Goal: Task Accomplishment & Management: Manage account settings

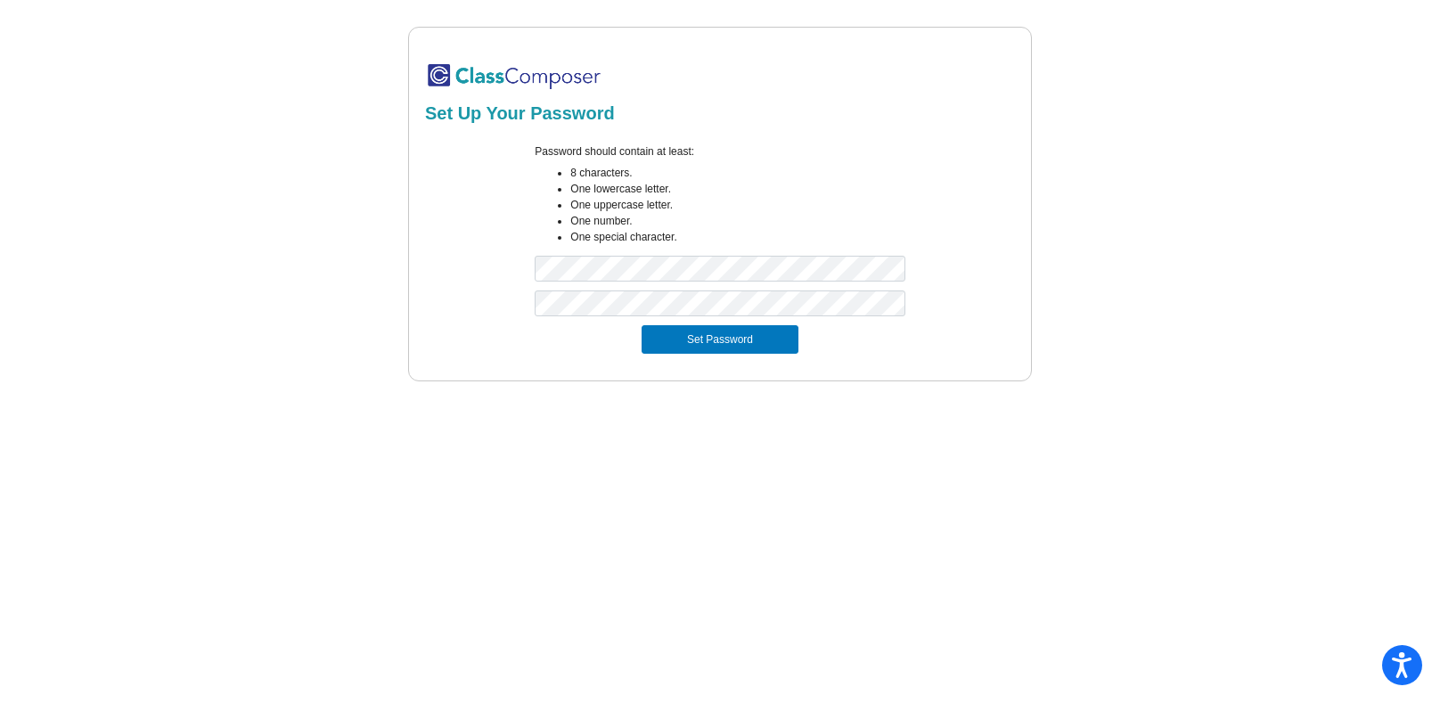
click at [734, 354] on form "Password should contain at least: 8 characters. One lowercase letter. One upper…" at bounding box center [720, 249] width 590 height 232
click at [731, 325] on div at bounding box center [719, 308] width 397 height 35
click at [730, 329] on button "Set Password" at bounding box center [720, 339] width 157 height 29
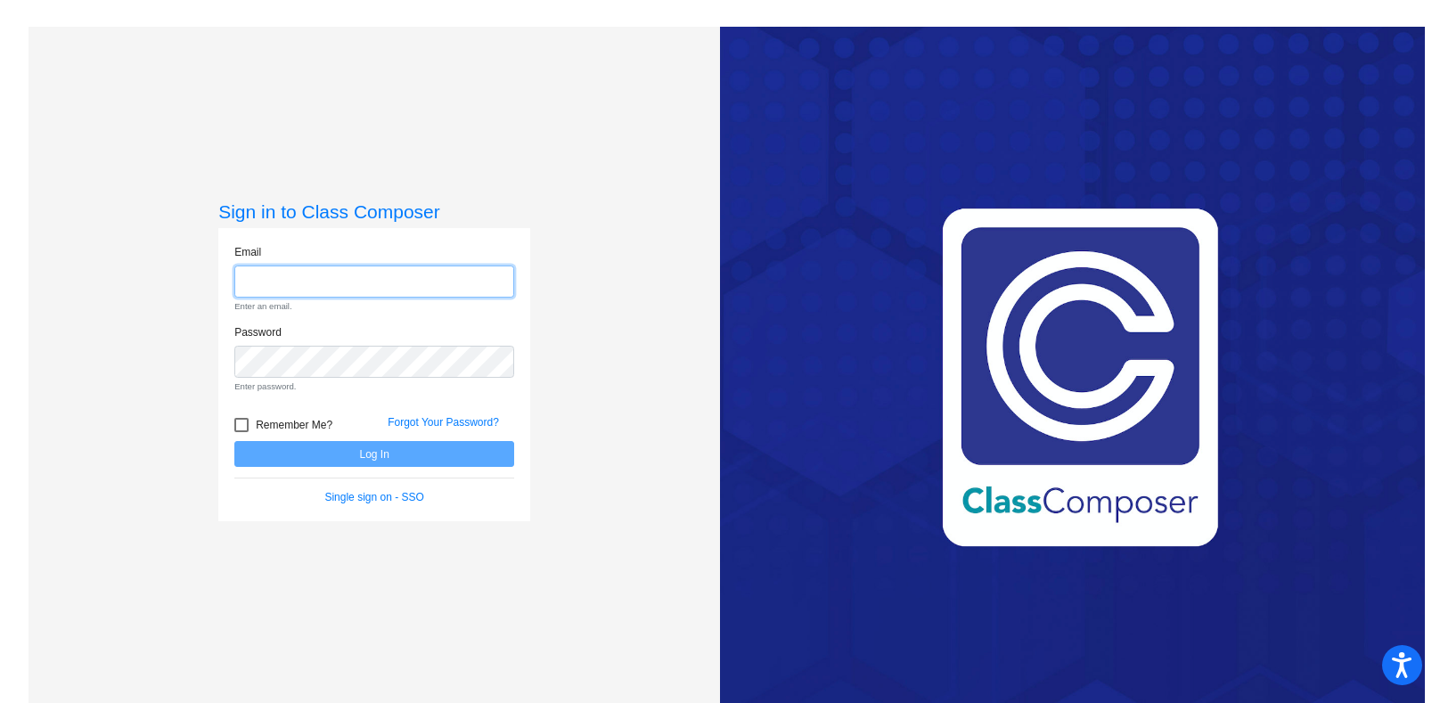
click at [366, 281] on input "email" at bounding box center [374, 282] width 280 height 33
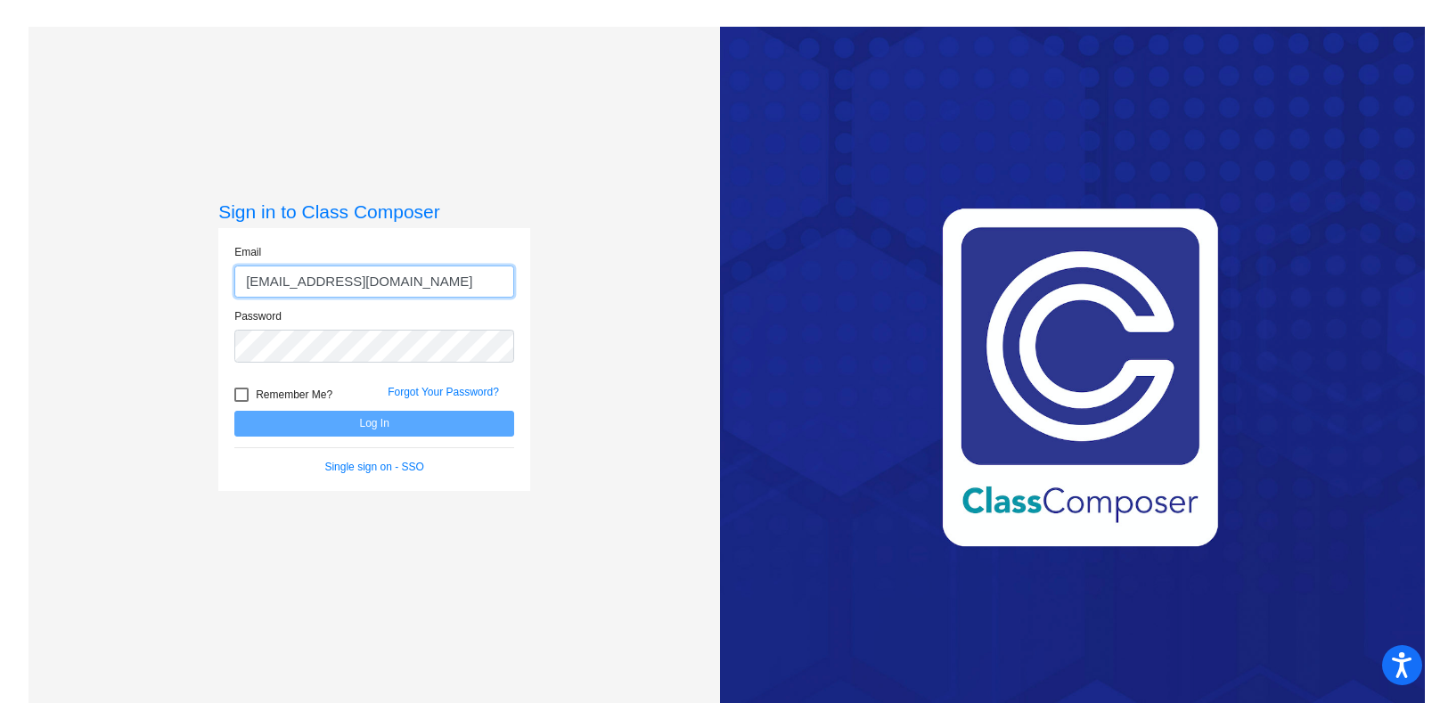
type input "[EMAIL_ADDRESS][DOMAIN_NAME]"
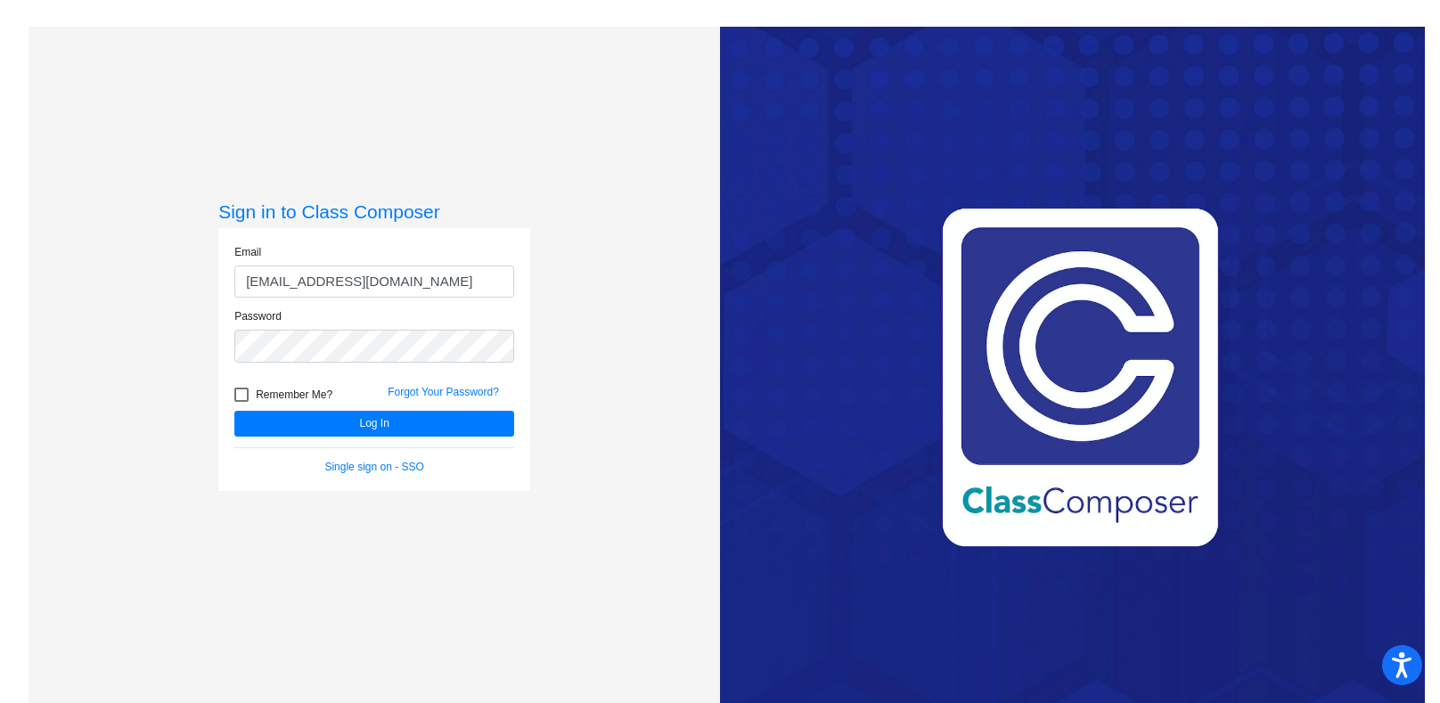
click at [291, 393] on span "Remember Me?" at bounding box center [294, 394] width 77 height 21
click at [242, 402] on input "Remember Me?" at bounding box center [241, 402] width 1 height 1
checkbox input "true"
click at [318, 414] on button "Log In" at bounding box center [374, 424] width 280 height 26
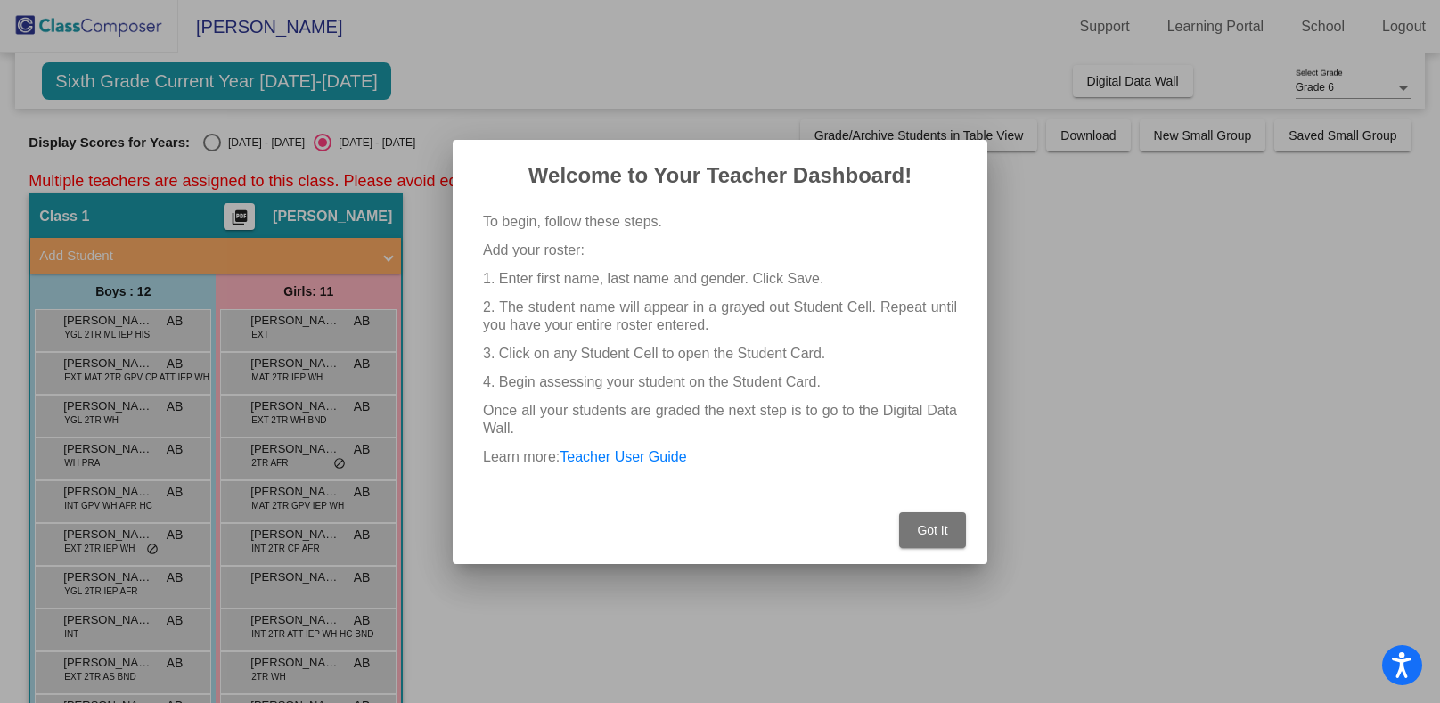
click at [925, 537] on button "Got It" at bounding box center [932, 531] width 67 height 36
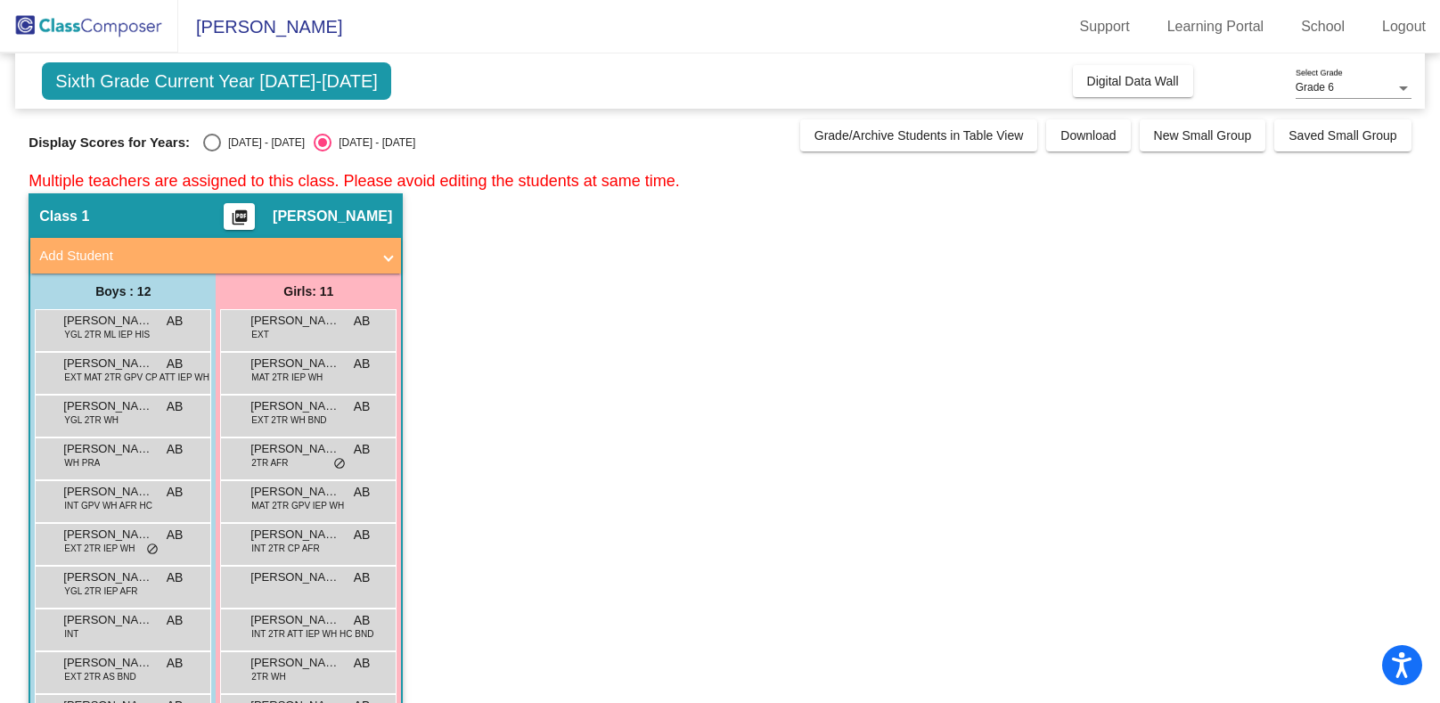
click at [57, 226] on div "Class 1 picture_as_pdf [PERSON_NAME]" at bounding box center [215, 216] width 371 height 43
click at [138, 456] on span "[PERSON_NAME]" at bounding box center [107, 449] width 89 height 18
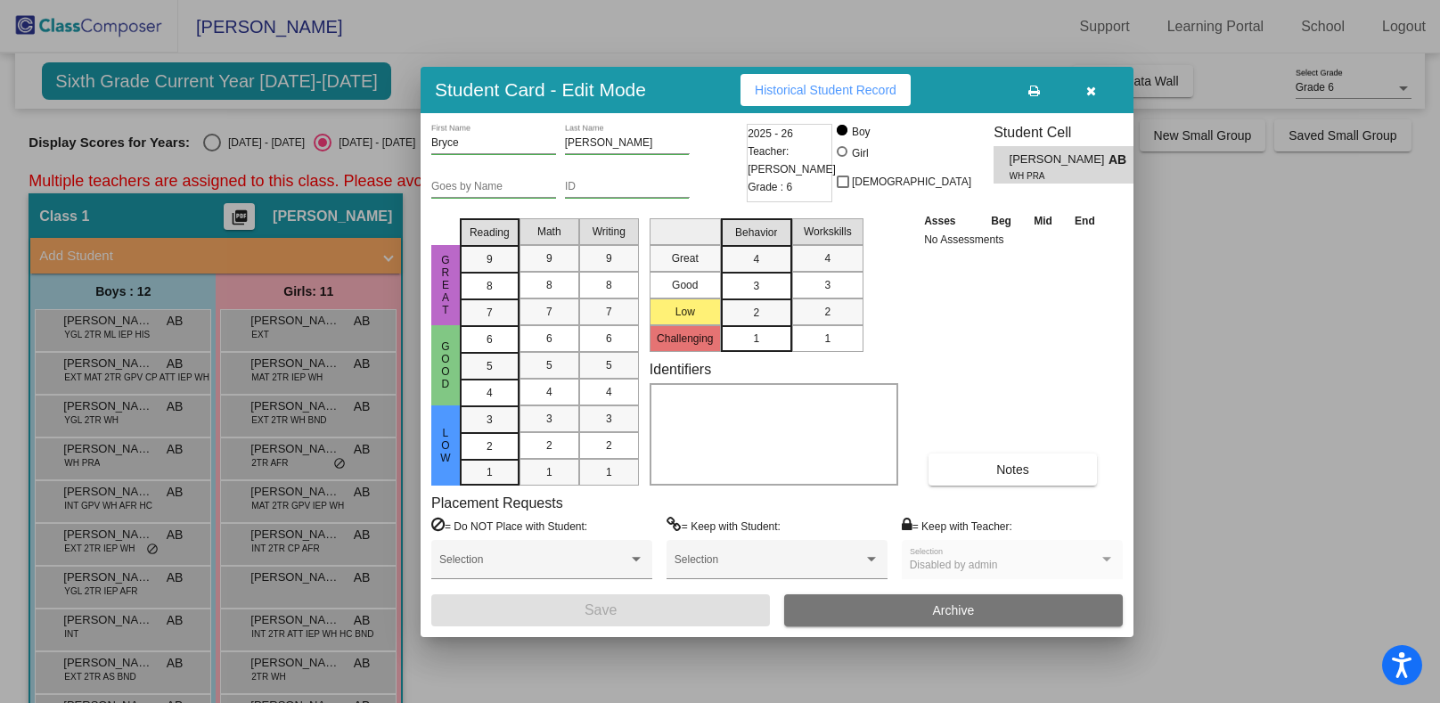
click at [1094, 86] on icon "button" at bounding box center [1092, 91] width 10 height 12
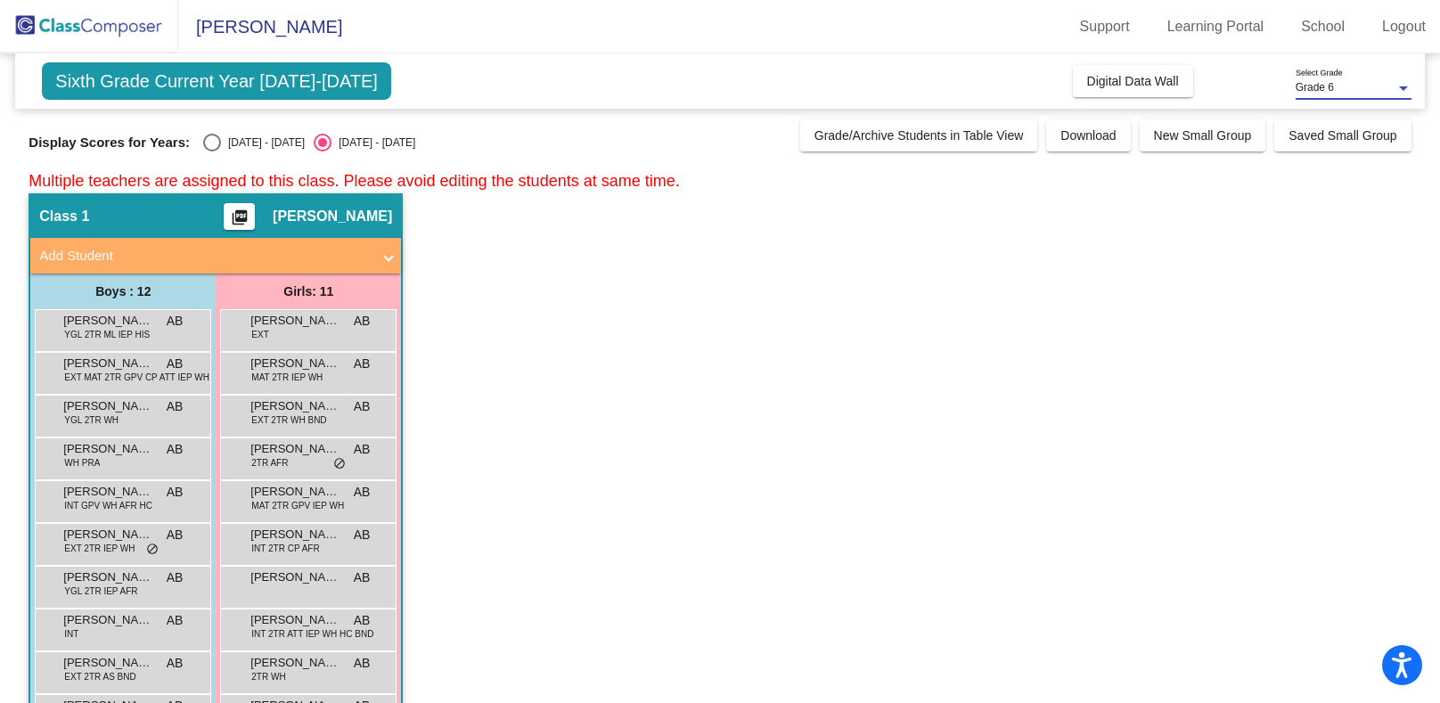
click at [1303, 94] on span "Grade 6" at bounding box center [1315, 87] width 38 height 12
click at [1303, 94] on span "Grade 6" at bounding box center [1354, 88] width 116 height 32
click at [1214, 144] on button "New Small Group" at bounding box center [1203, 135] width 127 height 32
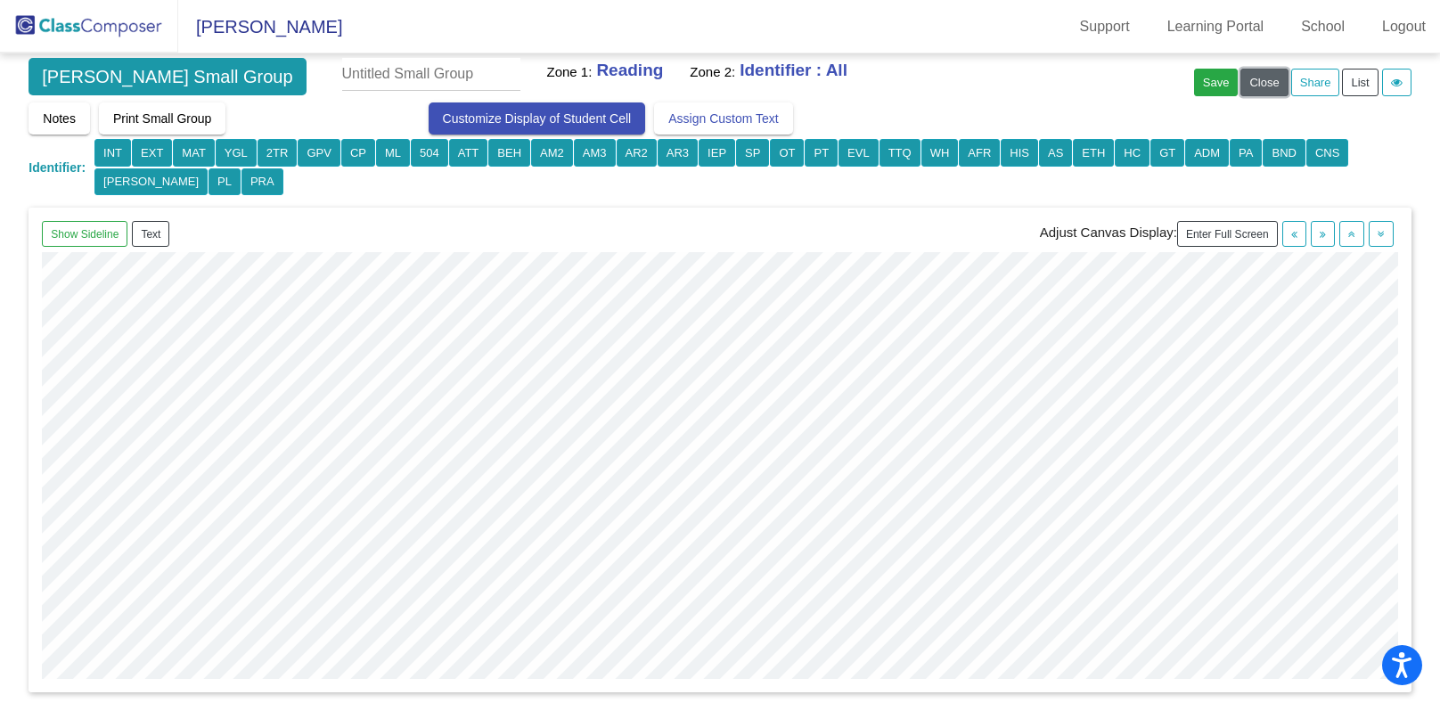
click at [1255, 79] on button "Close" at bounding box center [1264, 83] width 47 height 28
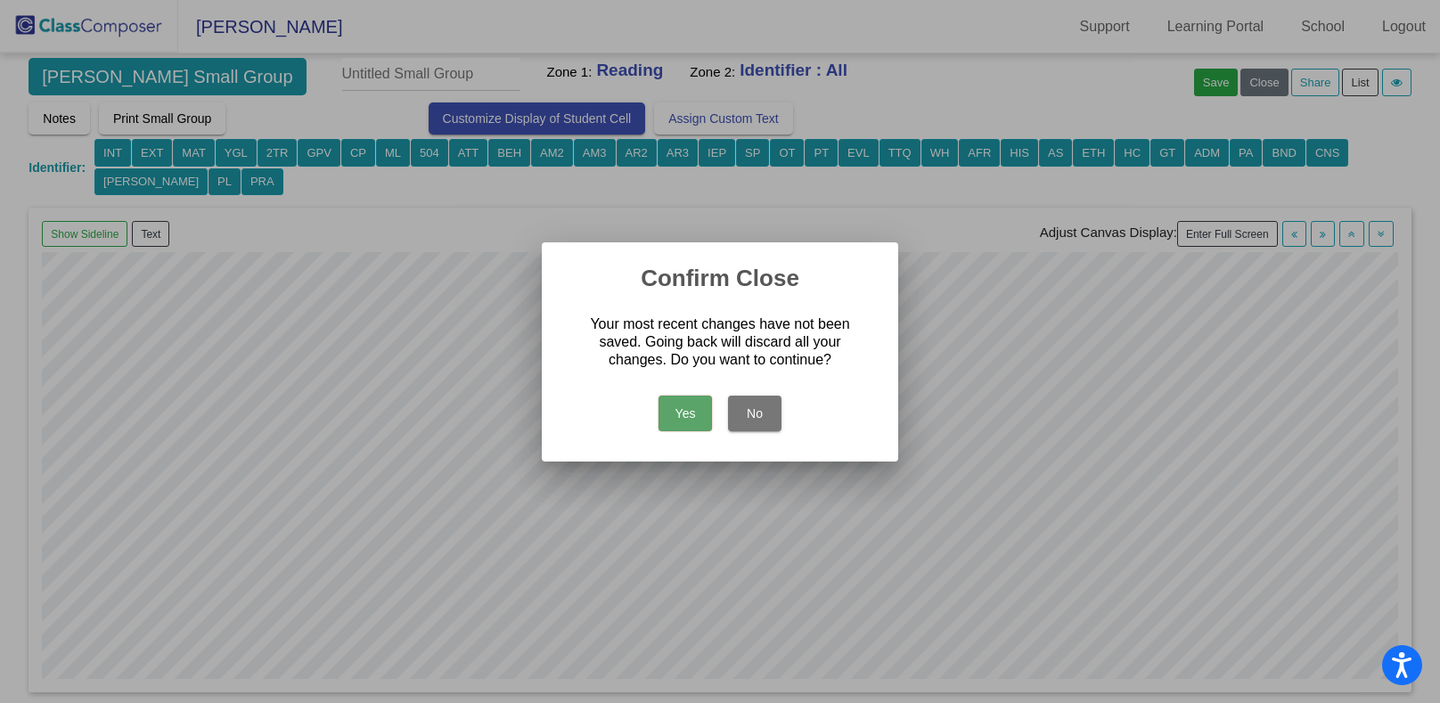
click at [687, 419] on button "Yes" at bounding box center [685, 414] width 53 height 36
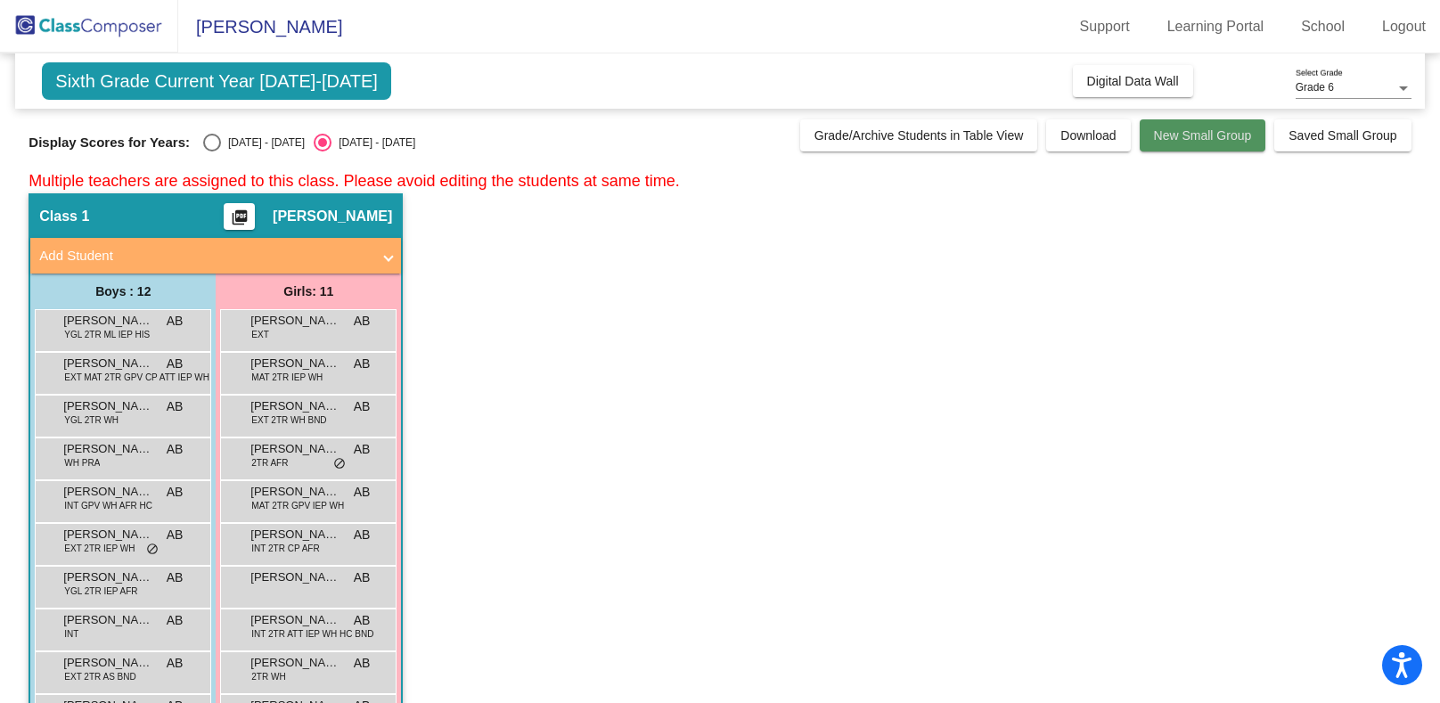
click at [1202, 134] on span "New Small Group" at bounding box center [1203, 135] width 98 height 14
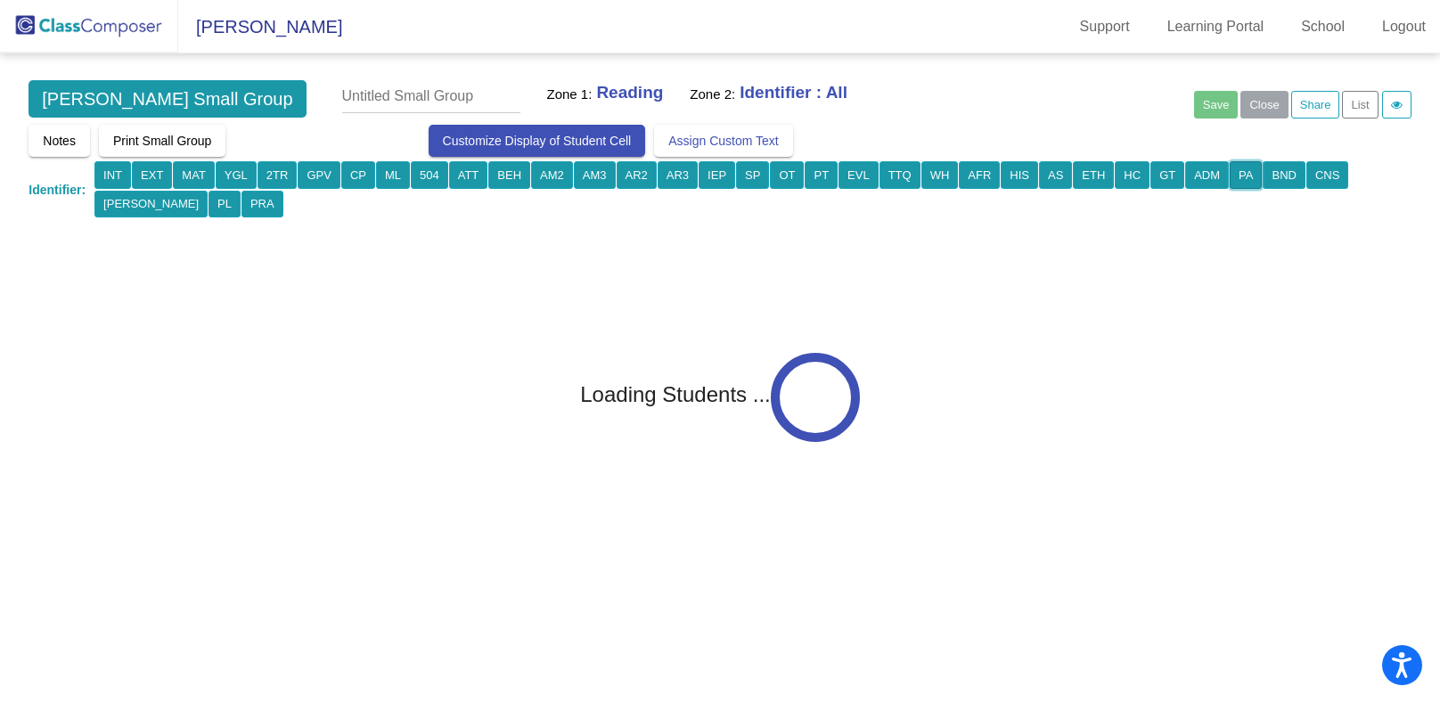
click at [1230, 171] on button "PA" at bounding box center [1246, 175] width 32 height 28
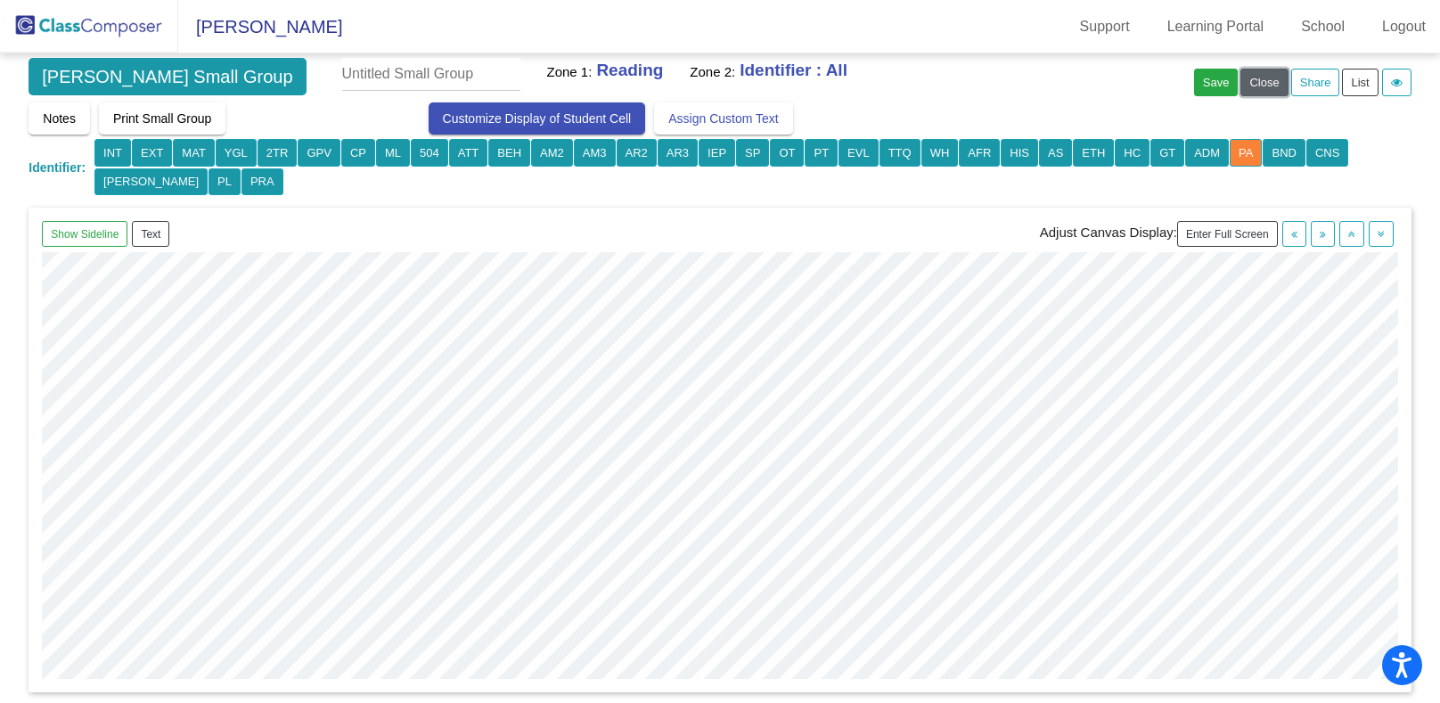
click at [1276, 85] on button "Close" at bounding box center [1264, 83] width 47 height 28
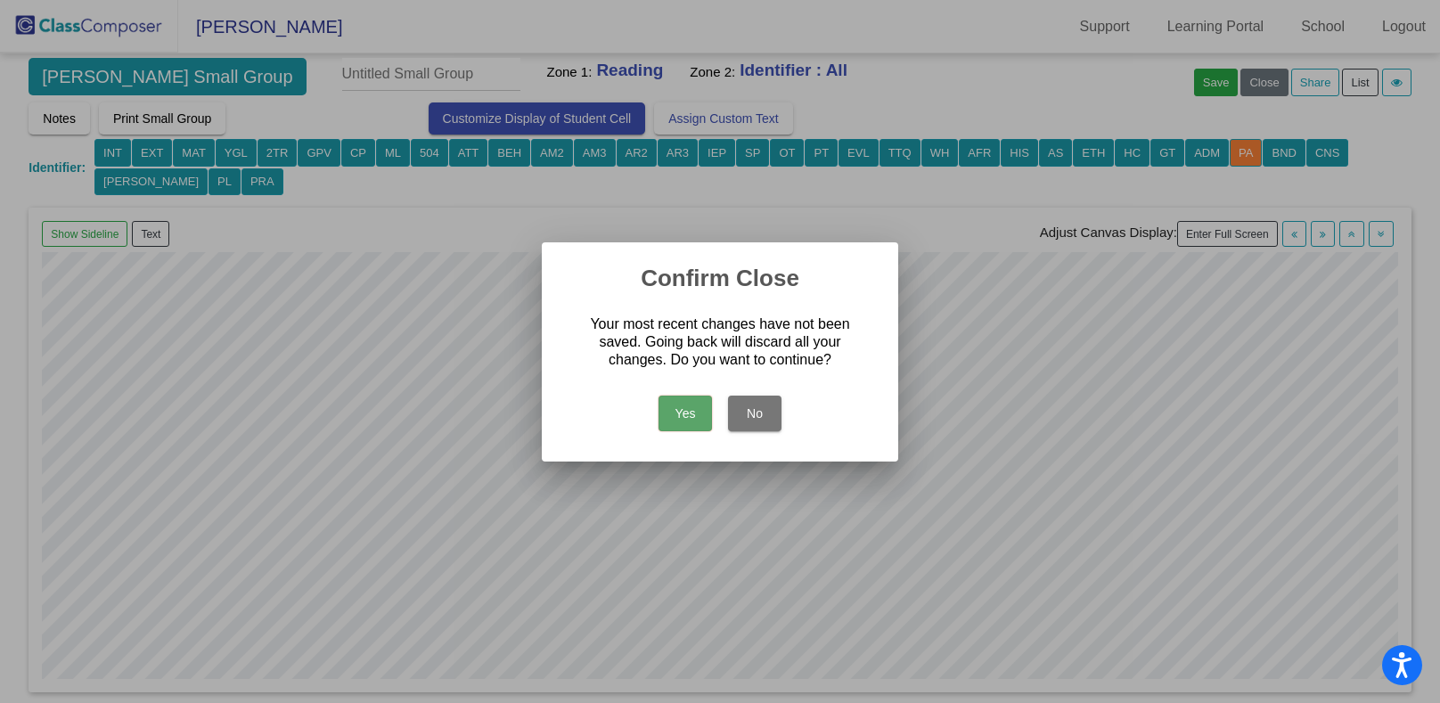
click at [659, 418] on button "Yes" at bounding box center [685, 414] width 53 height 36
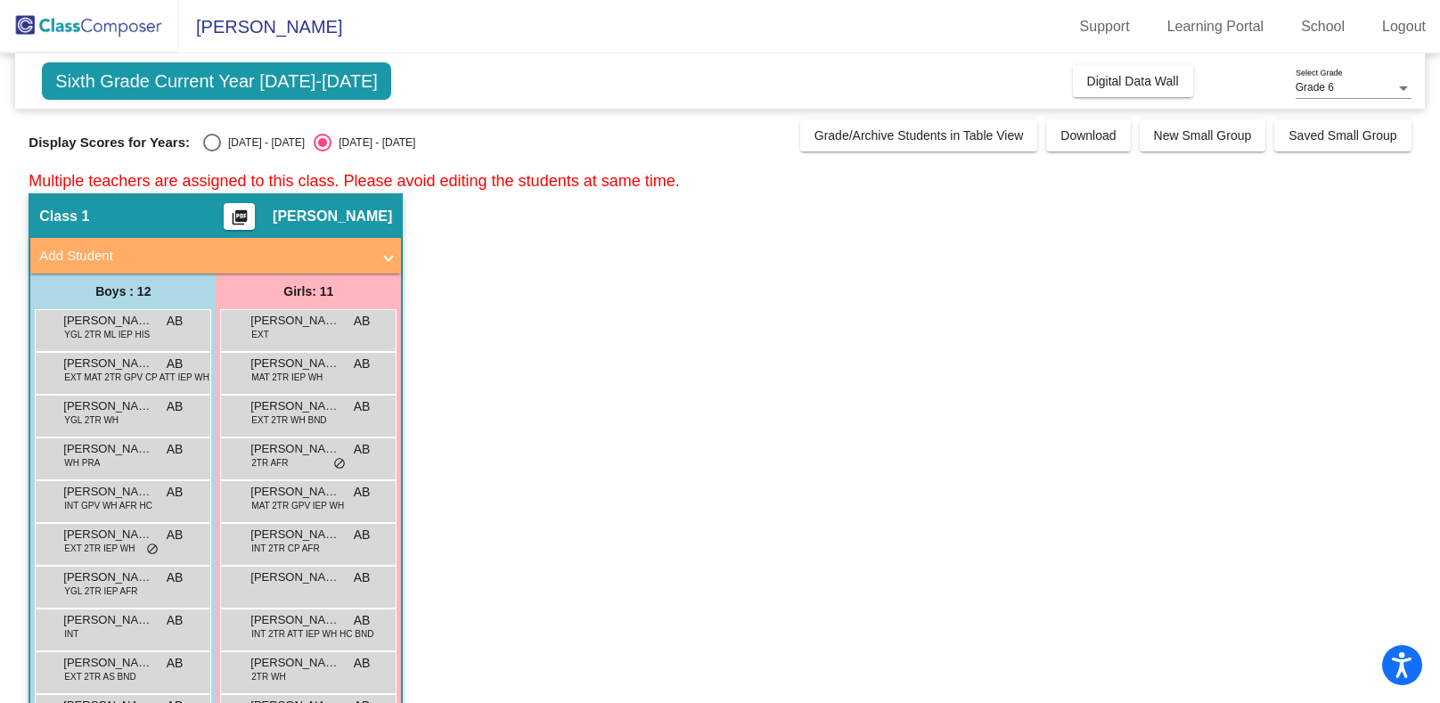
click at [1325, 90] on span "Grade 6" at bounding box center [1315, 87] width 38 height 12
click at [1325, 90] on span "Grade 6" at bounding box center [1354, 88] width 116 height 32
click at [1353, 127] on button "Saved Small Group" at bounding box center [1343, 135] width 136 height 32
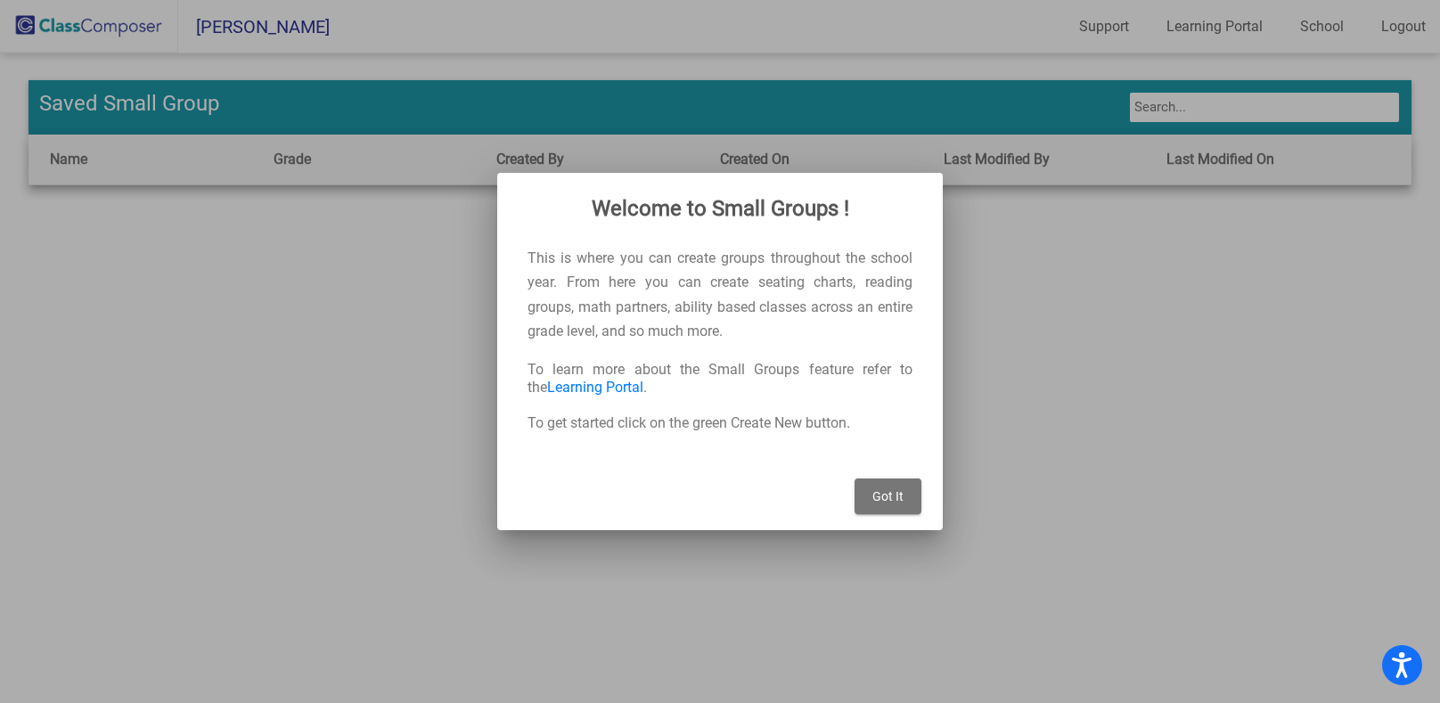
click at [893, 509] on button "Got It" at bounding box center [888, 497] width 67 height 36
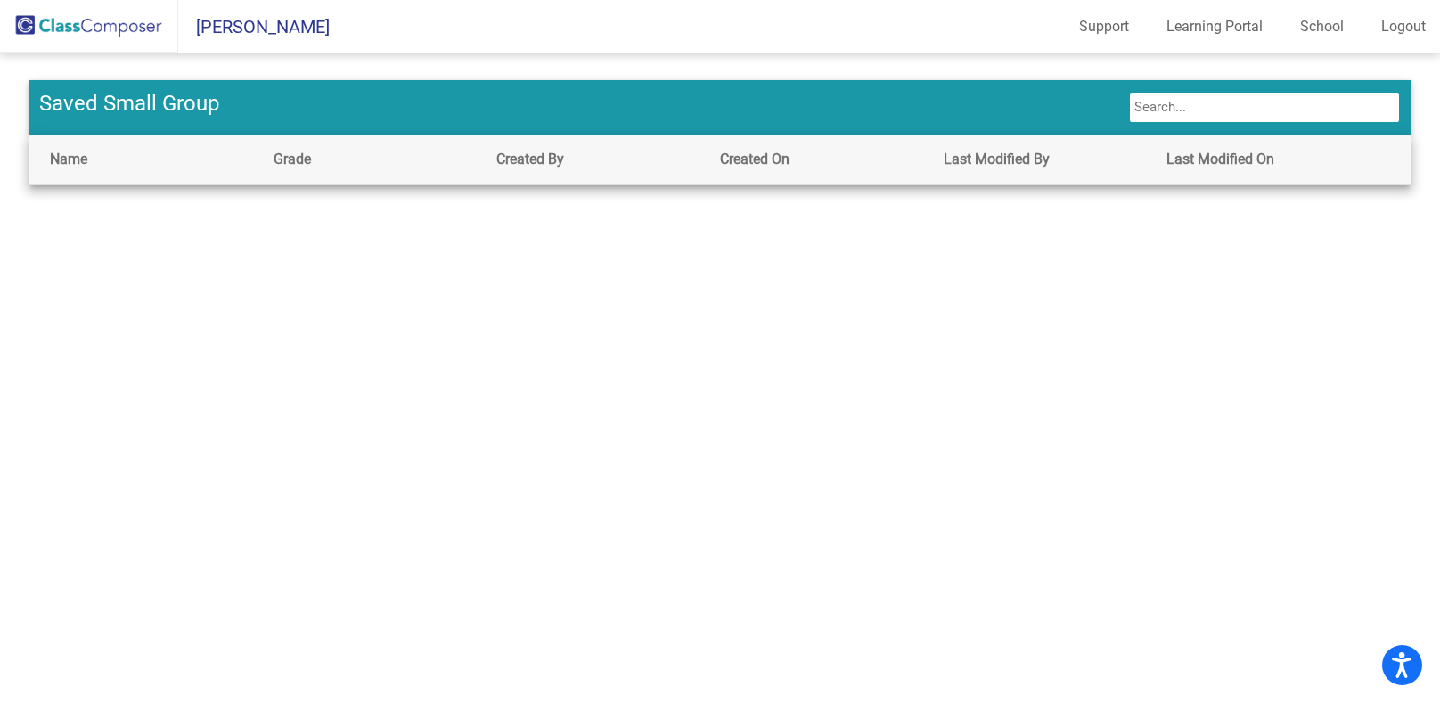
click at [1214, 101] on input "text" at bounding box center [1264, 107] width 272 height 33
type input "[PERSON_NAME]"
click at [78, 95] on span "Saved Small Group" at bounding box center [129, 105] width 180 height 28
click at [1242, 104] on input "[PERSON_NAME]" at bounding box center [1264, 107] width 272 height 33
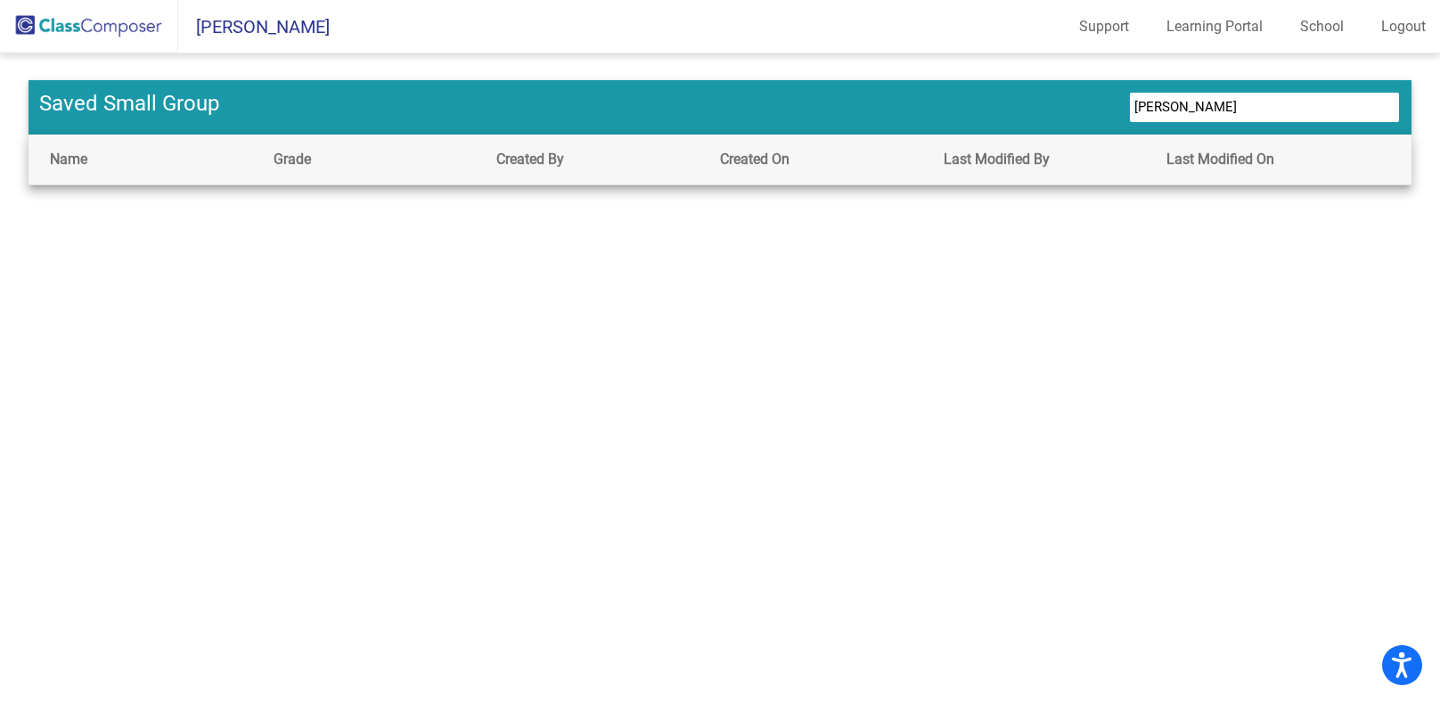
click at [1242, 104] on input "[PERSON_NAME]" at bounding box center [1264, 107] width 272 height 33
click at [1209, 328] on mat-sidenav-content "Grade: All K 1 2 3 4 5 P 6 New Small Group Saved Small Group Name Grade Created…" at bounding box center [720, 378] width 1440 height 650
click at [113, 103] on span "Saved Small Group" at bounding box center [129, 105] width 180 height 28
click at [1406, 664] on icon "Open accessiBe: accessibility options, statement and help" at bounding box center [1401, 665] width 21 height 29
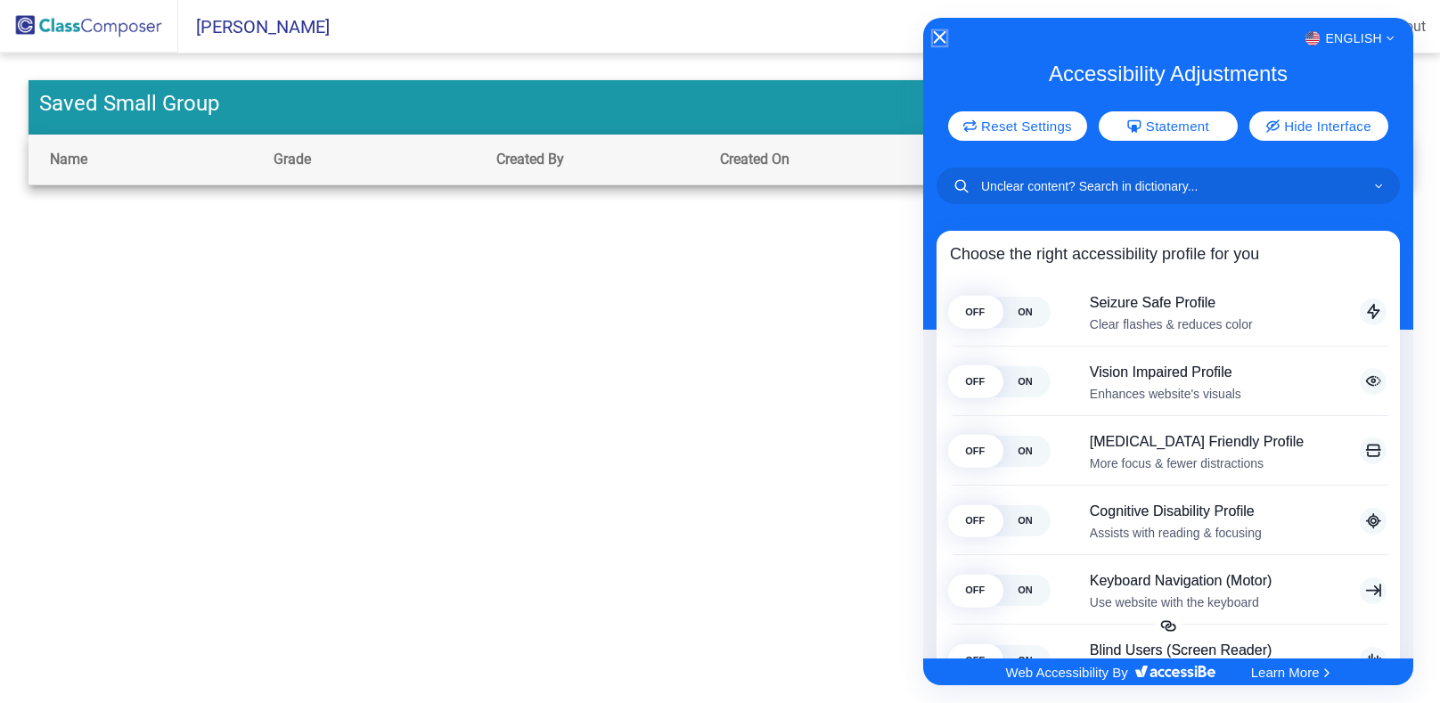
click at [939, 37] on icon "Close Accessibility Interface" at bounding box center [940, 36] width 12 height 12
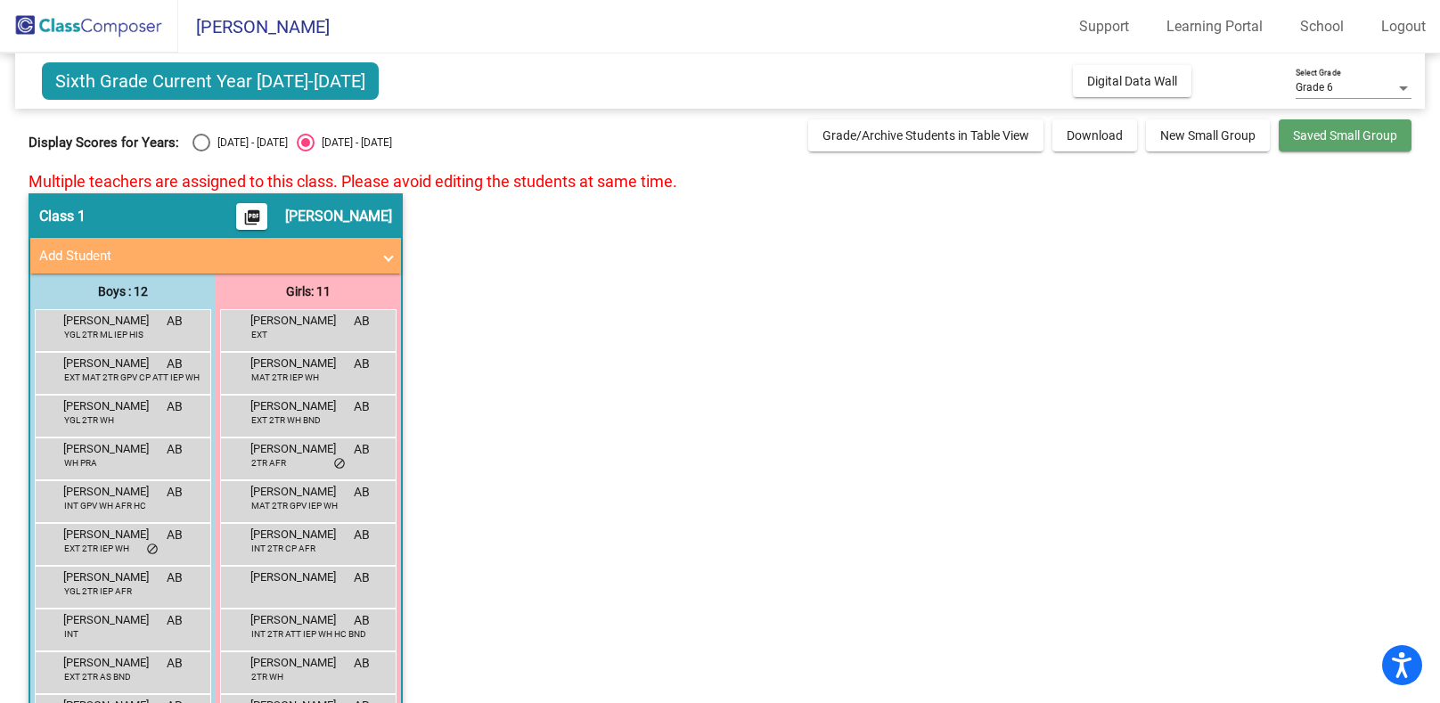
click at [1331, 139] on span "Saved Small Group" at bounding box center [1345, 135] width 104 height 14
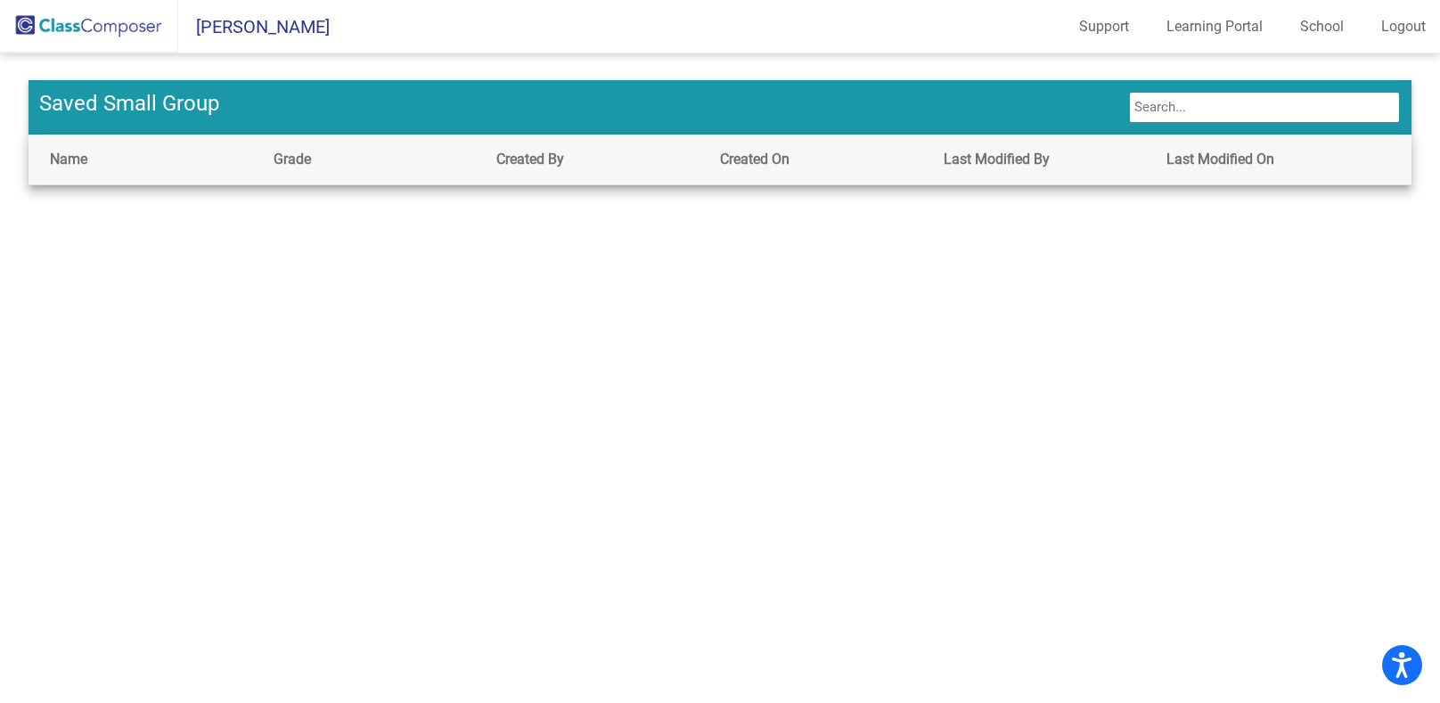
click at [157, 98] on span "Saved Small Group" at bounding box center [129, 105] width 180 height 28
click at [91, 29] on img at bounding box center [89, 26] width 178 height 53
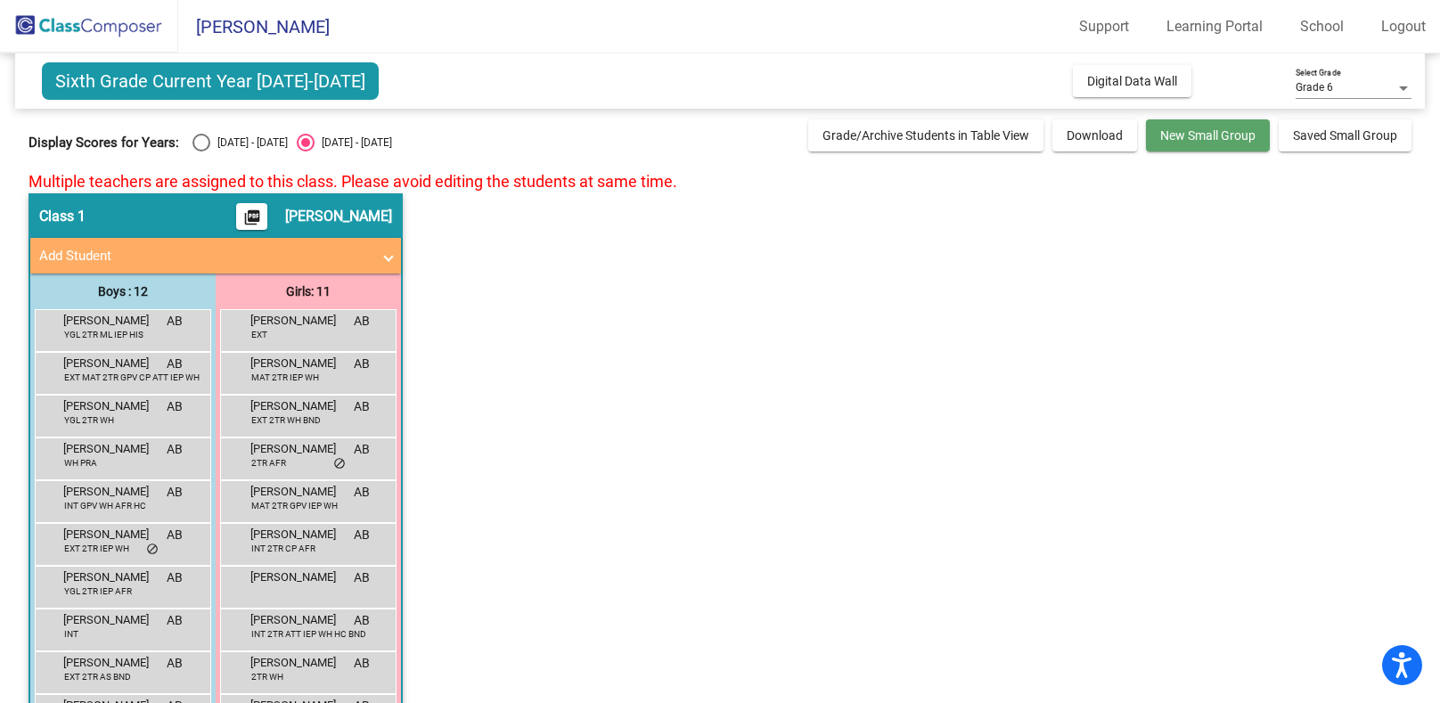
click at [1194, 142] on button "New Small Group" at bounding box center [1208, 135] width 124 height 32
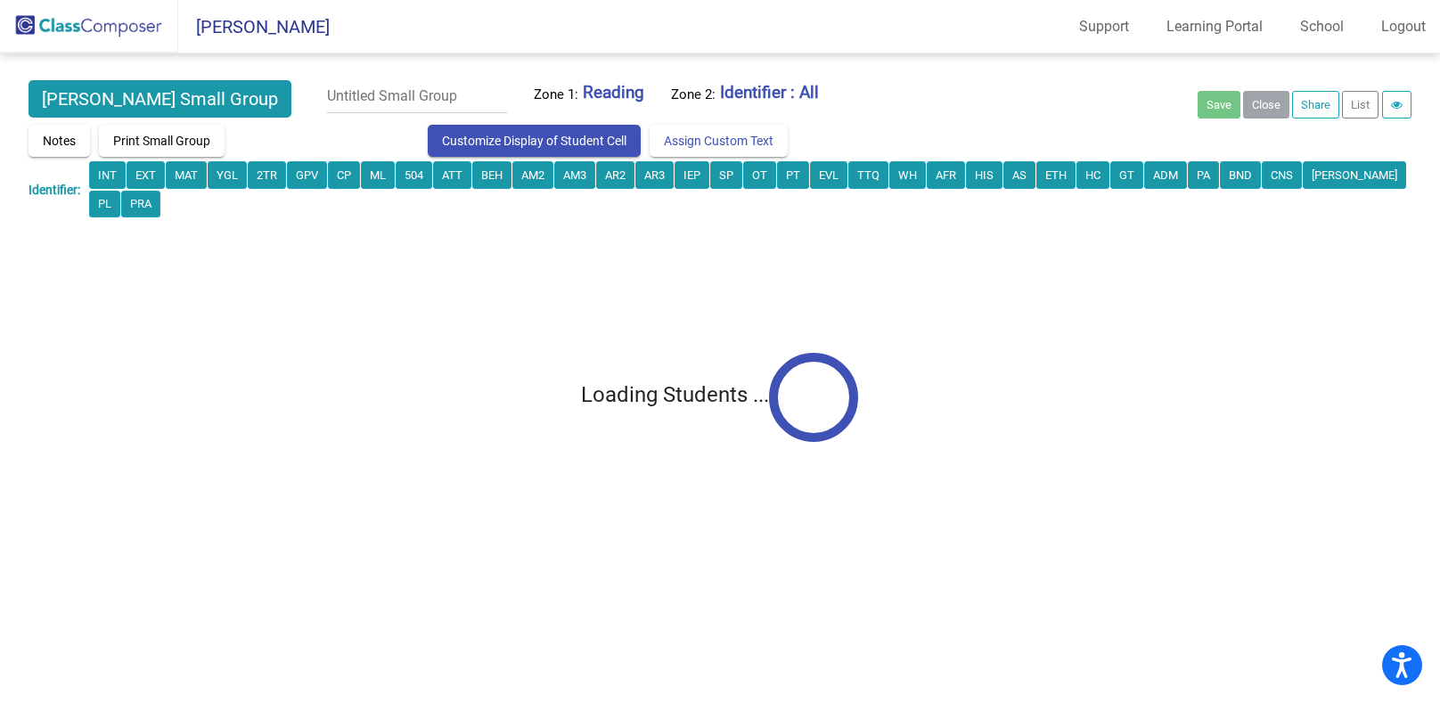
click at [327, 125] on div "Notes Print Small Group Customize Display of Student Cell Assign Custom Text Gr…" at bounding box center [720, 172] width 1382 height 94
click at [305, 127] on div "Notes Print Small Group Customize Display of Student Cell Assign Custom Text Gr…" at bounding box center [720, 172] width 1382 height 94
click at [348, 103] on input "text" at bounding box center [417, 96] width 180 height 33
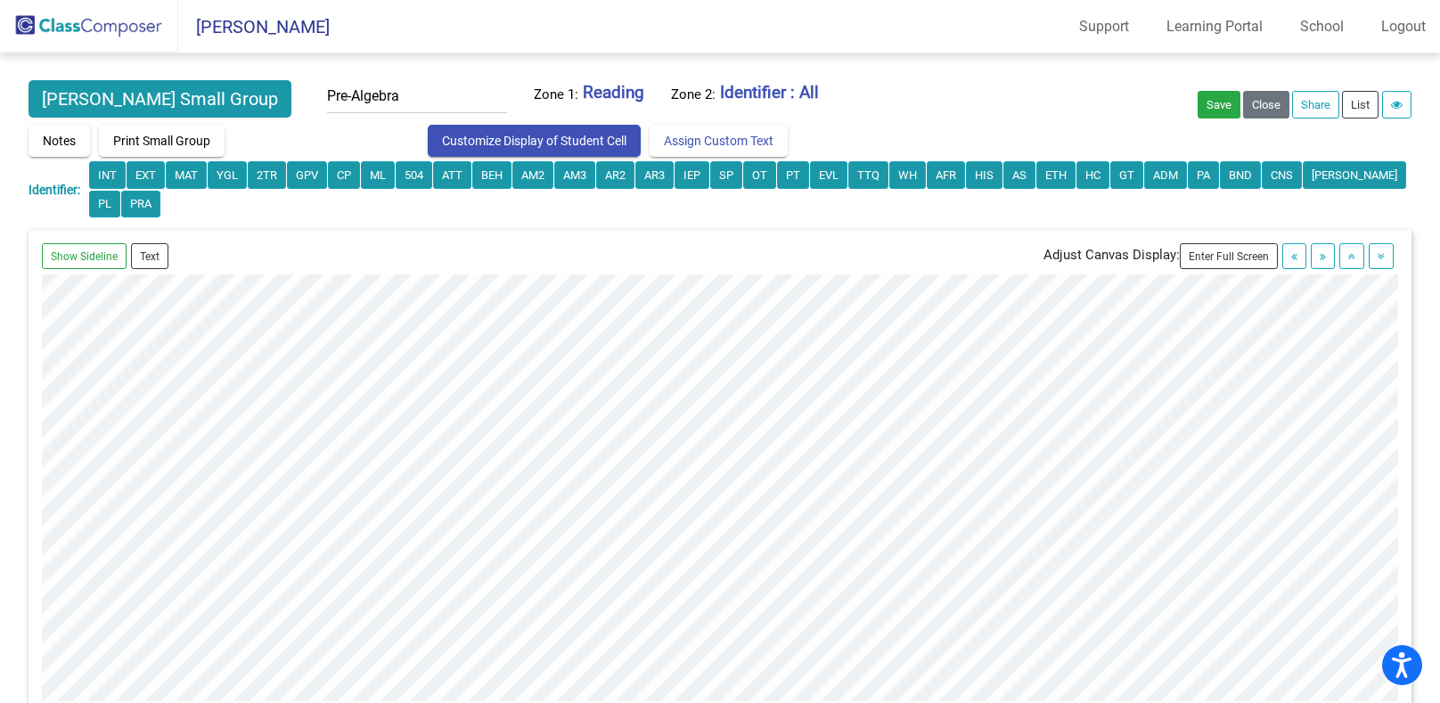
type input "Pre-Algebra"
click at [461, 237] on div "Show Sideline Text Adjust Canvas Display: Enter Full Screen" at bounding box center [720, 472] width 1382 height 485
click at [70, 263] on button "Show Sideline" at bounding box center [84, 256] width 85 height 26
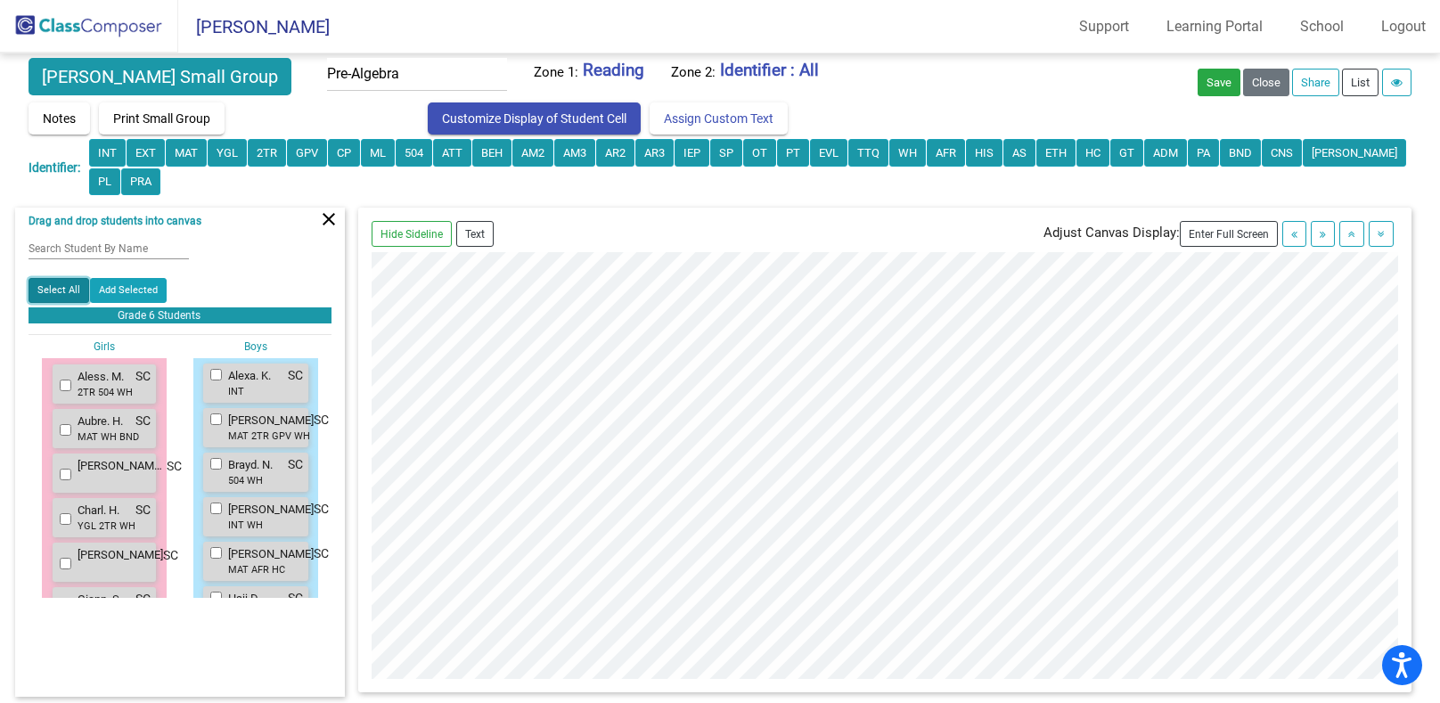
click at [65, 299] on button "Select All" at bounding box center [59, 290] width 61 height 25
checkbox input "true"
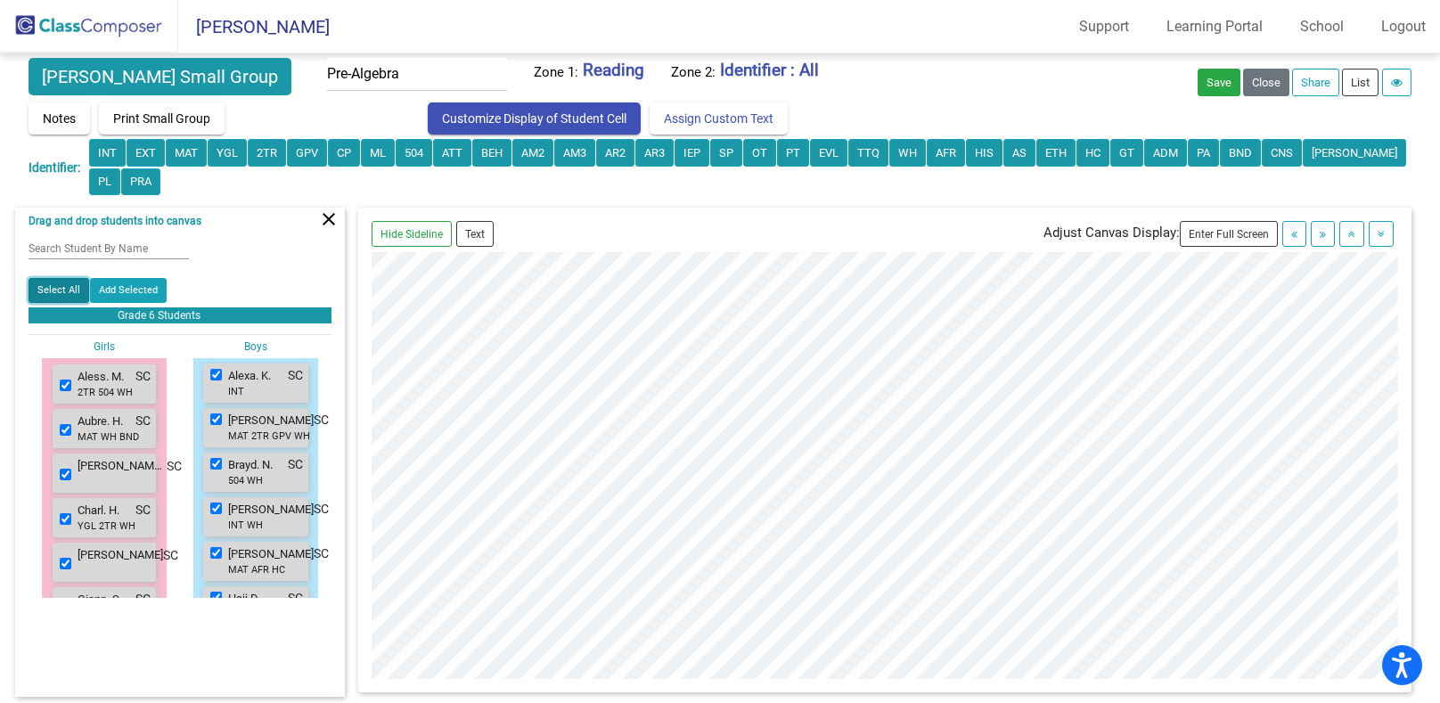
checkbox input "true"
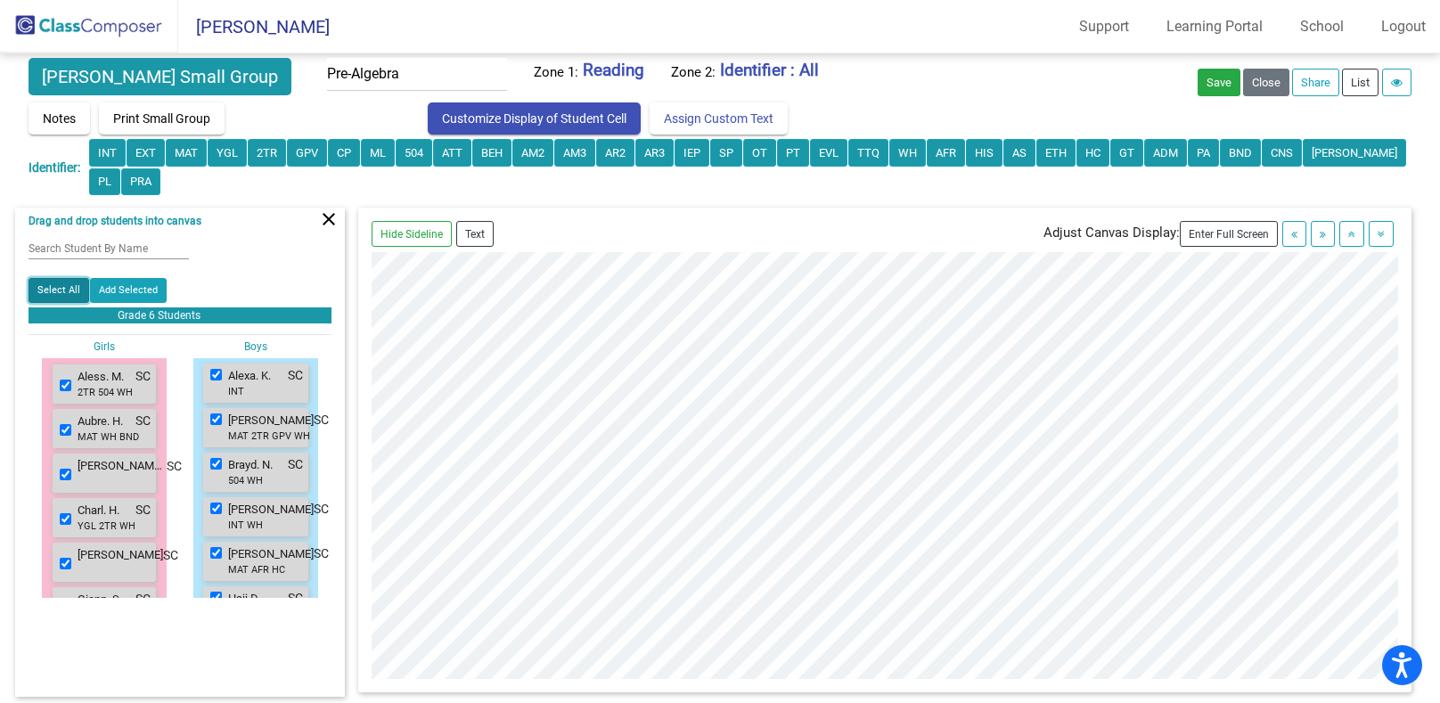
checkbox input "true"
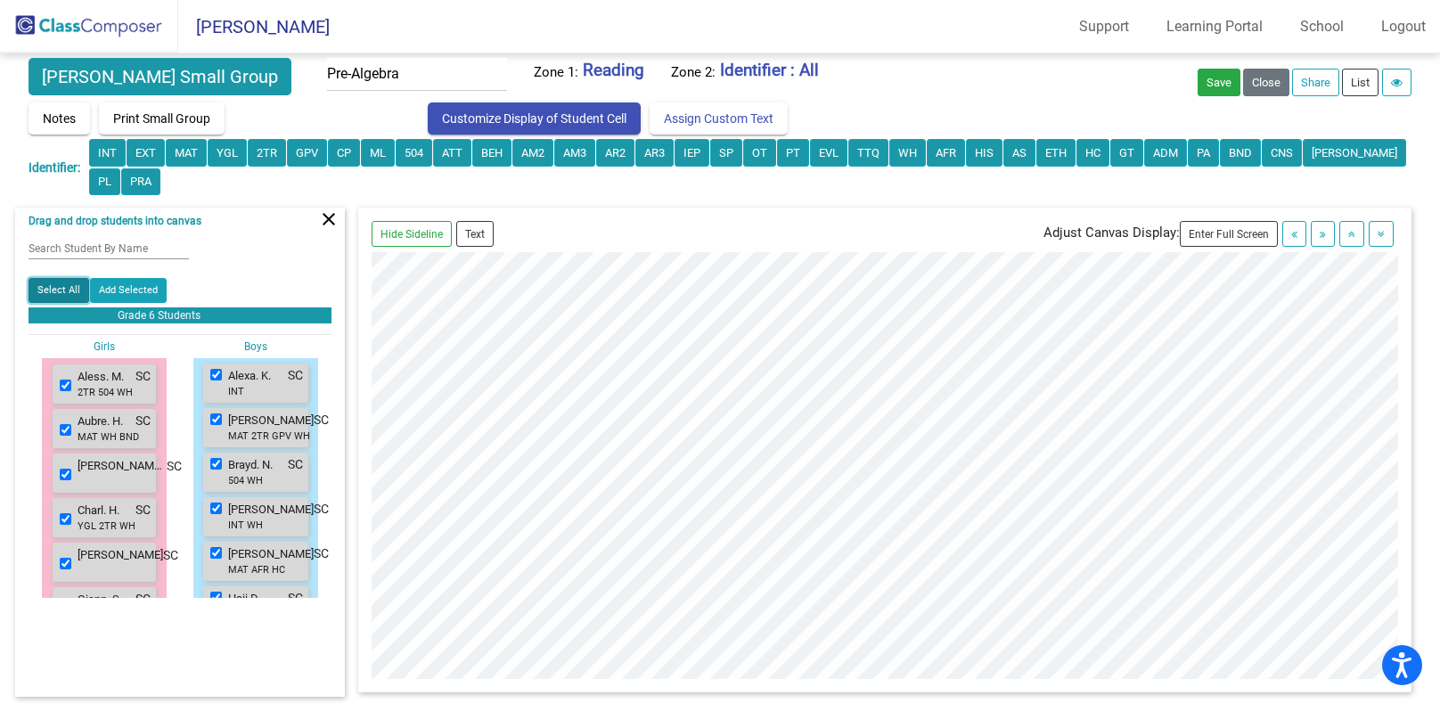
checkbox input "true"
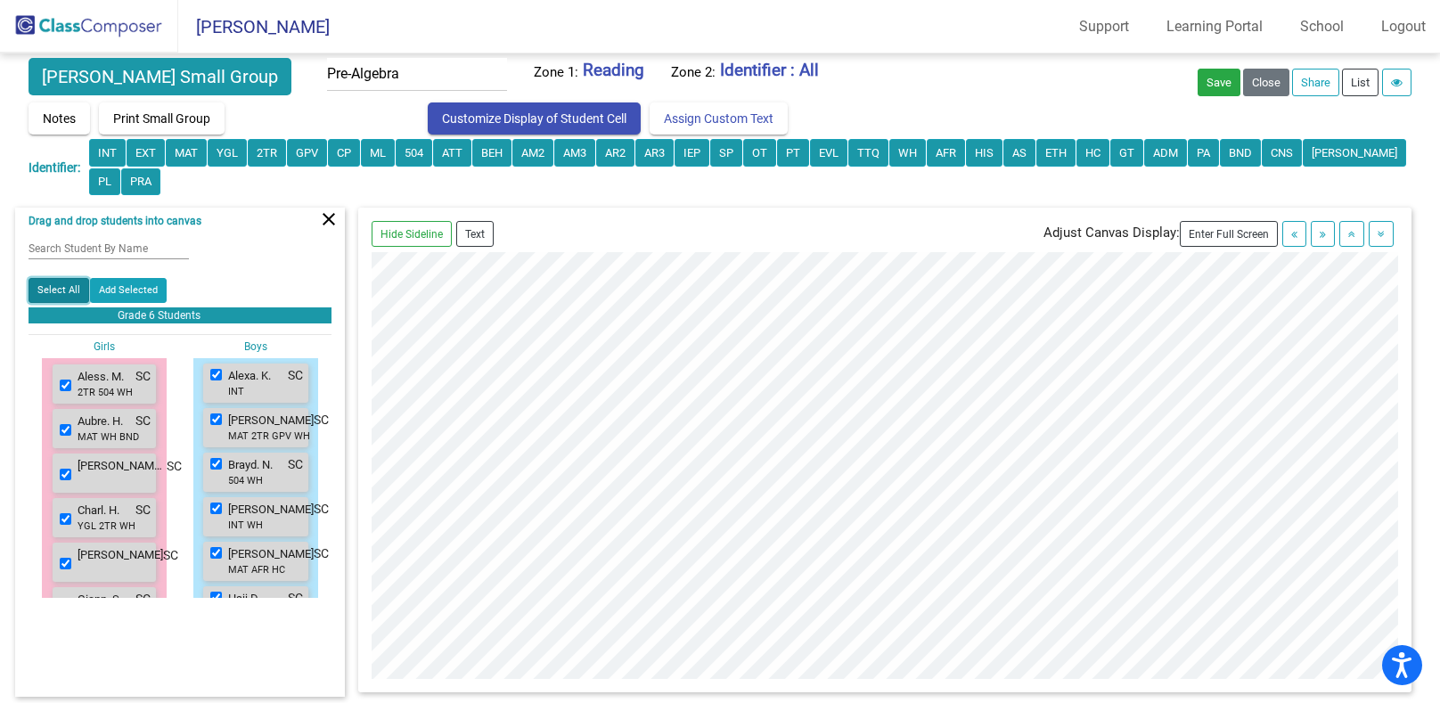
checkbox input "true"
click at [326, 224] on mat-icon "close" at bounding box center [328, 219] width 21 height 21
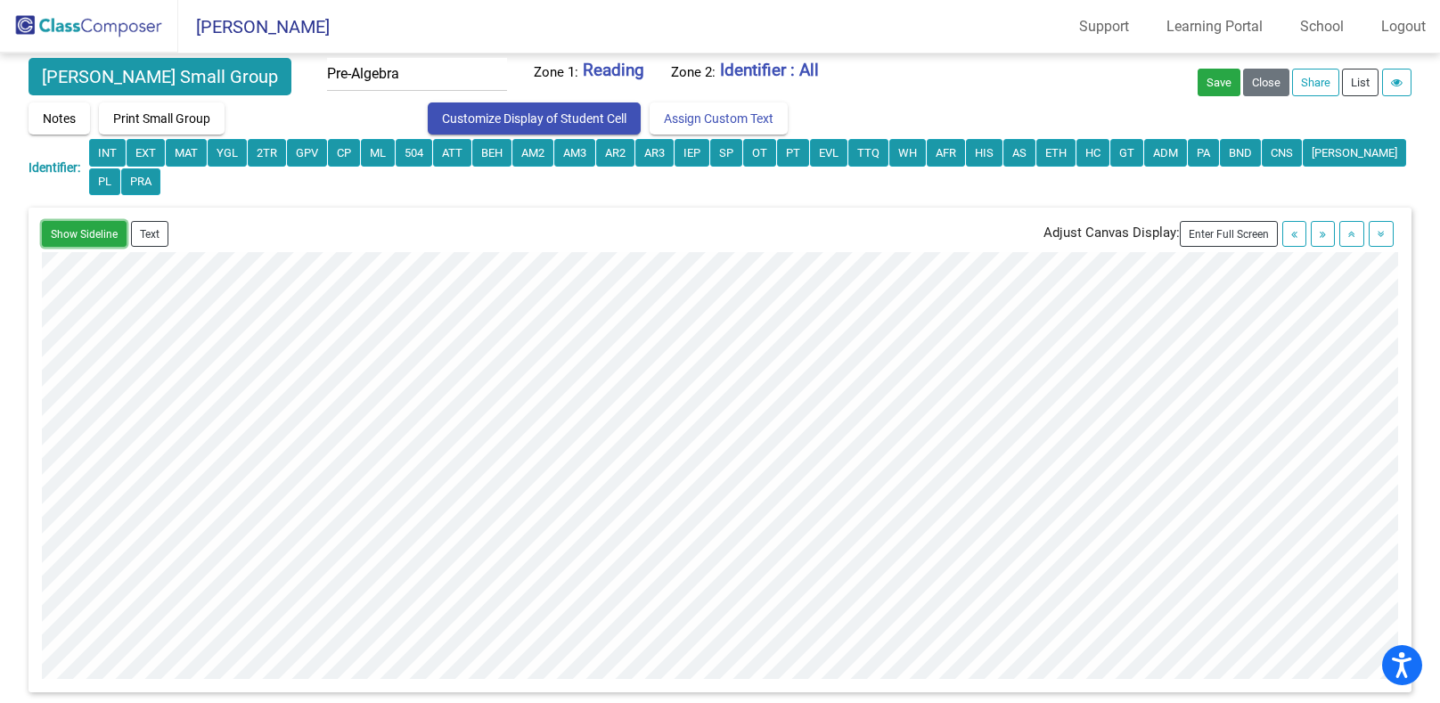
click at [98, 233] on button "Show Sideline" at bounding box center [84, 234] width 85 height 26
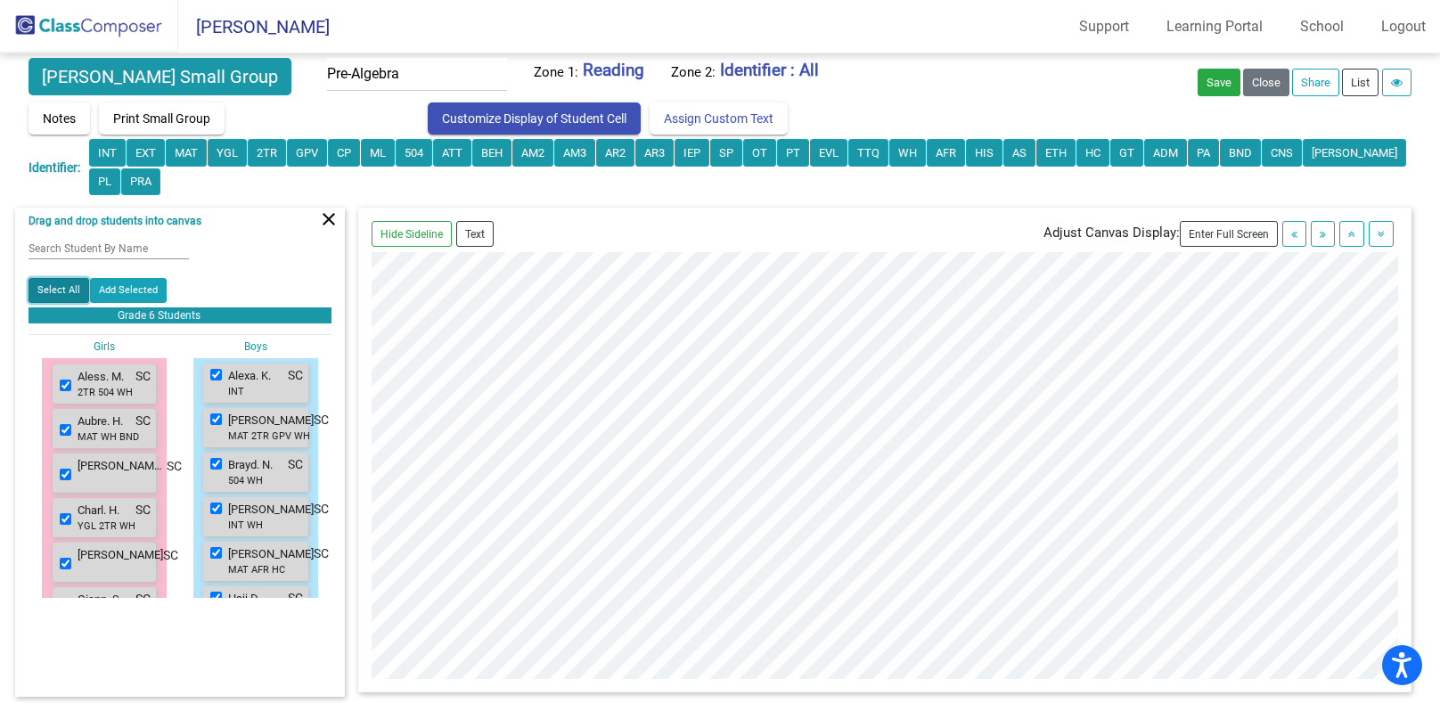
click at [69, 293] on button "Select All" at bounding box center [59, 290] width 61 height 25
checkbox input "false"
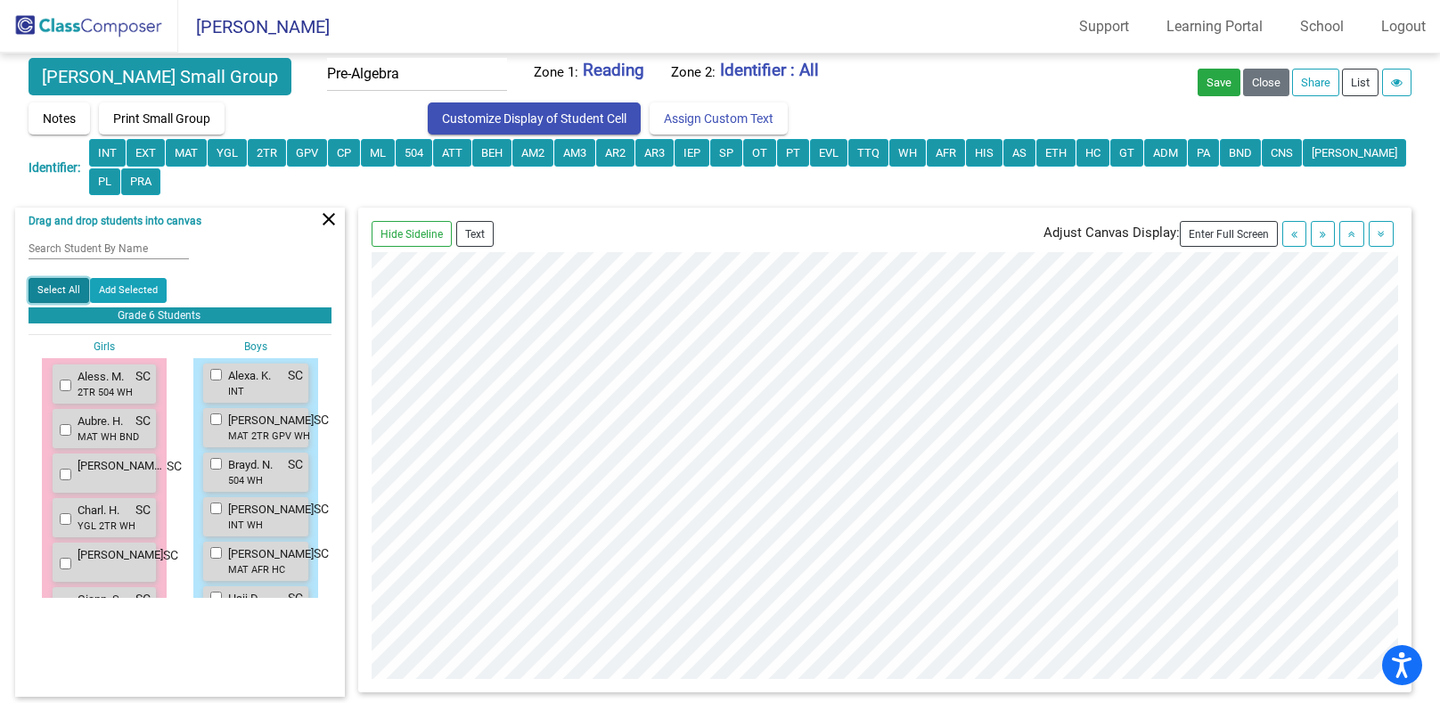
checkbox input "false"
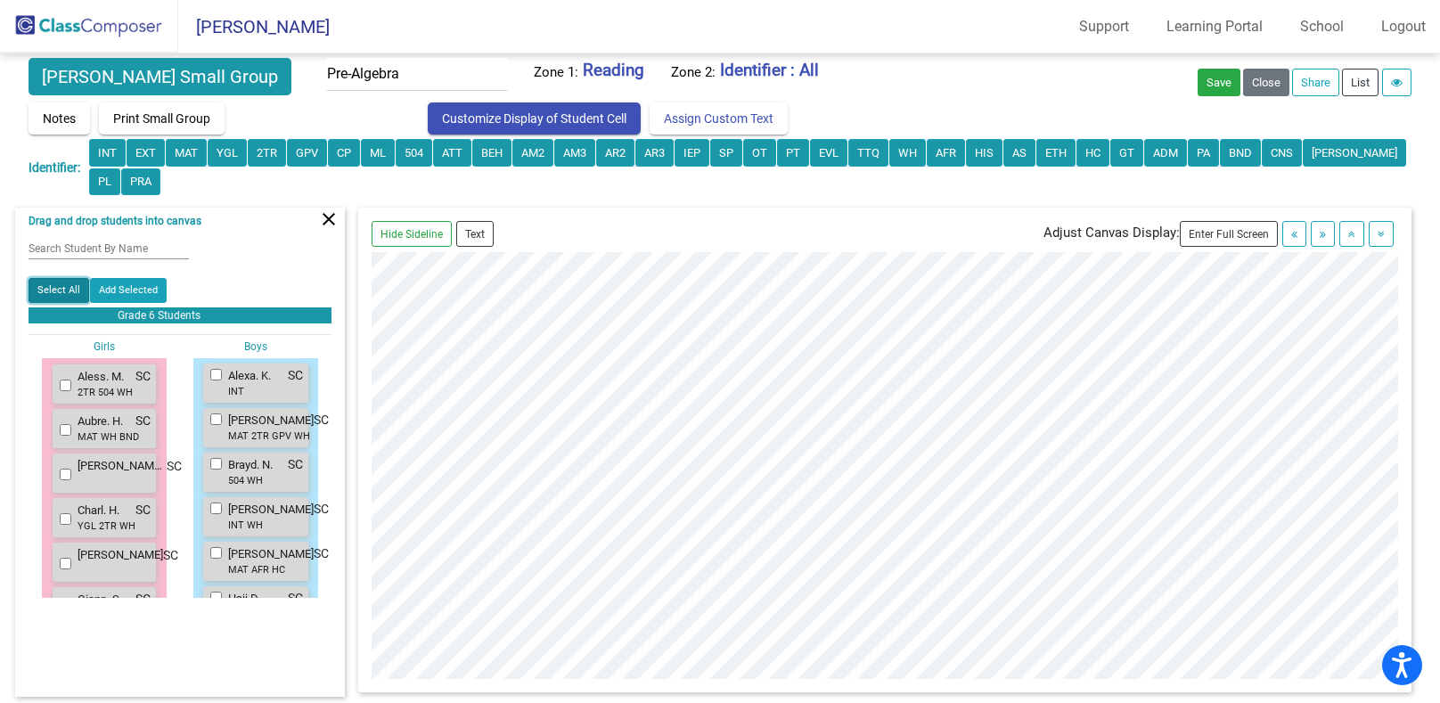
checkbox input "false"
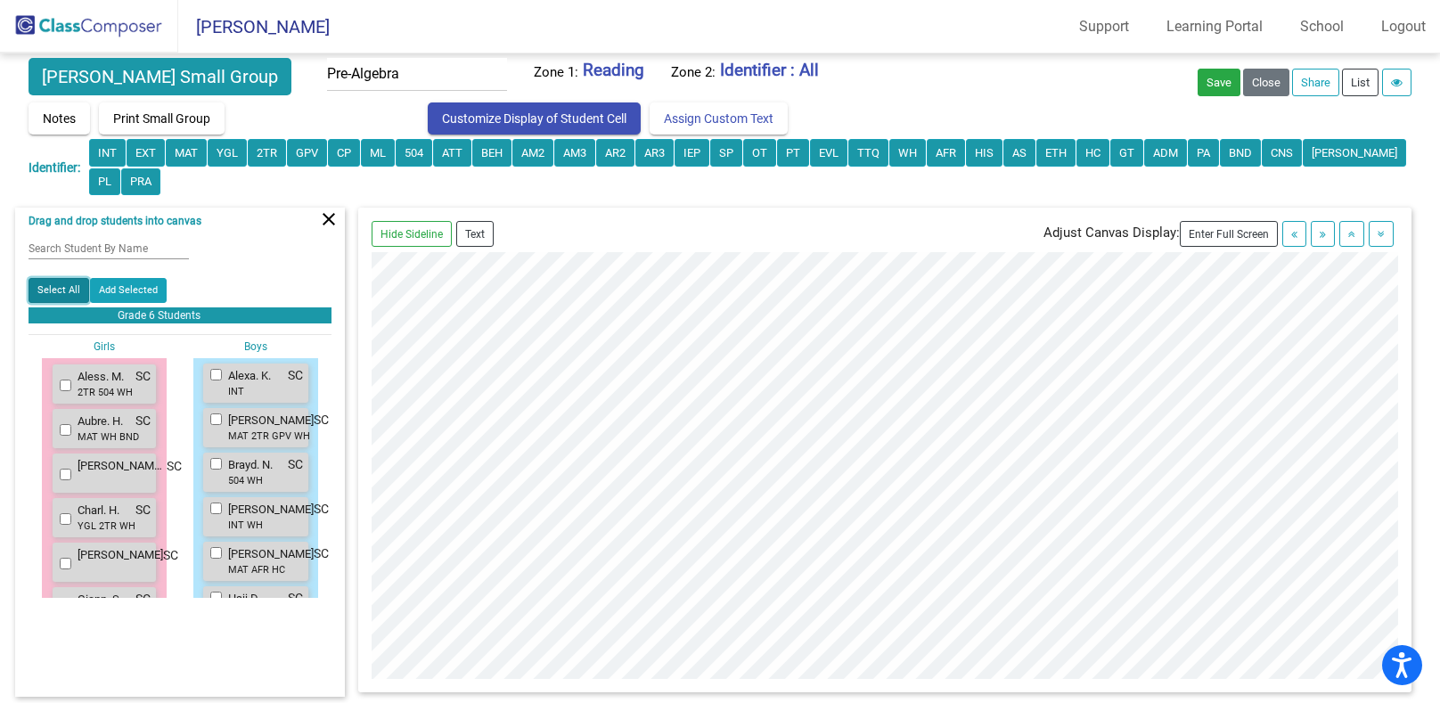
checkbox input "false"
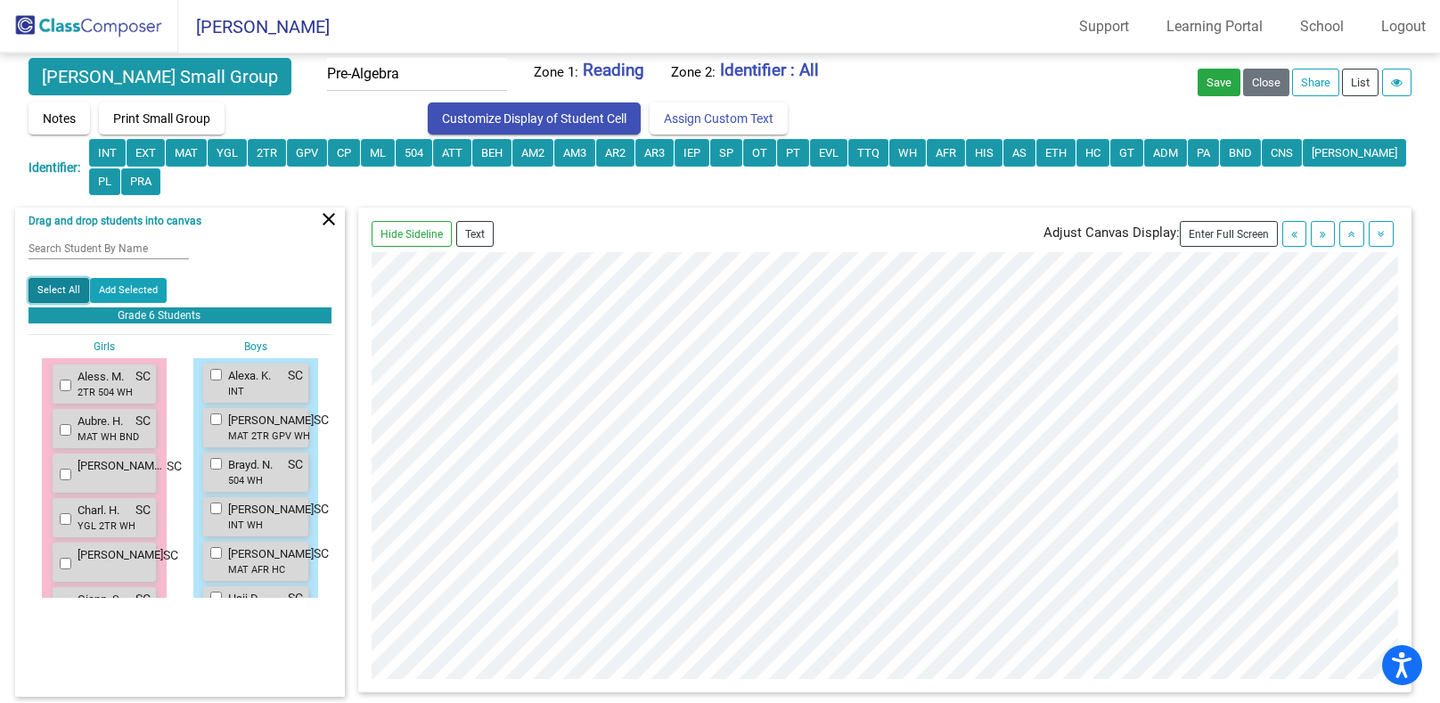
checkbox input "false"
click at [147, 317] on p "Grade 6 Students" at bounding box center [225, 316] width 214 height 16
click at [99, 145] on button "INT" at bounding box center [107, 153] width 37 height 28
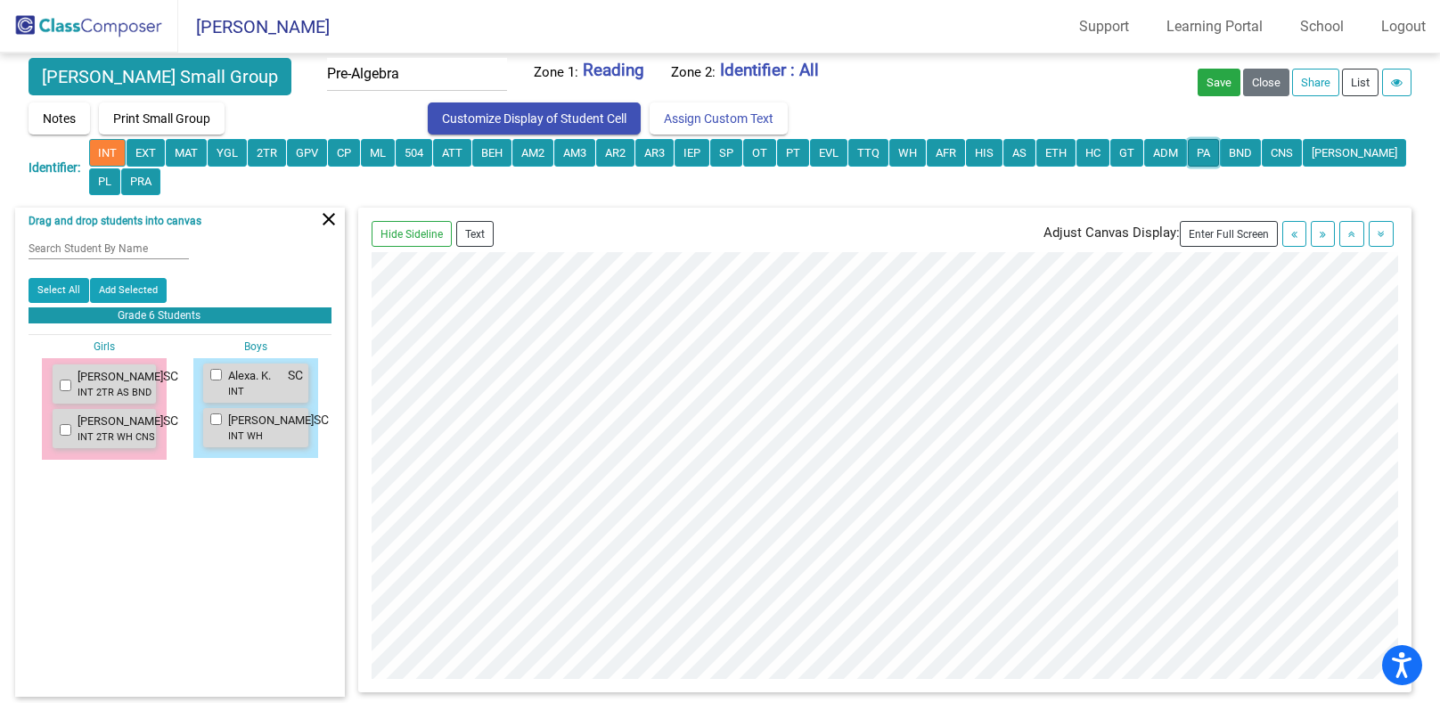
click at [1204, 157] on button "PA" at bounding box center [1203, 153] width 31 height 28
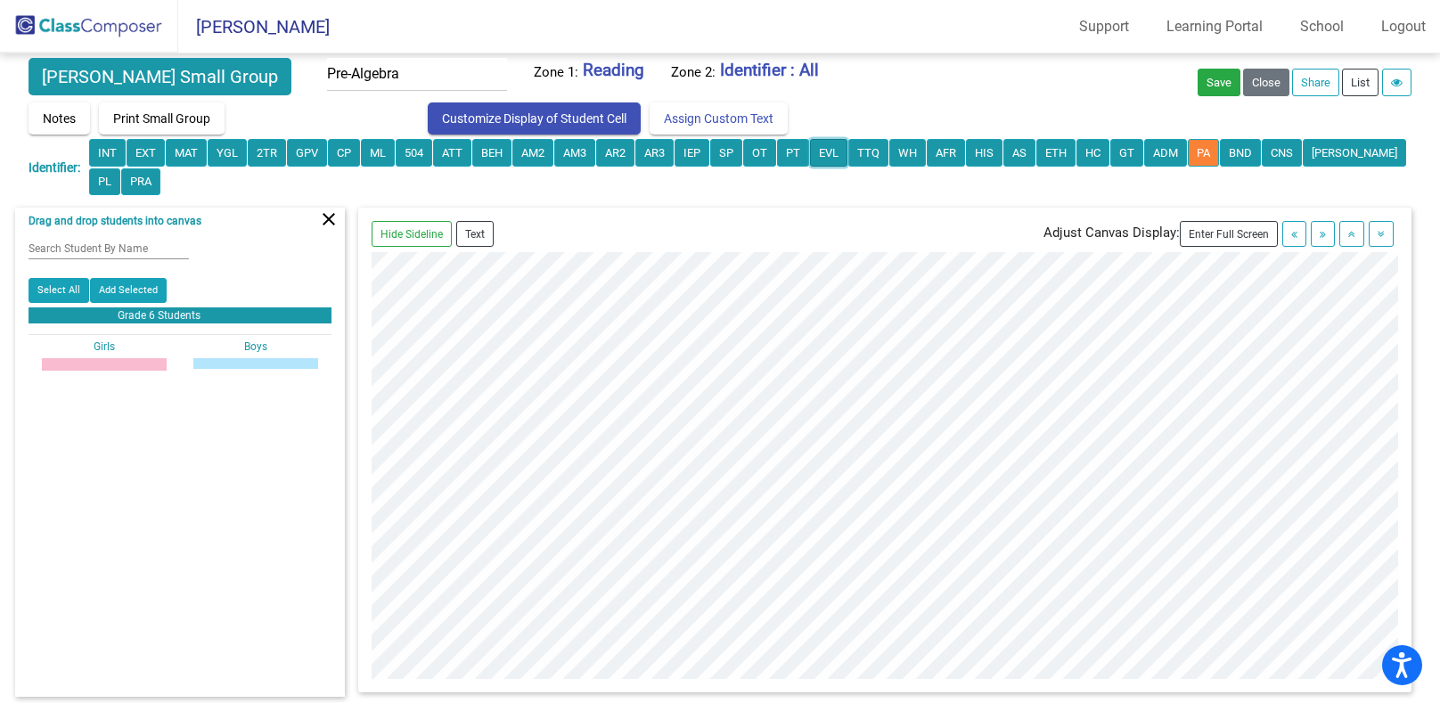
click at [833, 157] on button "EVL" at bounding box center [828, 153] width 37 height 28
click at [138, 146] on button "EXT" at bounding box center [146, 153] width 38 height 28
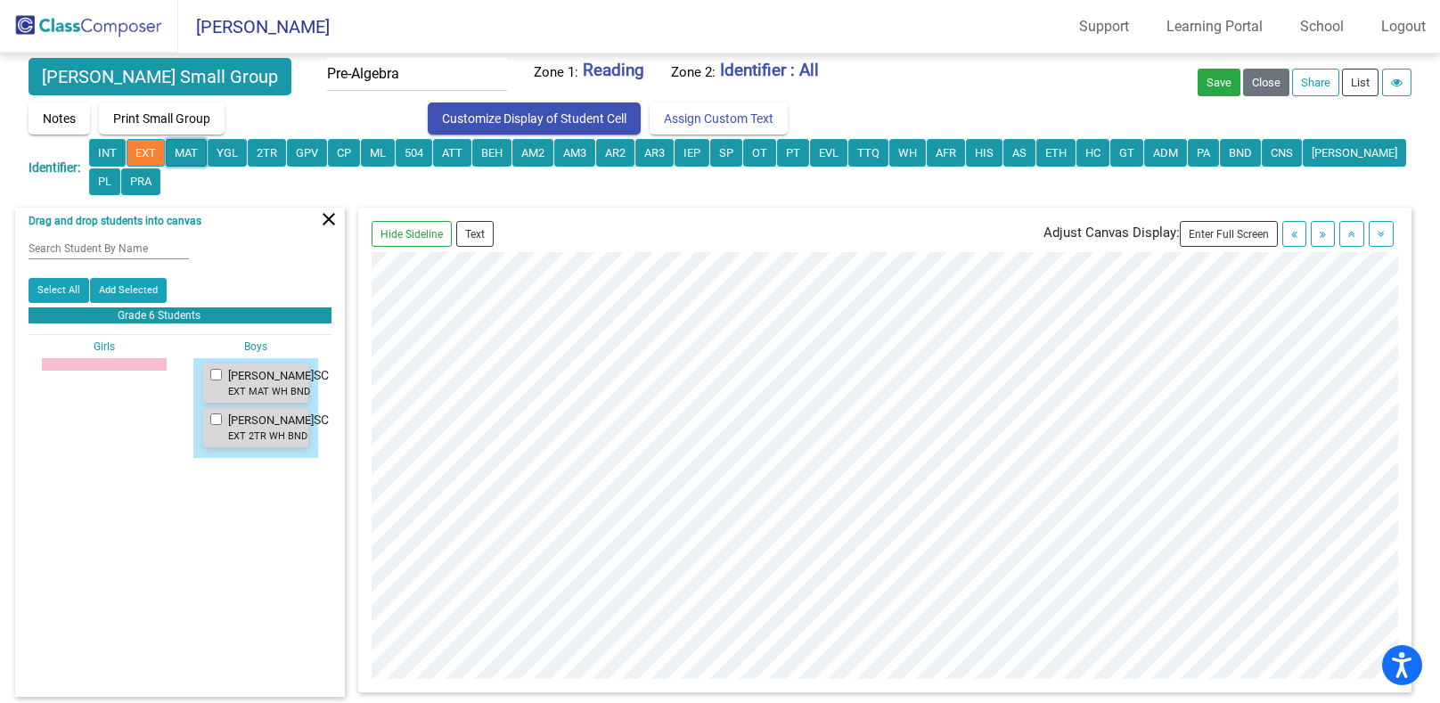
click at [185, 159] on button "MAT" at bounding box center [186, 153] width 41 height 28
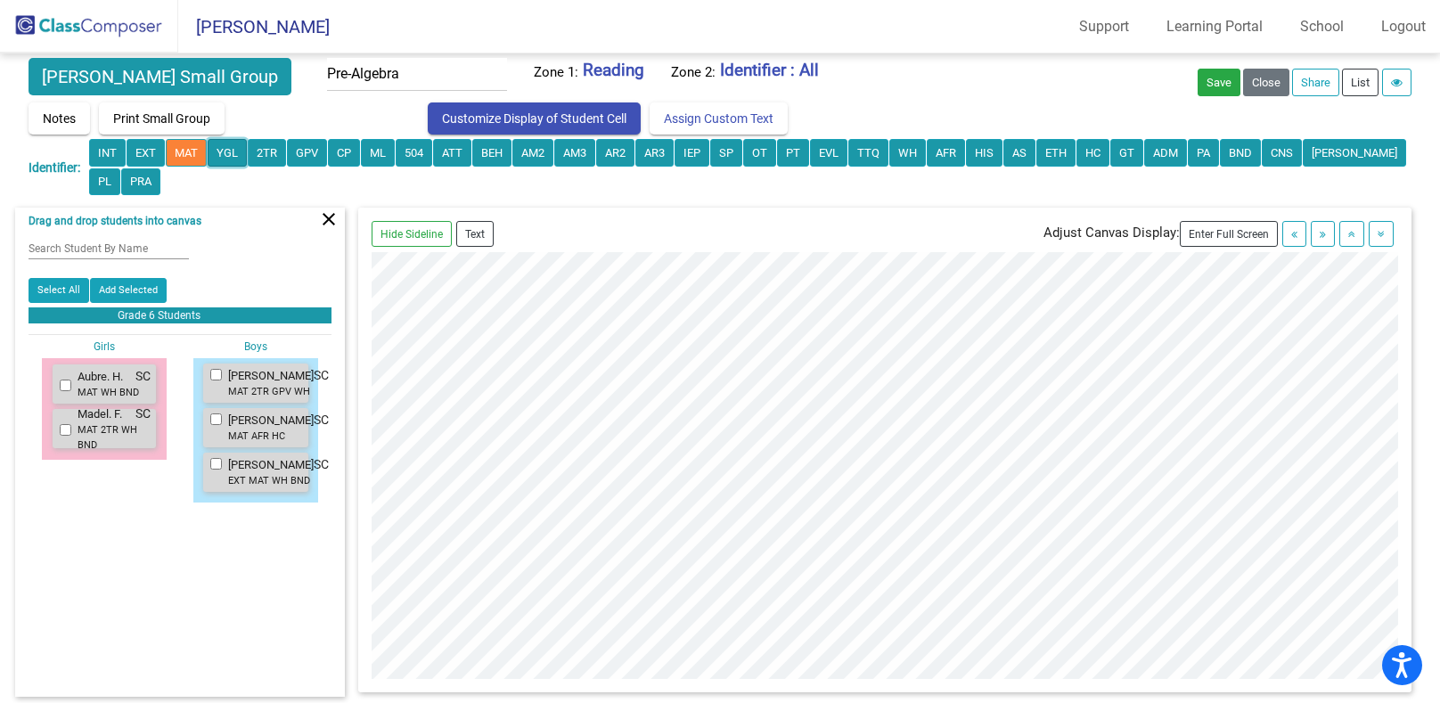
click at [235, 150] on button "YGL" at bounding box center [227, 153] width 39 height 28
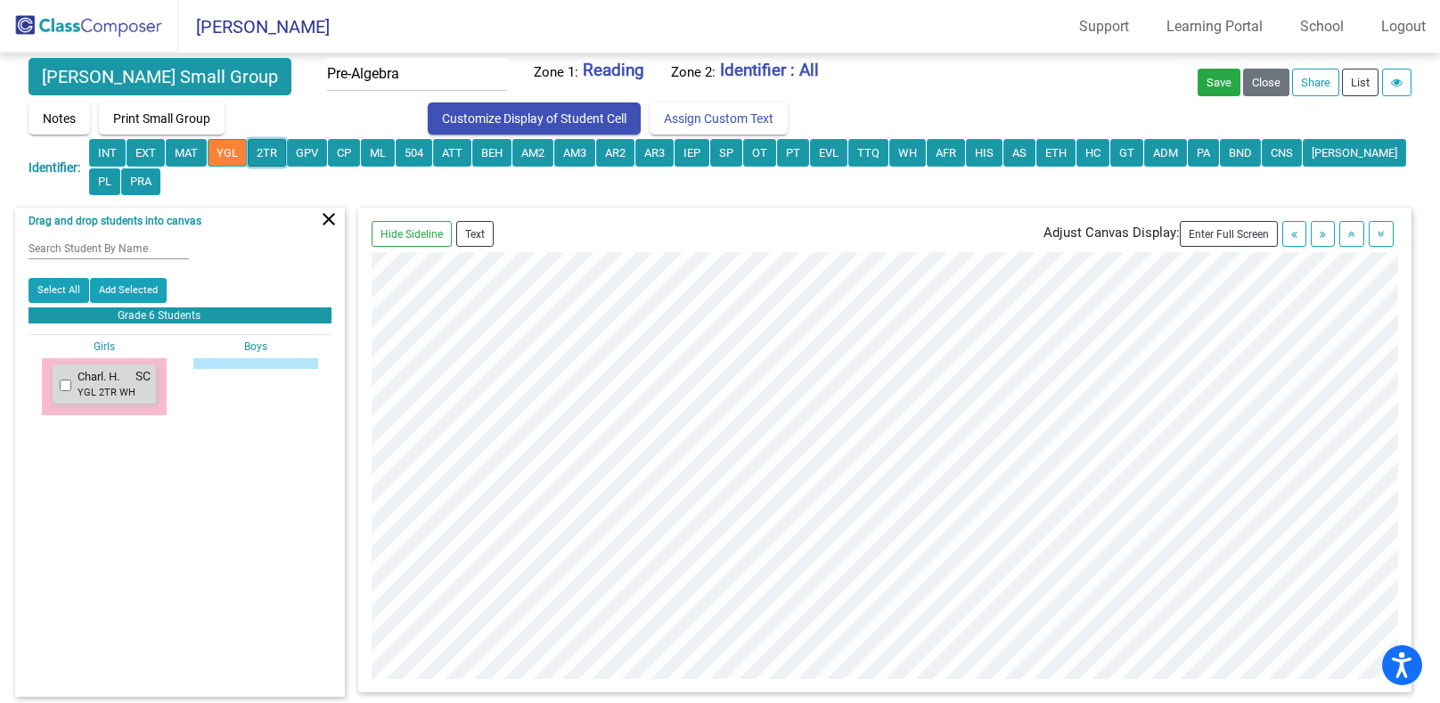
click at [275, 150] on button "2TR" at bounding box center [267, 153] width 38 height 28
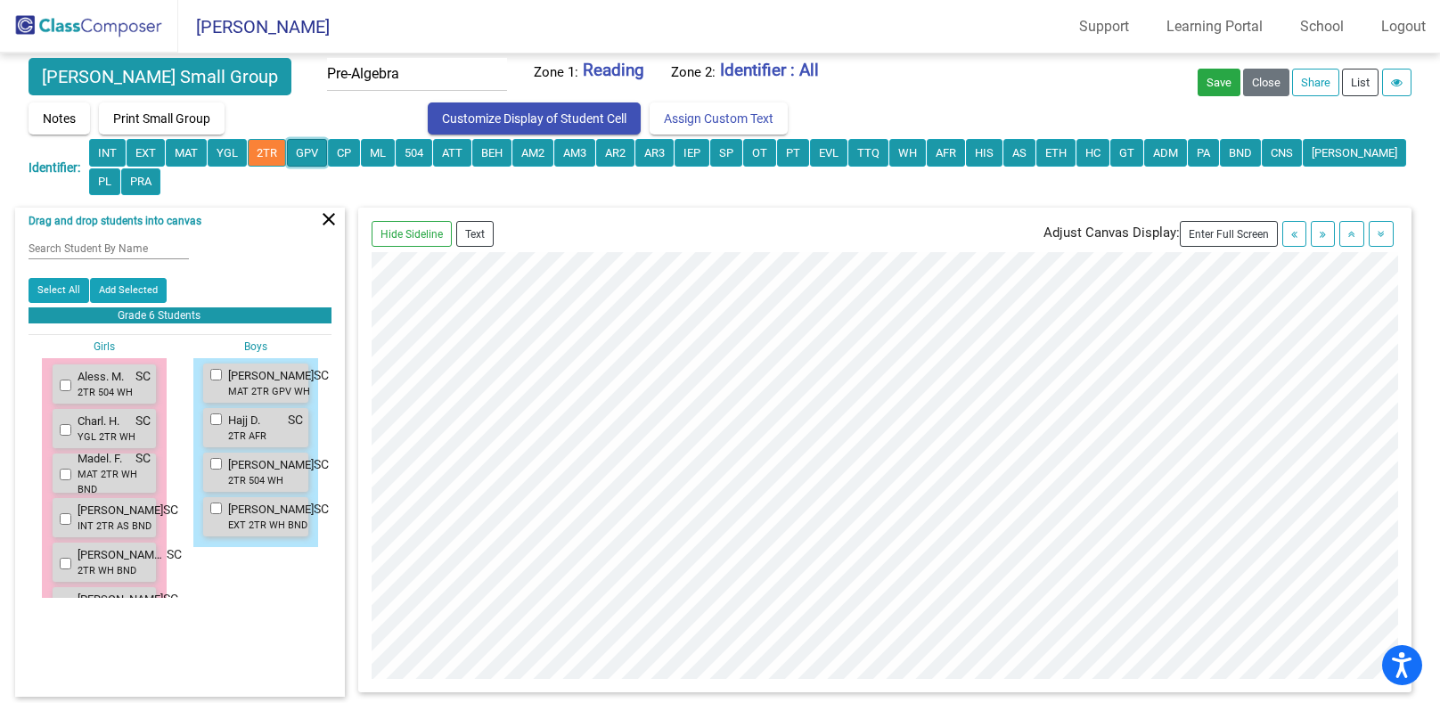
click at [308, 151] on button "GPV" at bounding box center [307, 153] width 40 height 28
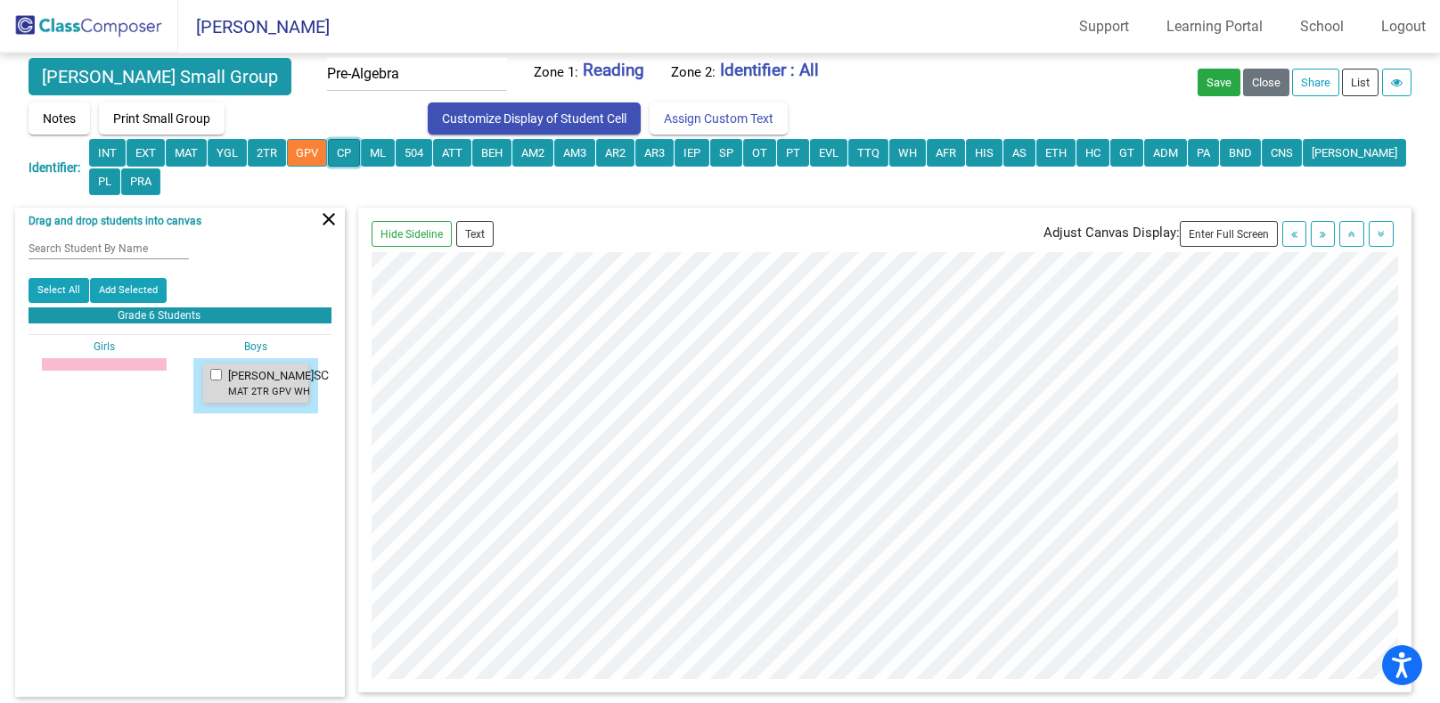
click at [345, 150] on button "CP" at bounding box center [344, 153] width 32 height 28
click at [391, 160] on button "ML" at bounding box center [378, 153] width 34 height 28
click at [406, 150] on button "504" at bounding box center [414, 153] width 37 height 28
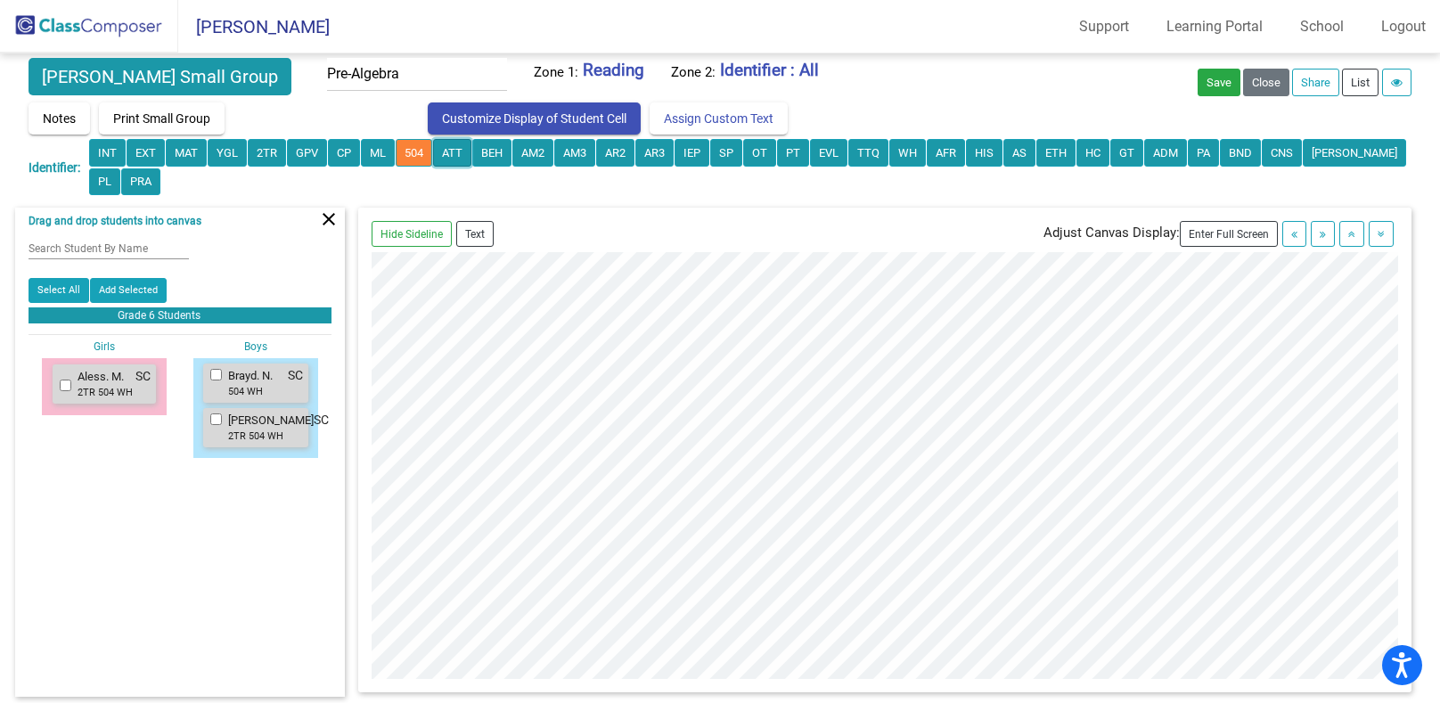
click at [465, 159] on button "ATT" at bounding box center [452, 153] width 38 height 28
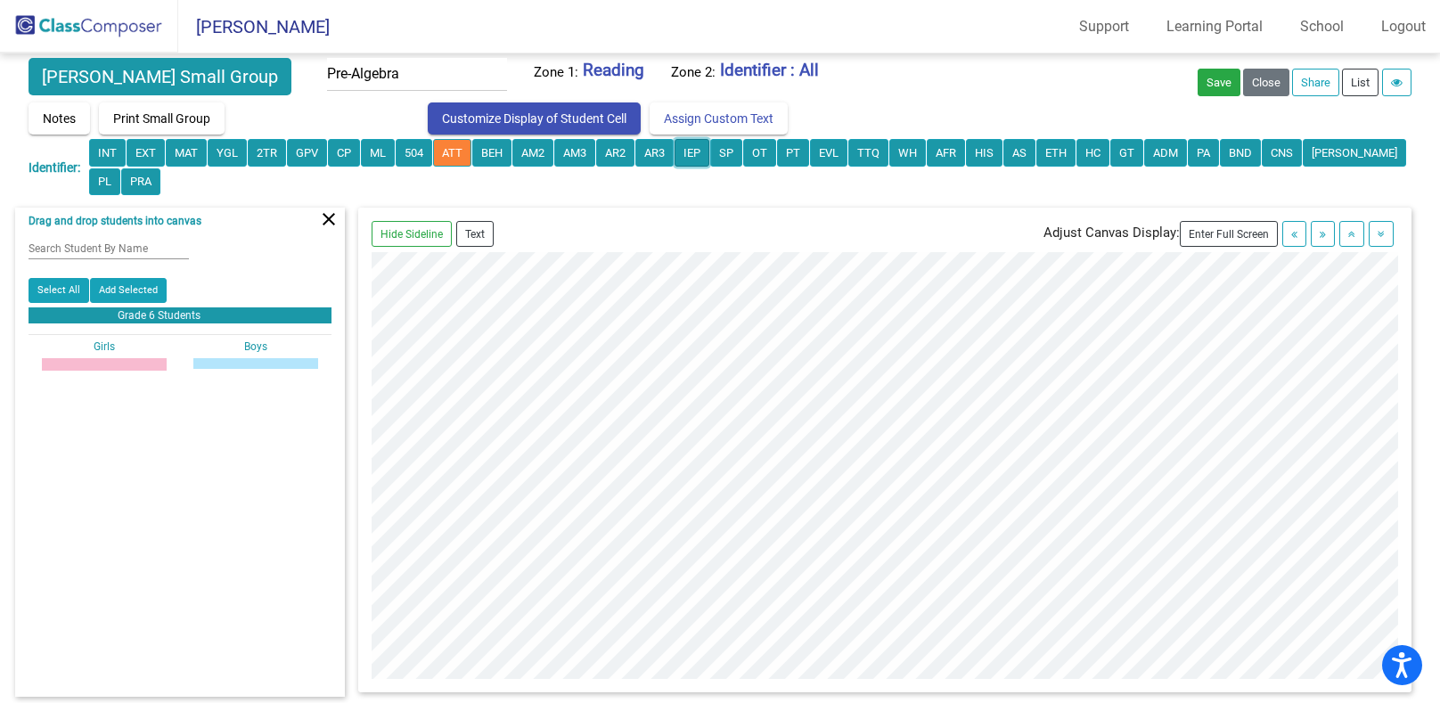
click at [690, 146] on button "IEP" at bounding box center [692, 153] width 35 height 28
click at [1209, 160] on button "PA" at bounding box center [1203, 153] width 31 height 28
click at [103, 150] on button "INT" at bounding box center [107, 153] width 37 height 28
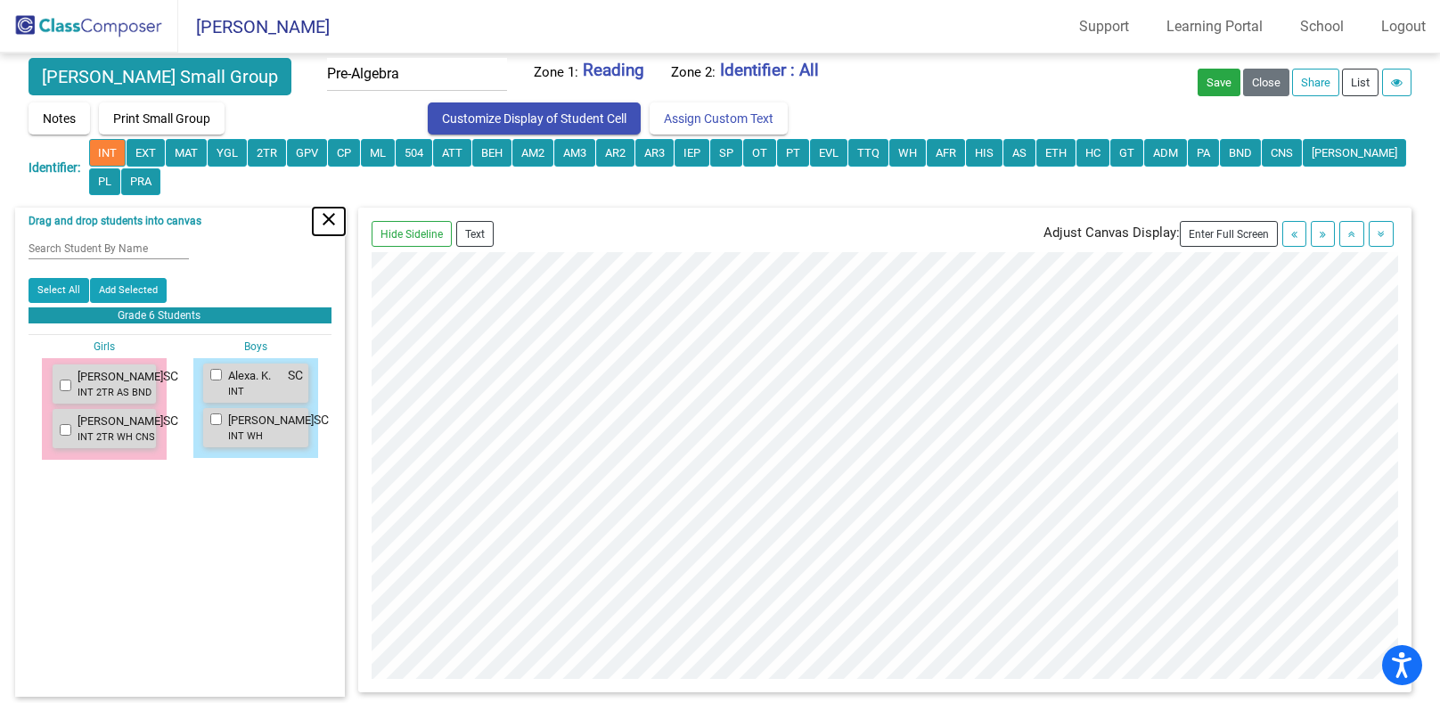
click at [327, 219] on mat-icon "close" at bounding box center [328, 219] width 21 height 21
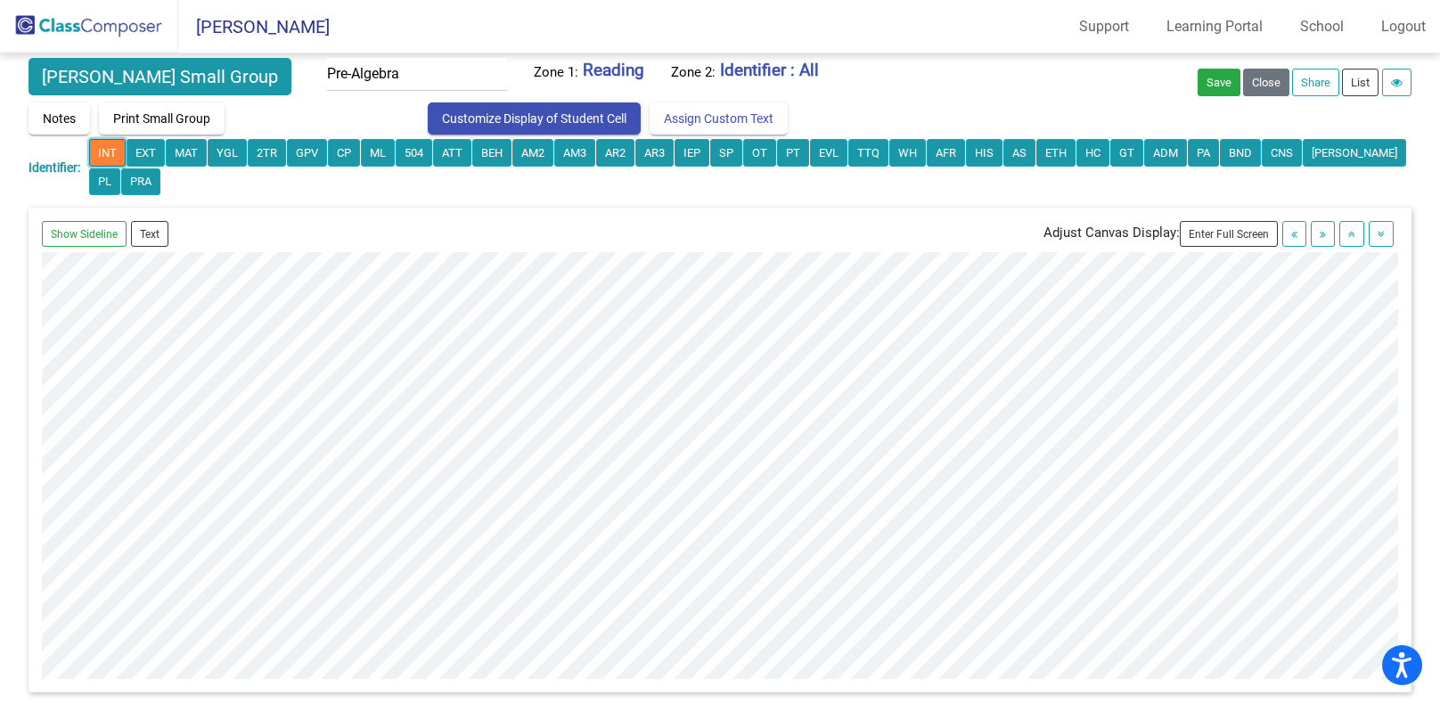
click at [101, 151] on button "INT" at bounding box center [107, 153] width 37 height 28
click at [108, 231] on button "Show Sideline" at bounding box center [84, 234] width 85 height 26
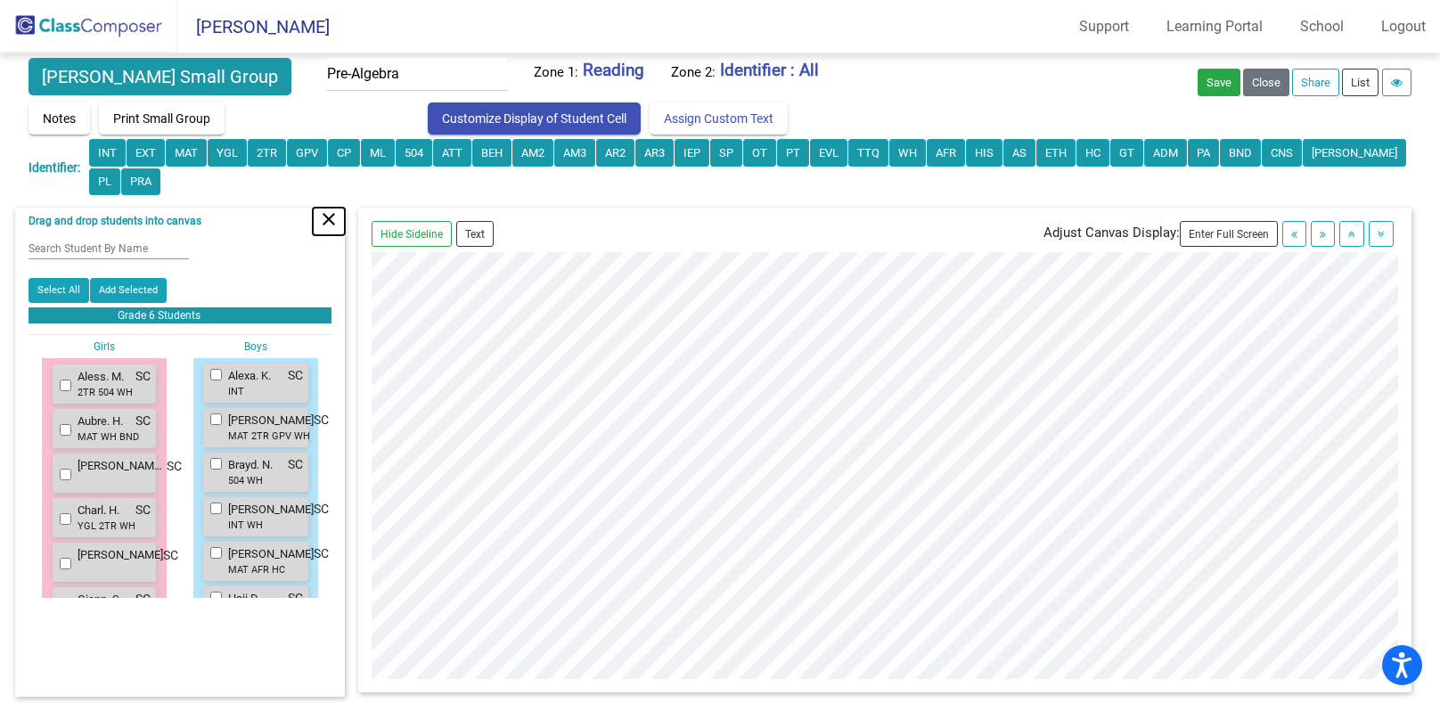
click at [318, 216] on mat-icon "close" at bounding box center [328, 219] width 21 height 21
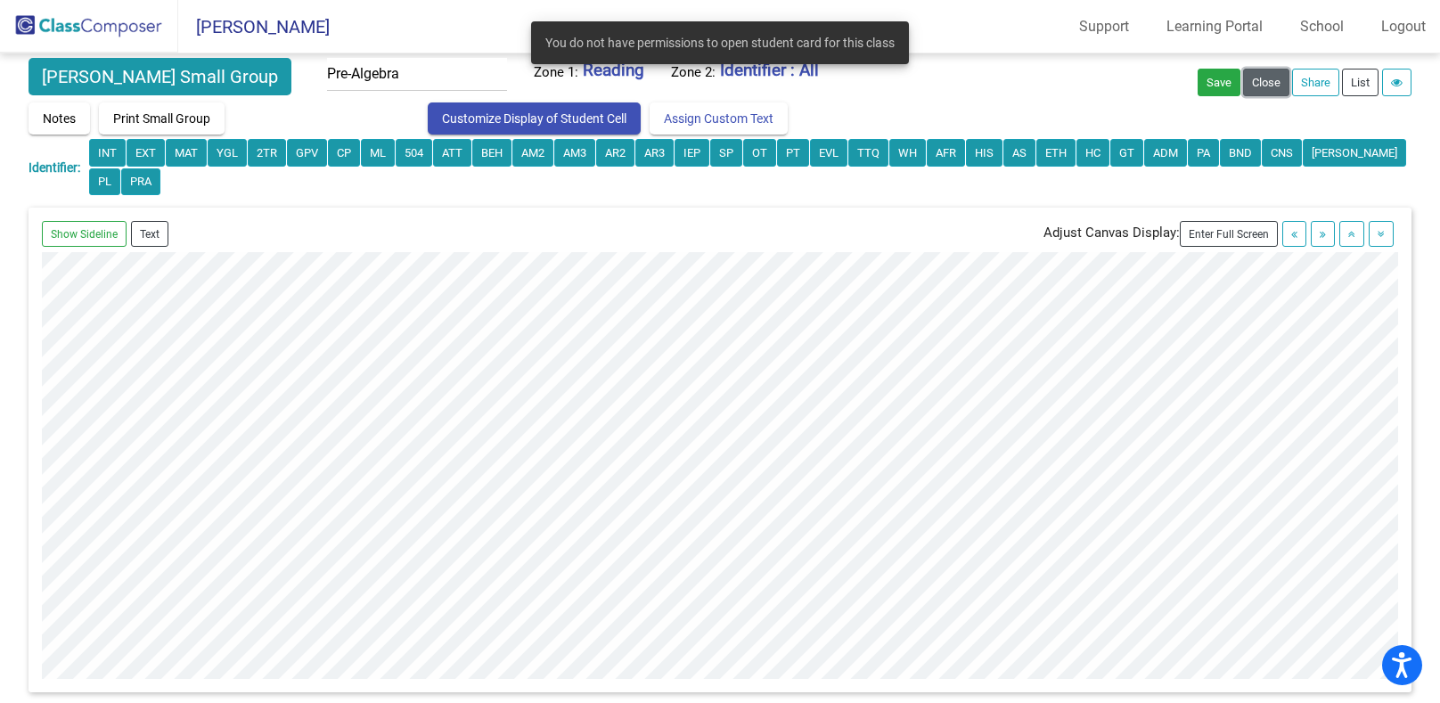
click at [1253, 81] on button "Close" at bounding box center [1266, 83] width 46 height 28
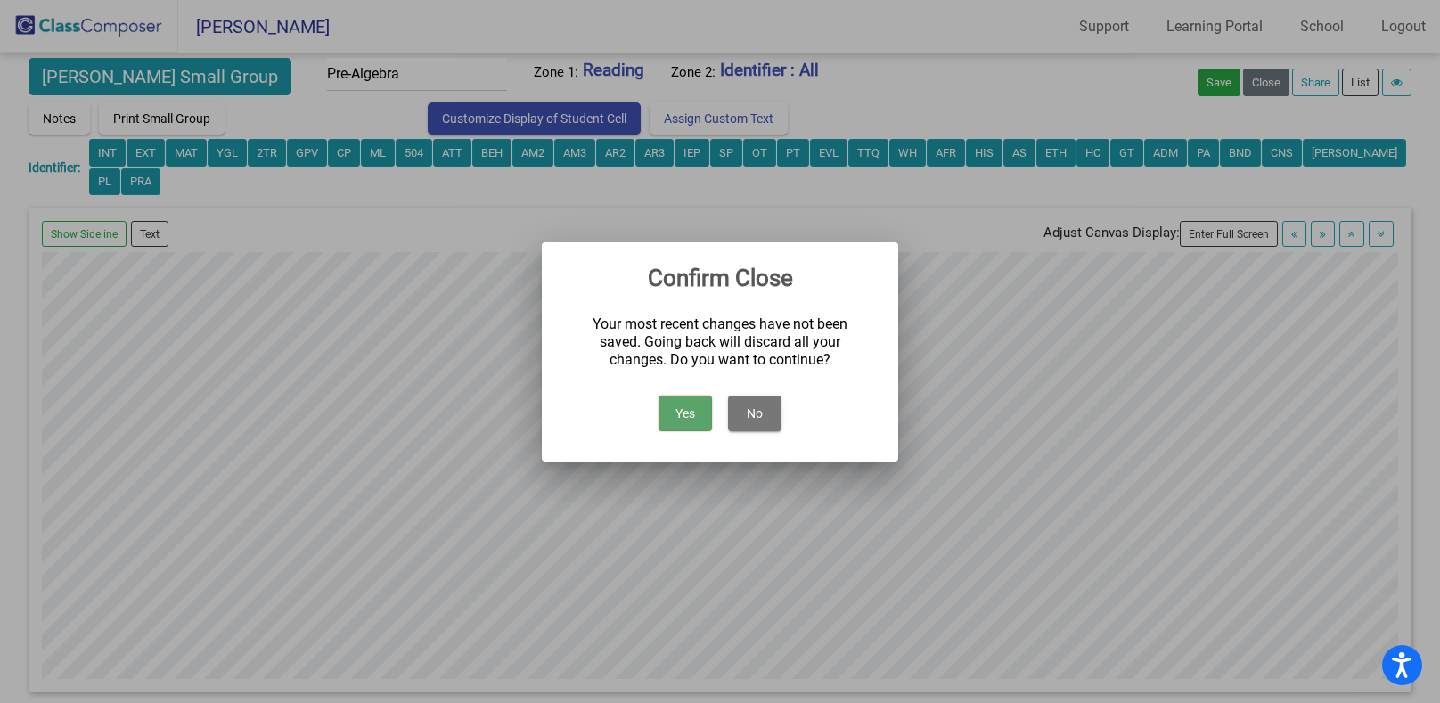
click at [683, 406] on button "Yes" at bounding box center [685, 414] width 53 height 36
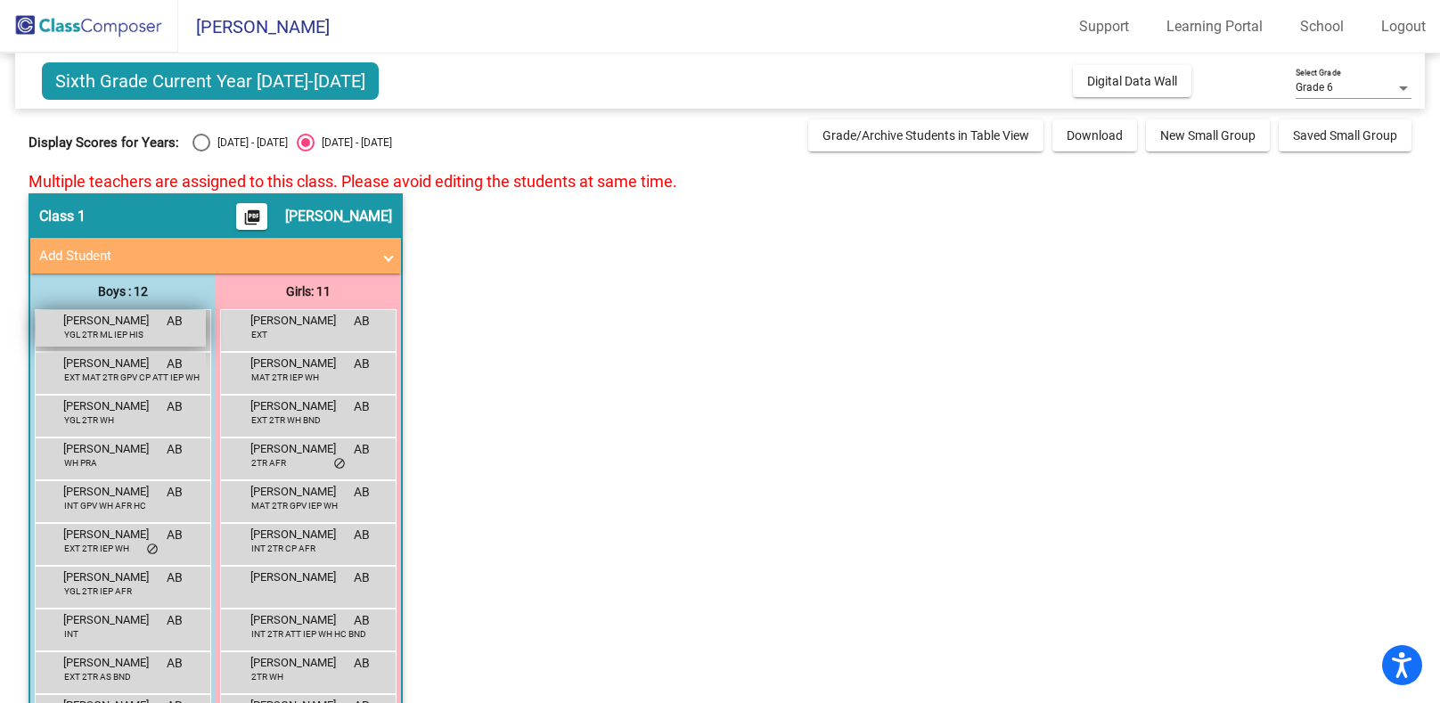
click at [113, 331] on span "YGL 2TR ML IEP HIS" at bounding box center [103, 334] width 79 height 13
click at [96, 303] on div "Boys : 12" at bounding box center [122, 292] width 185 height 36
click at [96, 313] on span "[PERSON_NAME]" at bounding box center [107, 321] width 89 height 18
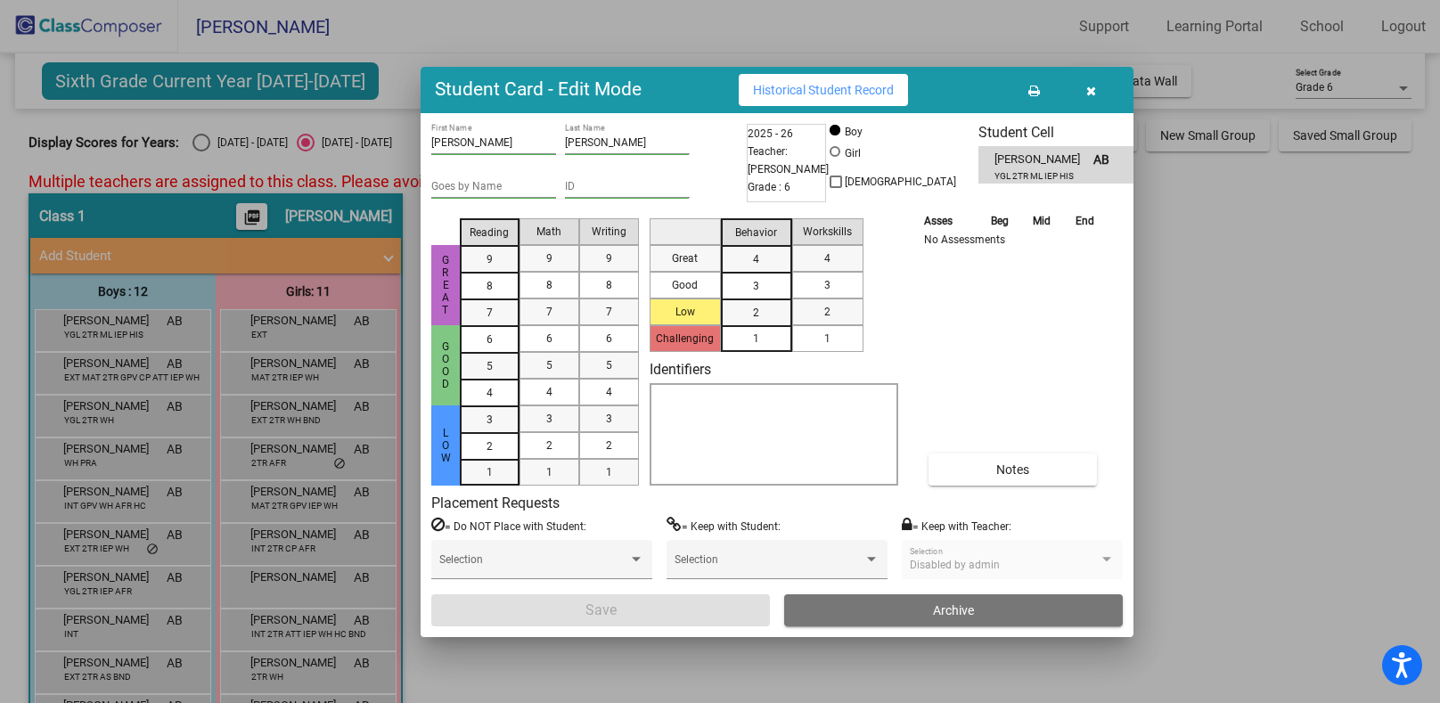
click at [1085, 86] on button "button" at bounding box center [1090, 90] width 57 height 32
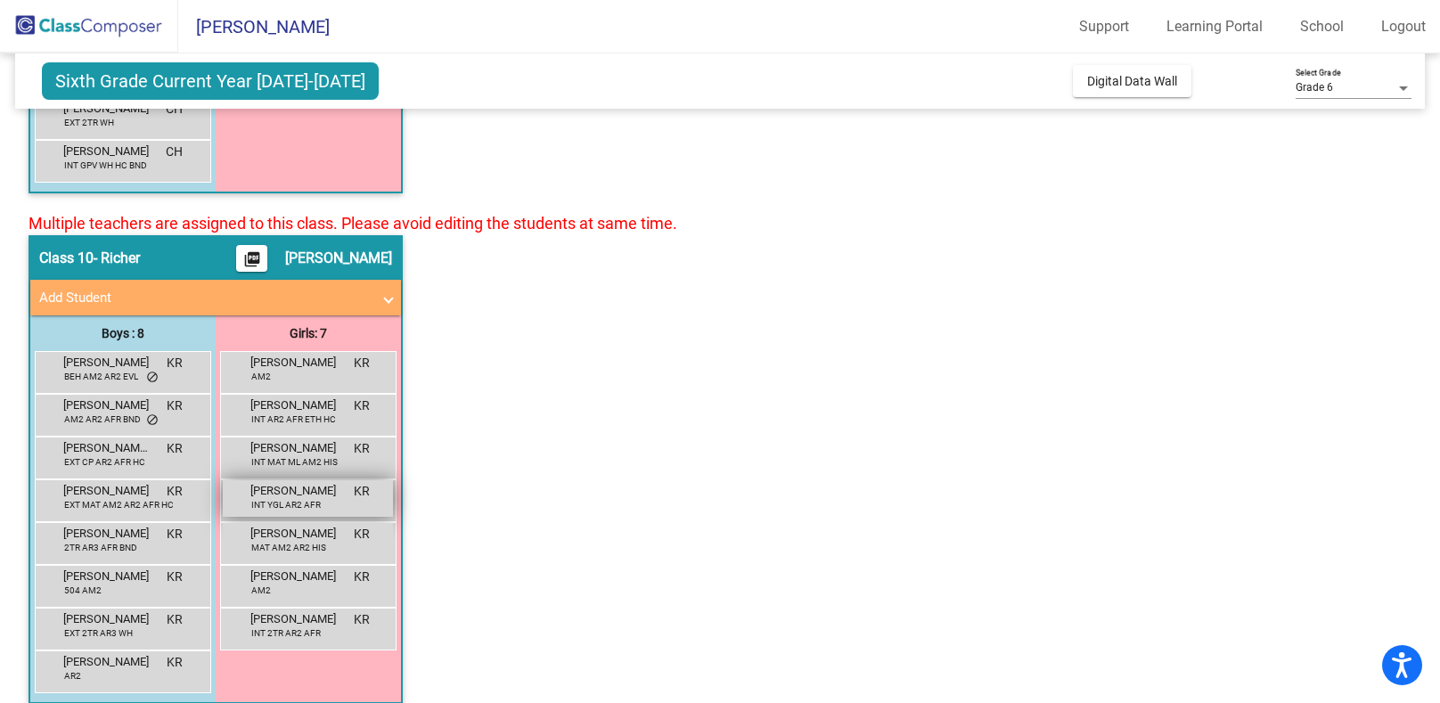
scroll to position [5041, 0]
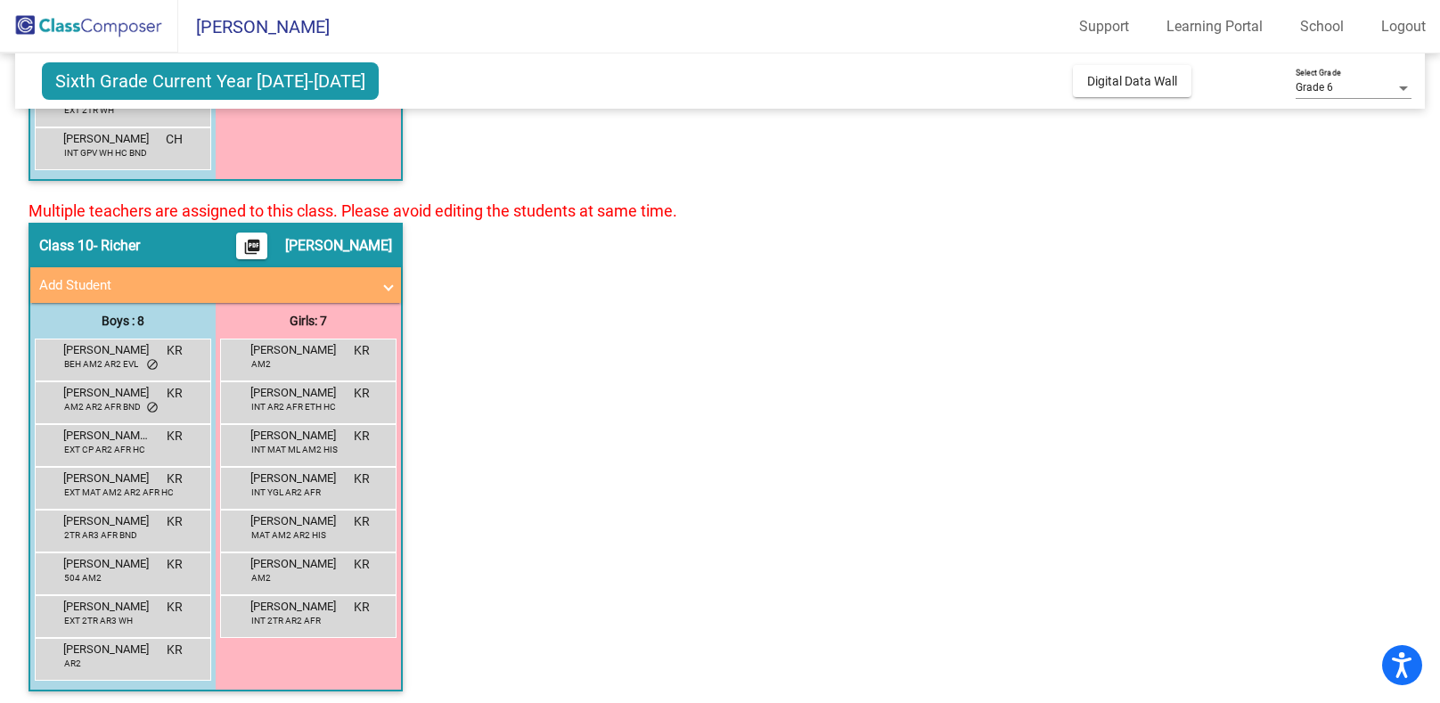
click at [384, 284] on span "Add Student" at bounding box center [212, 285] width 346 height 21
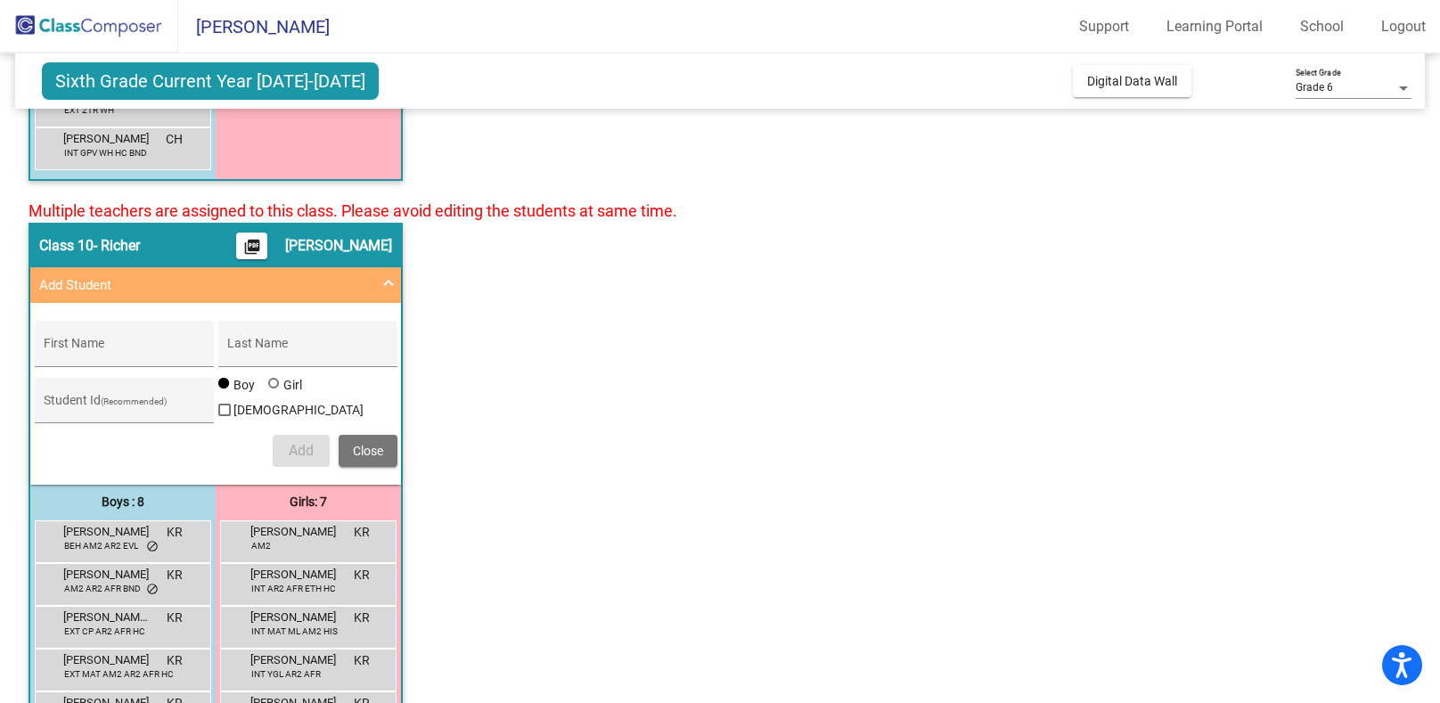
click at [376, 444] on span "Close" at bounding box center [368, 451] width 30 height 14
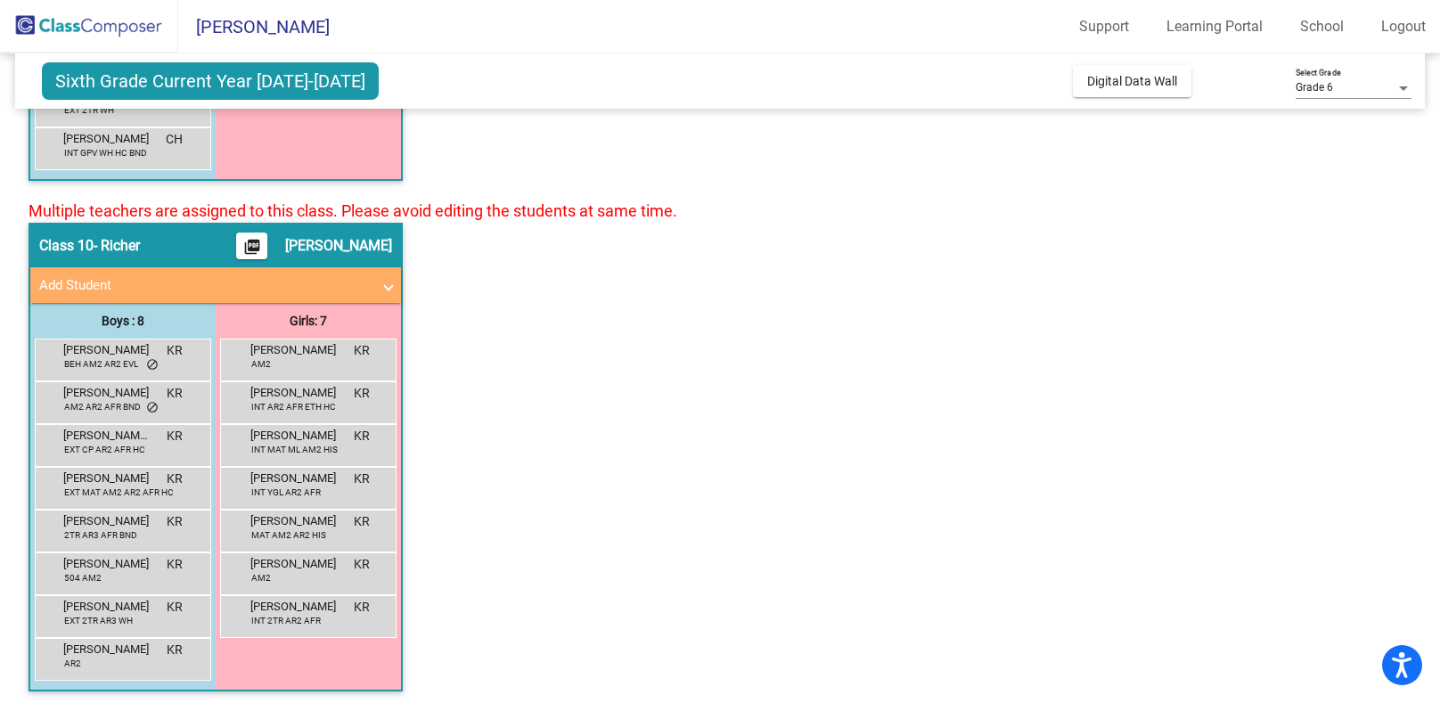
click at [127, 240] on span "- Richer" at bounding box center [117, 246] width 46 height 18
click at [103, 290] on mat-expansion-panel-header "Add Student" at bounding box center [215, 285] width 371 height 36
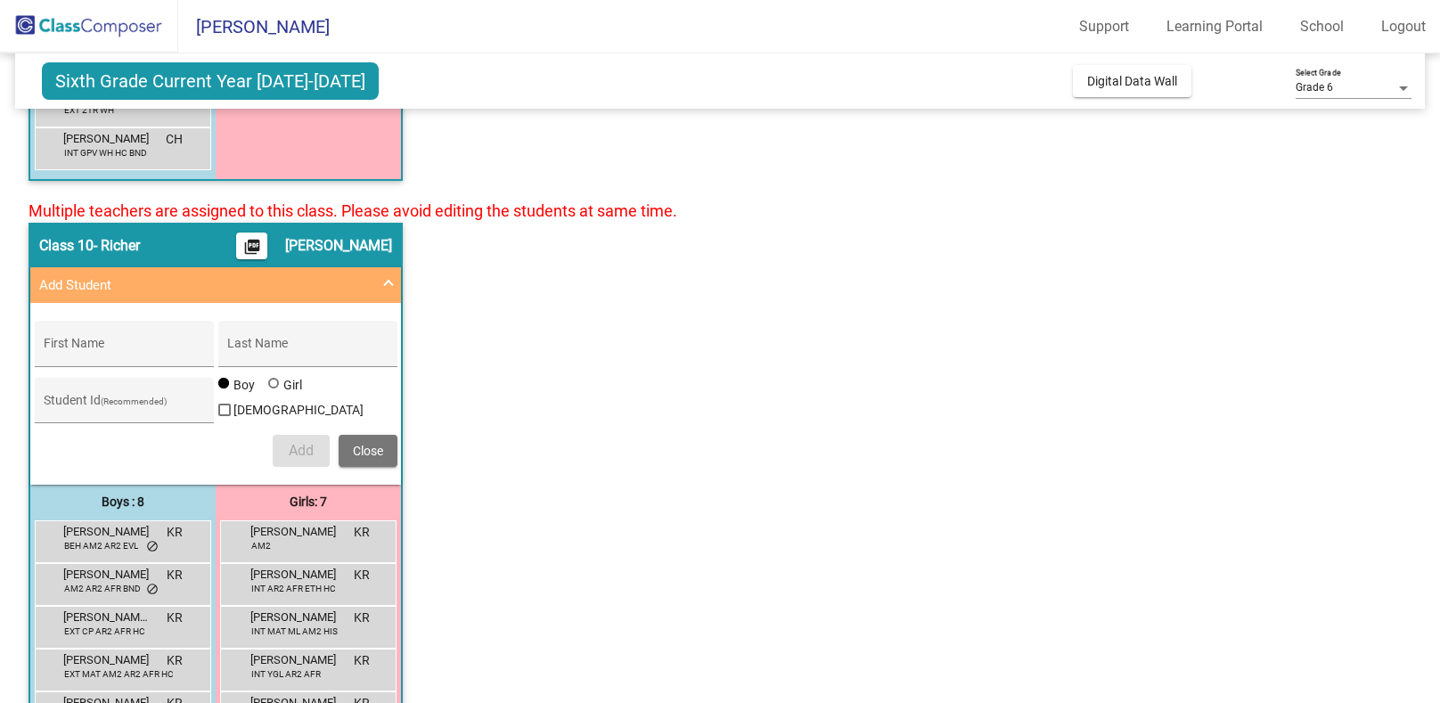
click at [103, 290] on mat-expansion-panel-header "Add Student" at bounding box center [215, 285] width 371 height 36
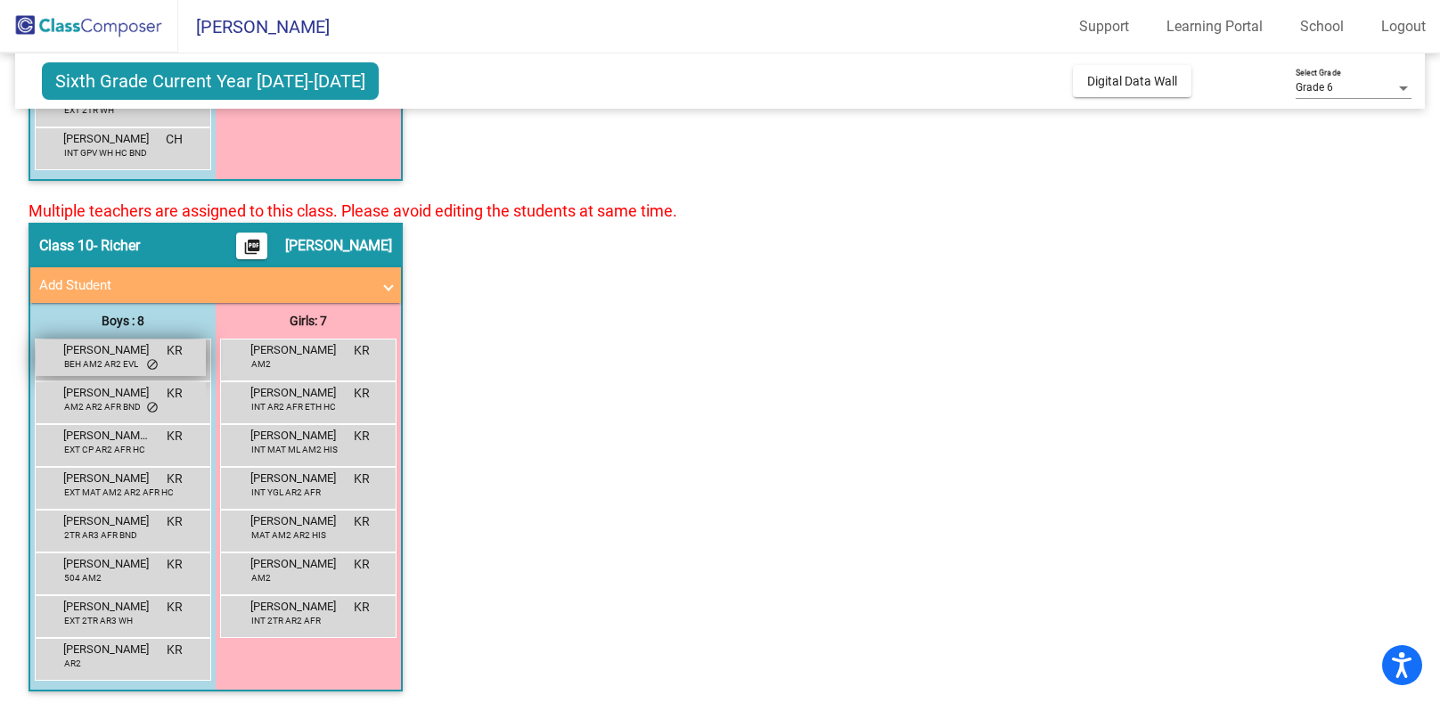
click at [103, 348] on span "[PERSON_NAME]" at bounding box center [107, 350] width 89 height 18
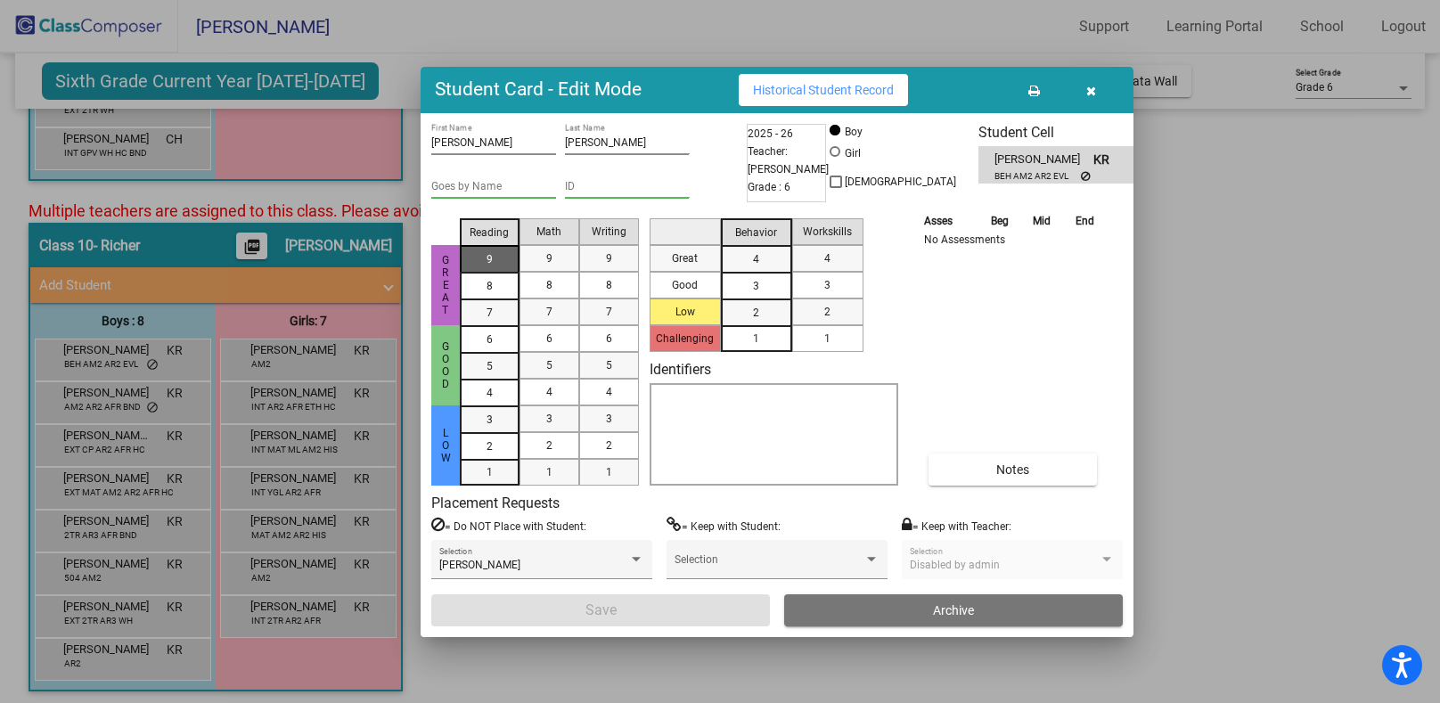
click at [505, 258] on div "9" at bounding box center [489, 259] width 35 height 27
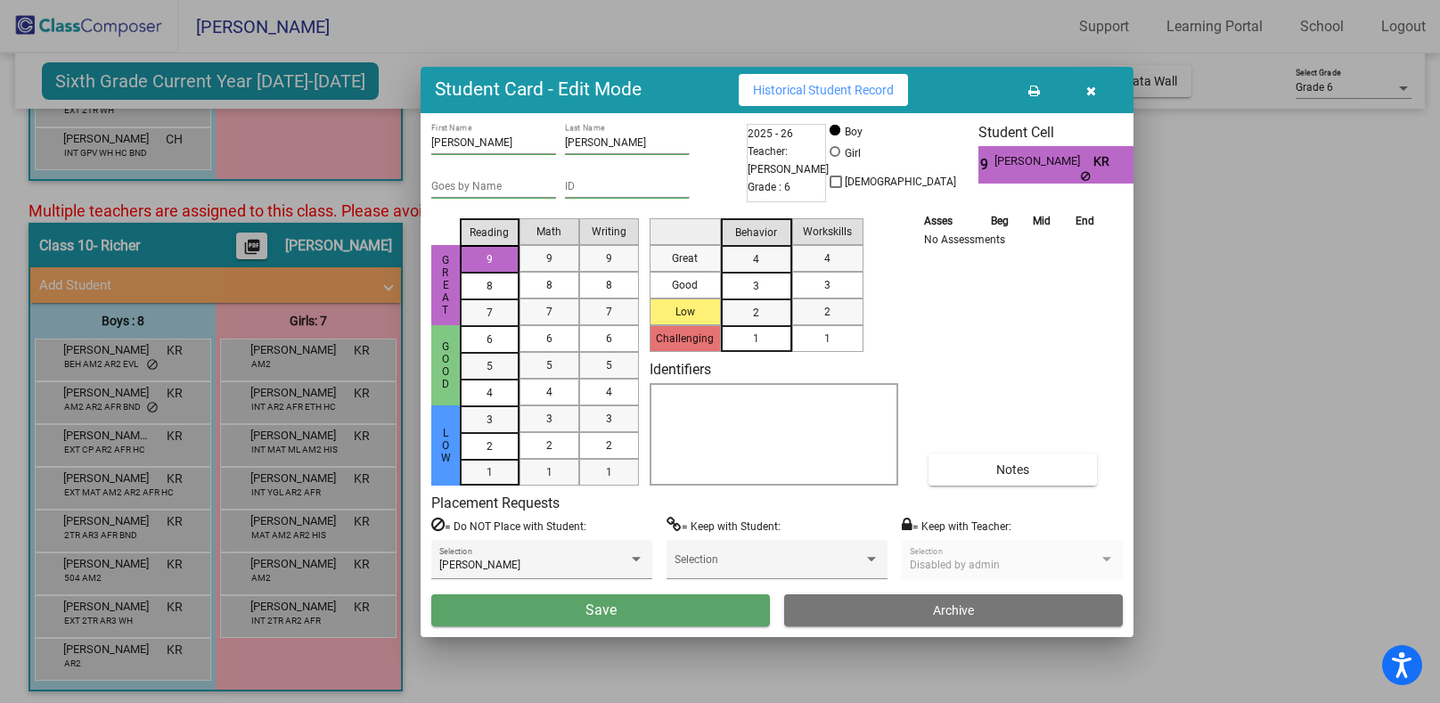
click at [505, 258] on div "9" at bounding box center [489, 259] width 35 height 27
click at [1089, 86] on icon "button" at bounding box center [1092, 91] width 10 height 12
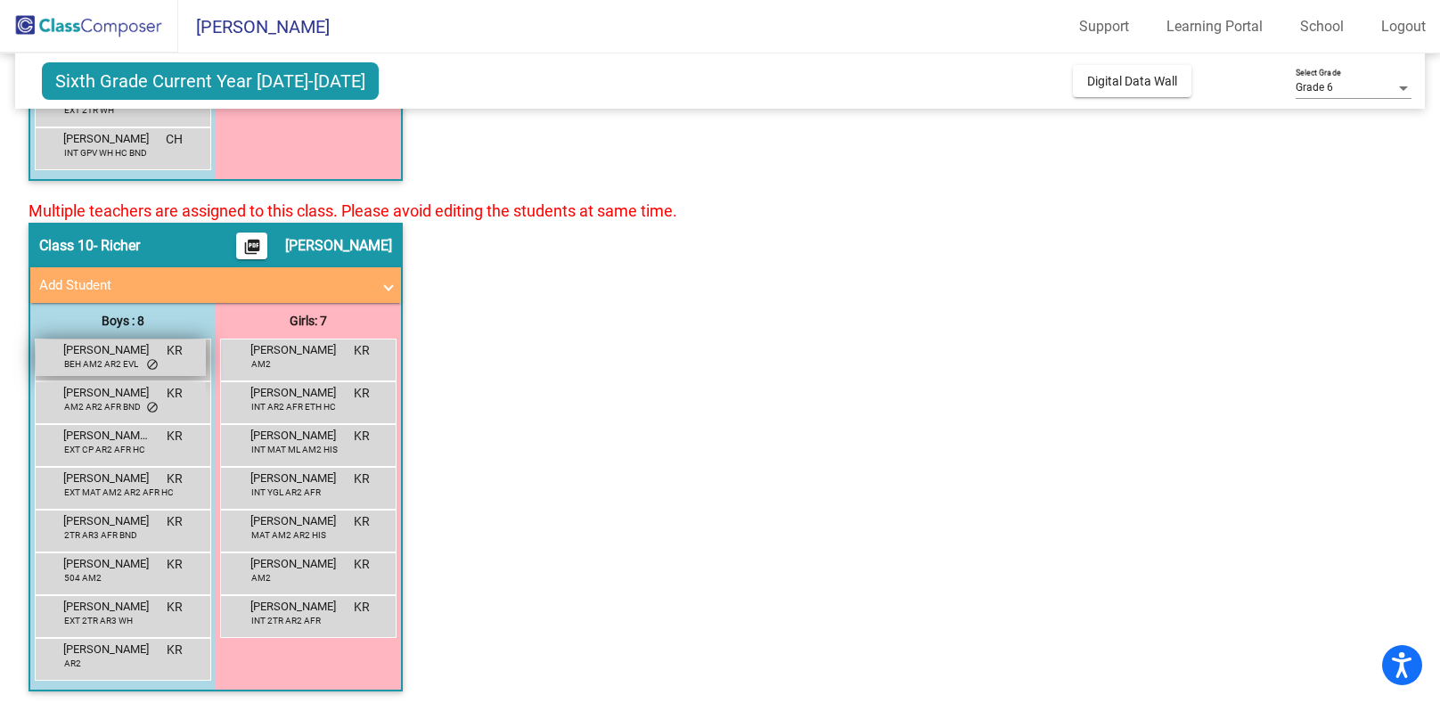
click at [102, 341] on span "[PERSON_NAME]" at bounding box center [107, 350] width 89 height 18
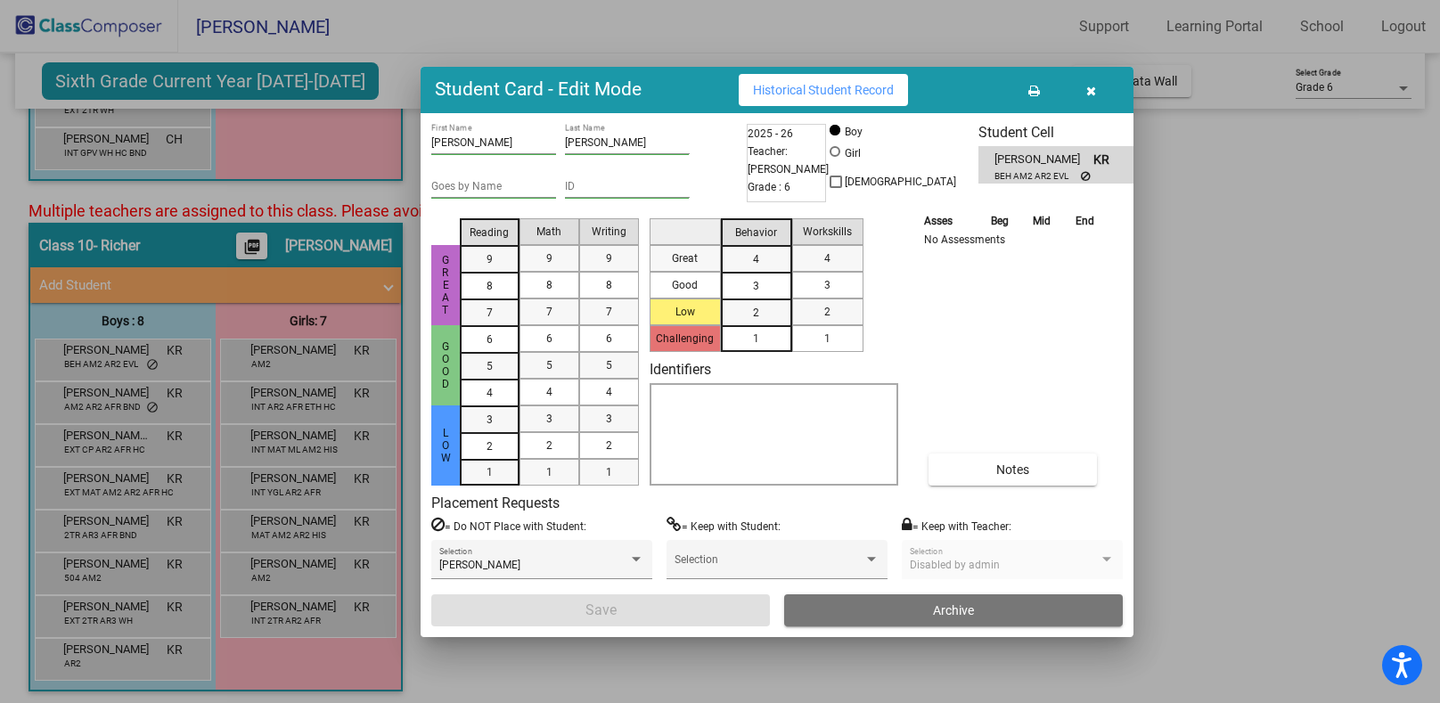
click at [1090, 97] on button "button" at bounding box center [1090, 90] width 57 height 32
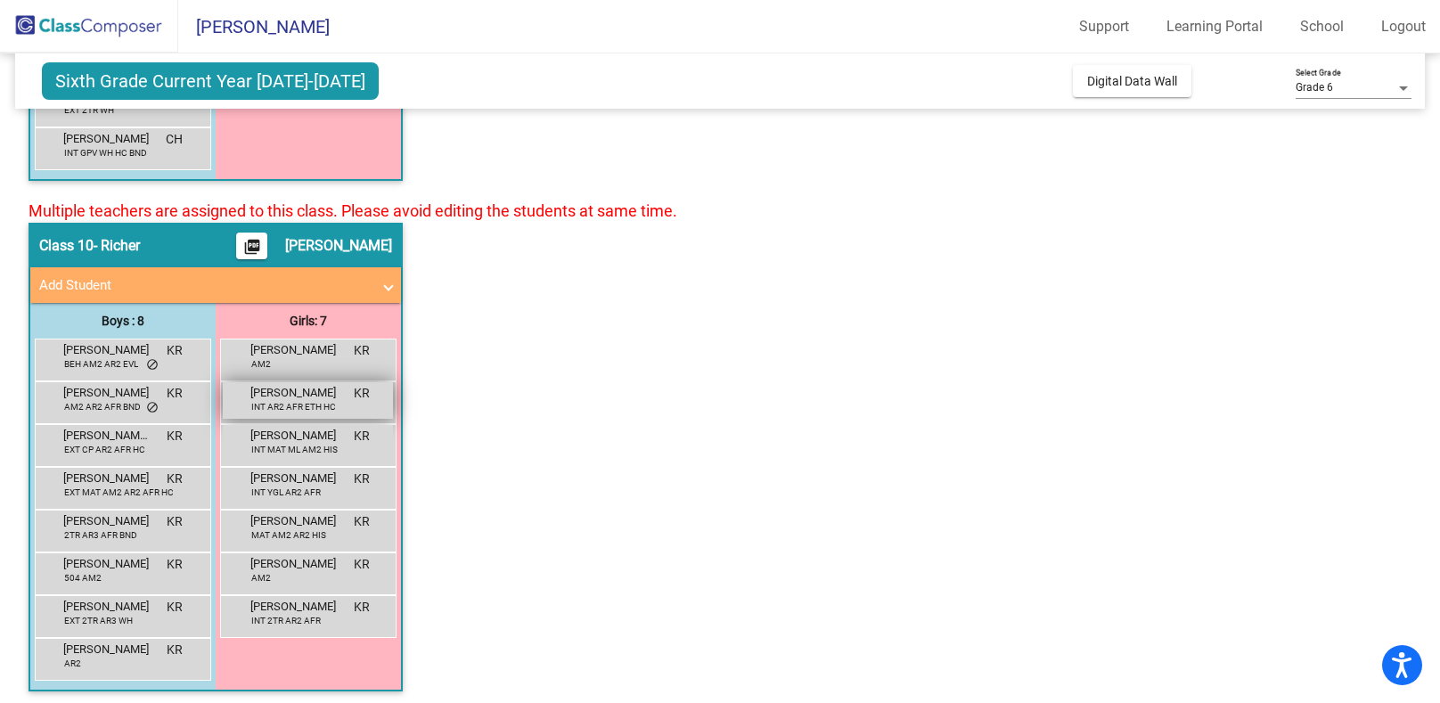
click at [303, 407] on div "[PERSON_NAME] INT AR2 AFR ETH HC KR lock do_not_disturb_alt" at bounding box center [308, 400] width 170 height 37
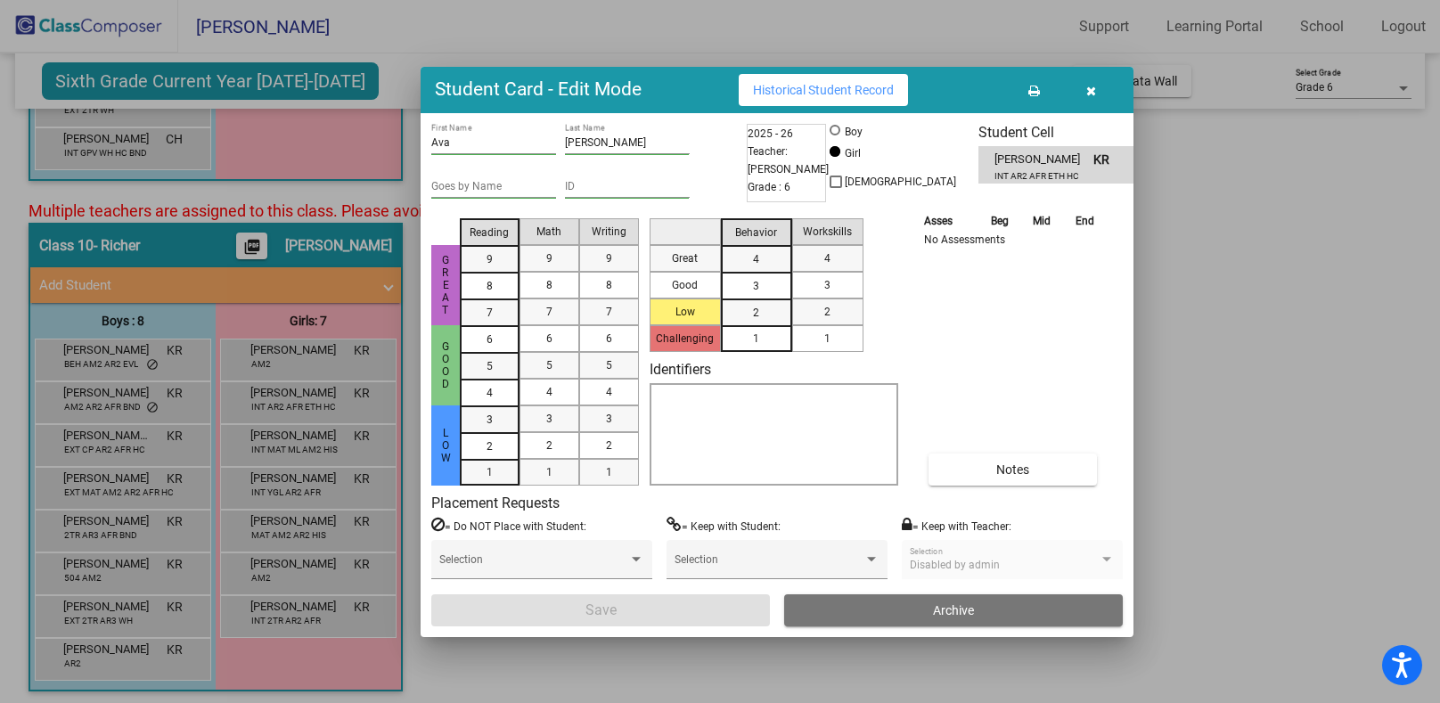
click at [1094, 88] on icon "button" at bounding box center [1092, 91] width 10 height 12
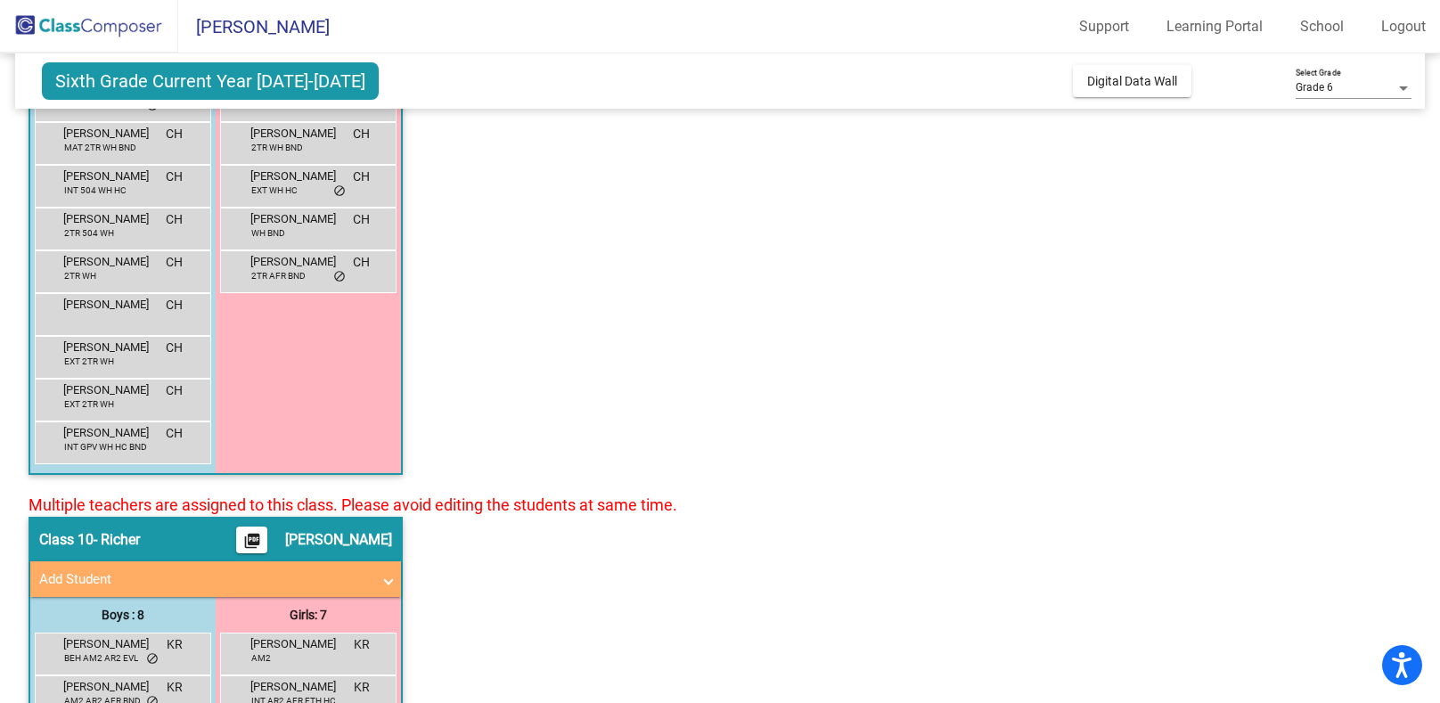
scroll to position [4744, 0]
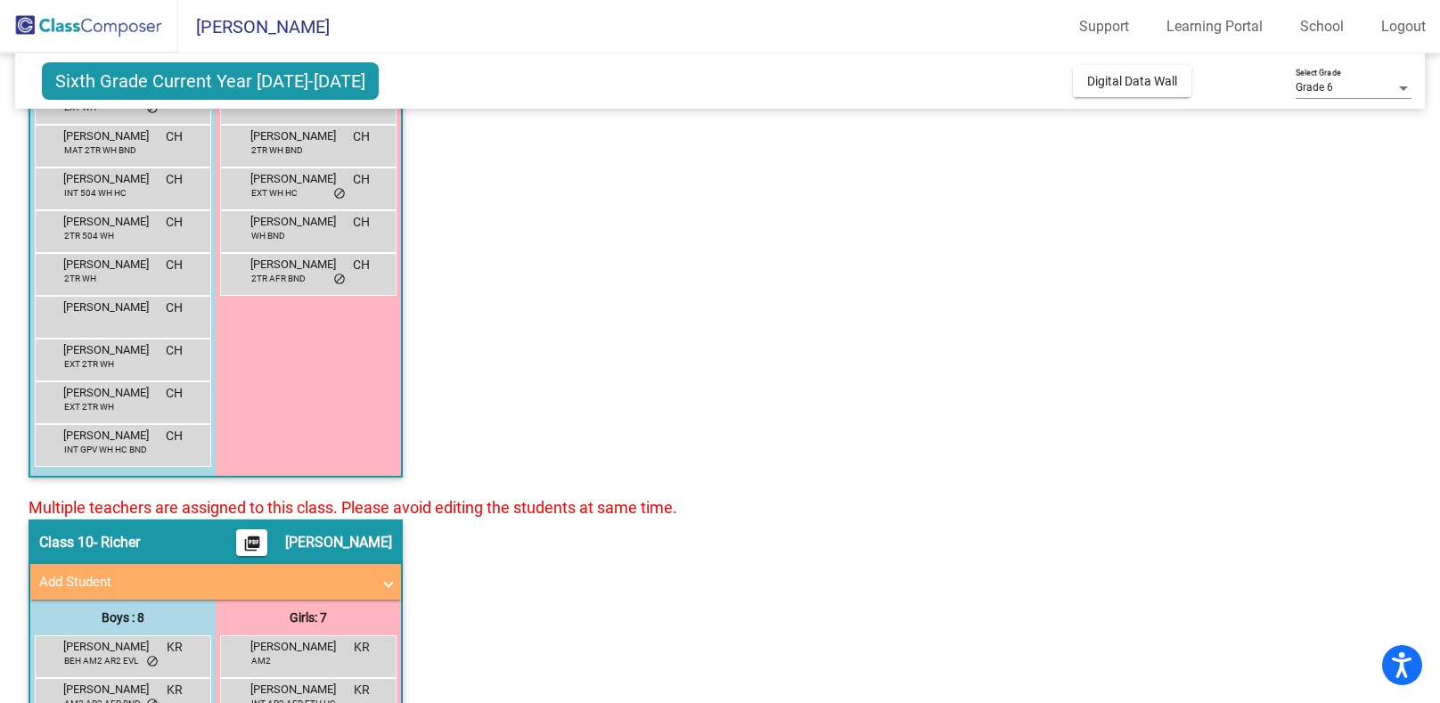
click at [288, 225] on div "[PERSON_NAME] WH BND CH lock do_not_disturb_alt" at bounding box center [308, 229] width 170 height 37
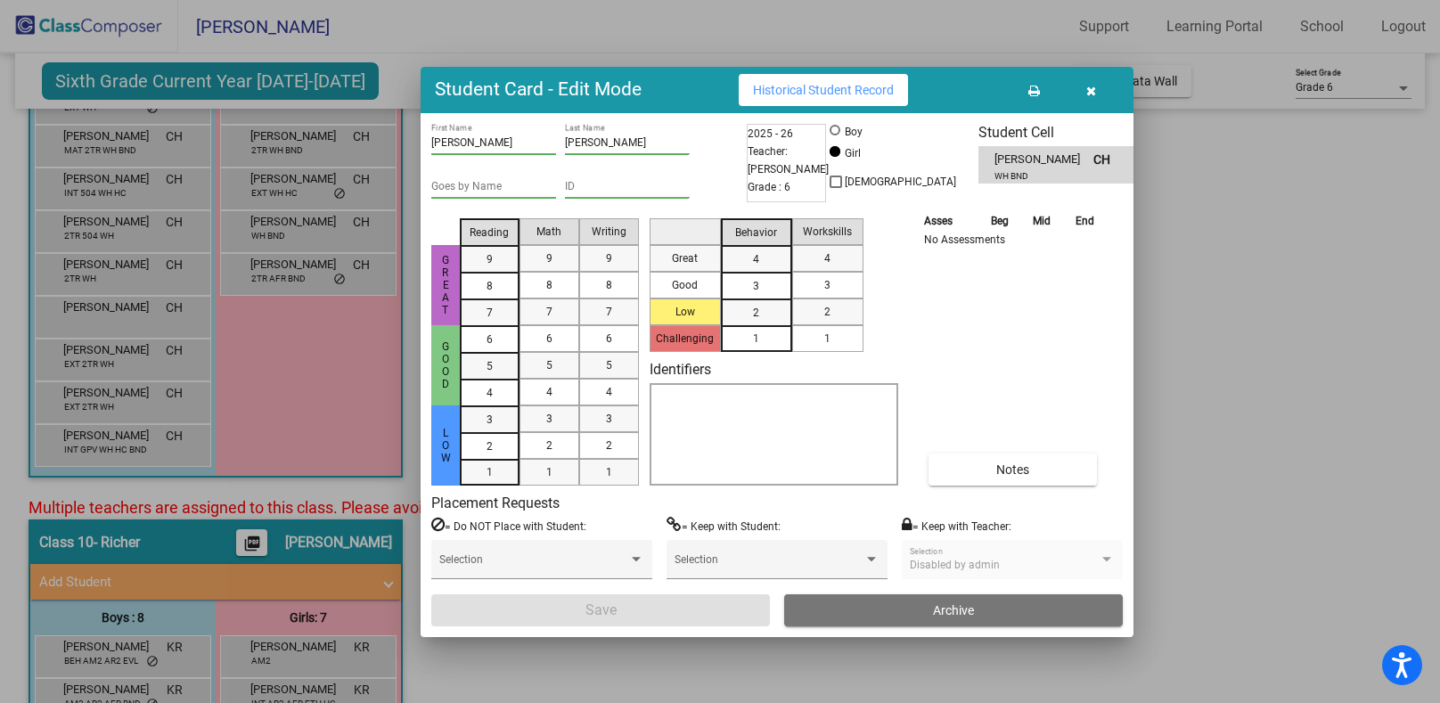
click at [1095, 94] on icon "button" at bounding box center [1092, 91] width 10 height 12
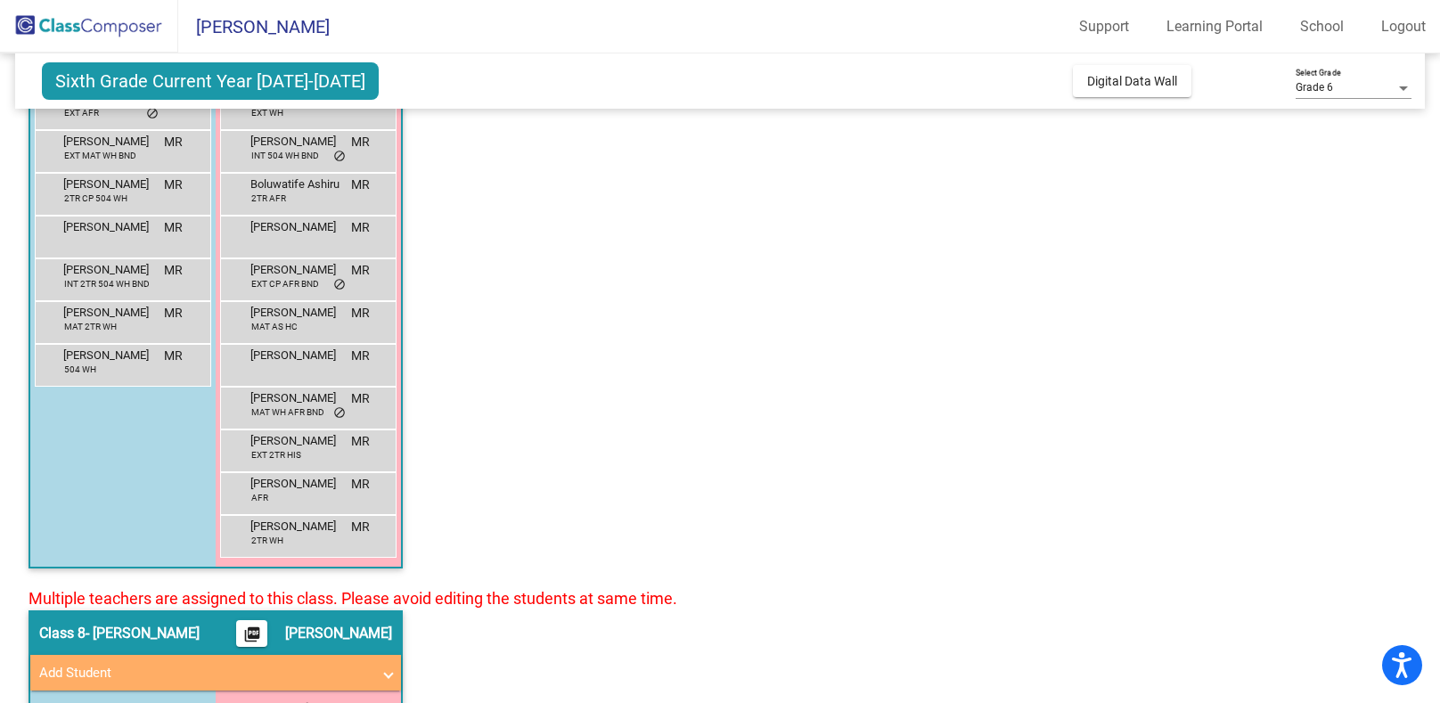
scroll to position [4098, 0]
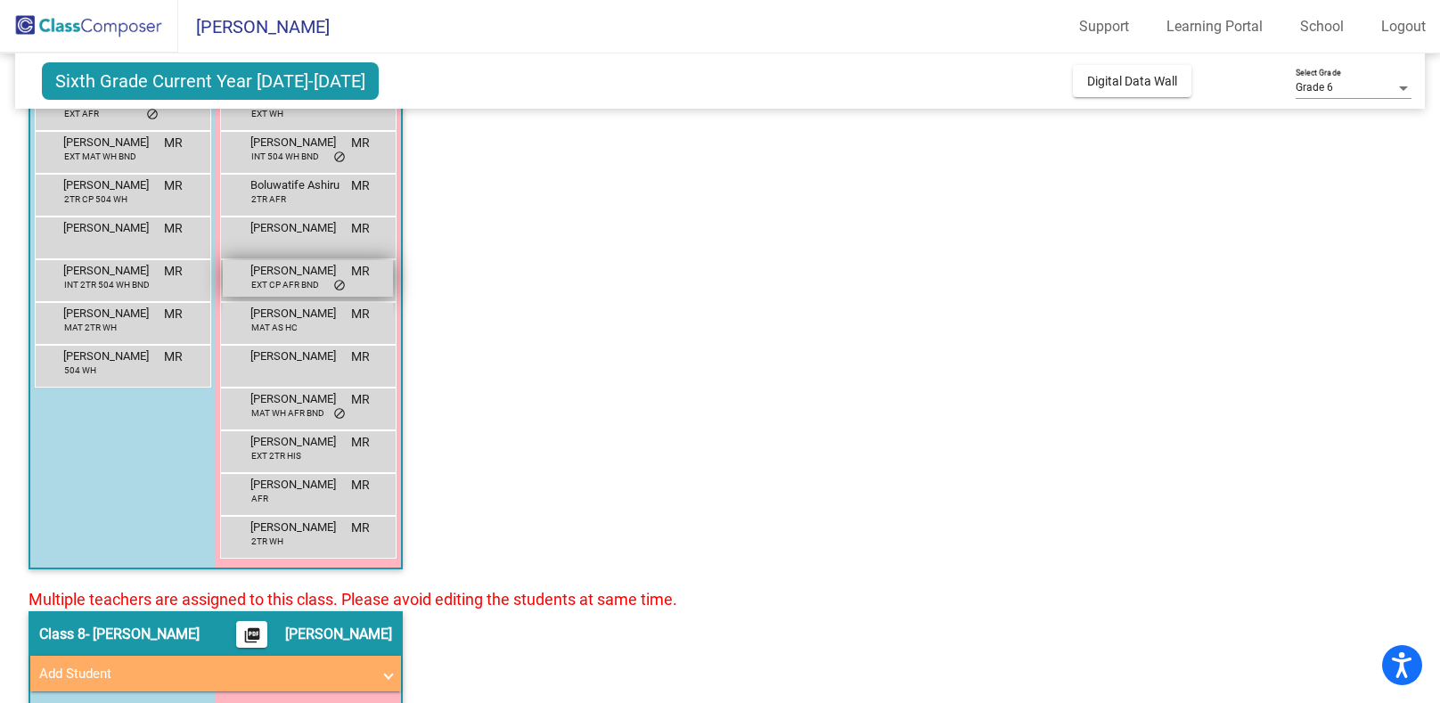
click at [272, 262] on span "[PERSON_NAME]" at bounding box center [294, 271] width 89 height 18
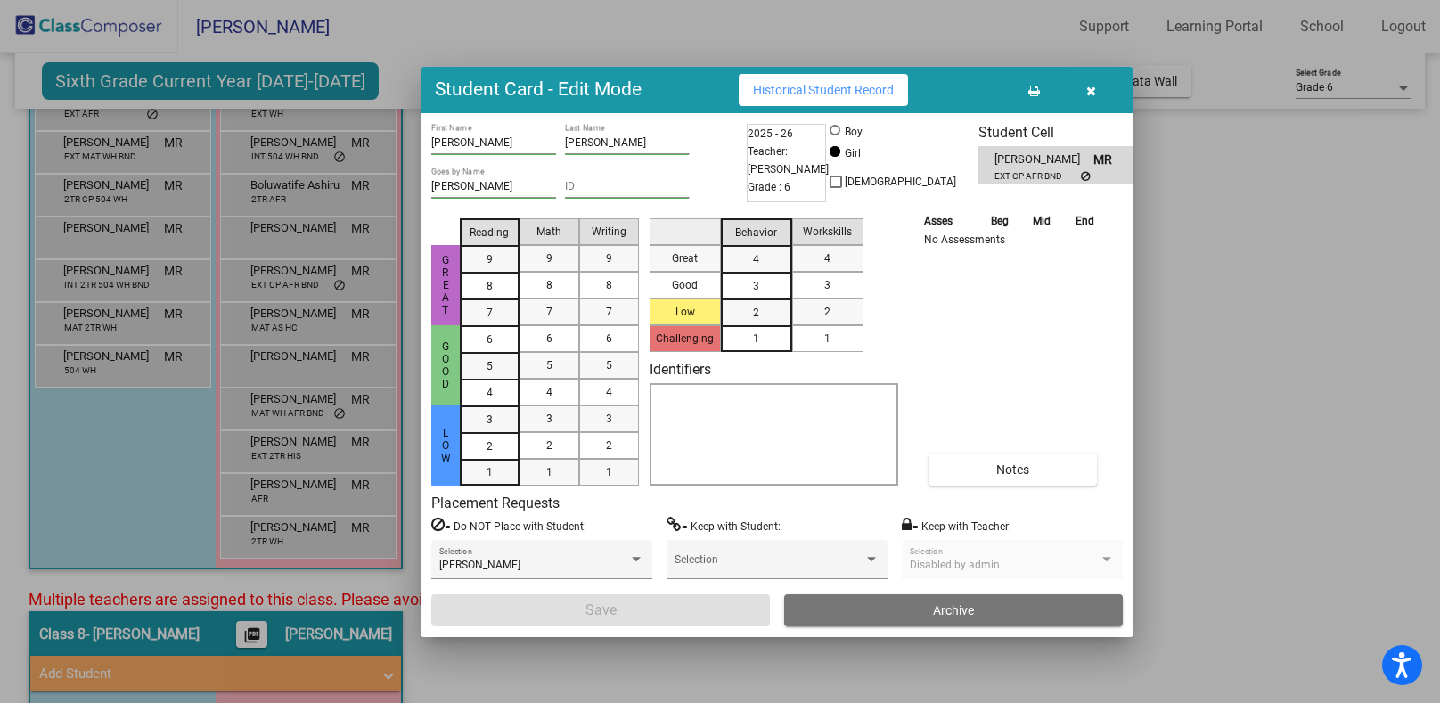
click at [1091, 94] on icon "button" at bounding box center [1092, 91] width 10 height 12
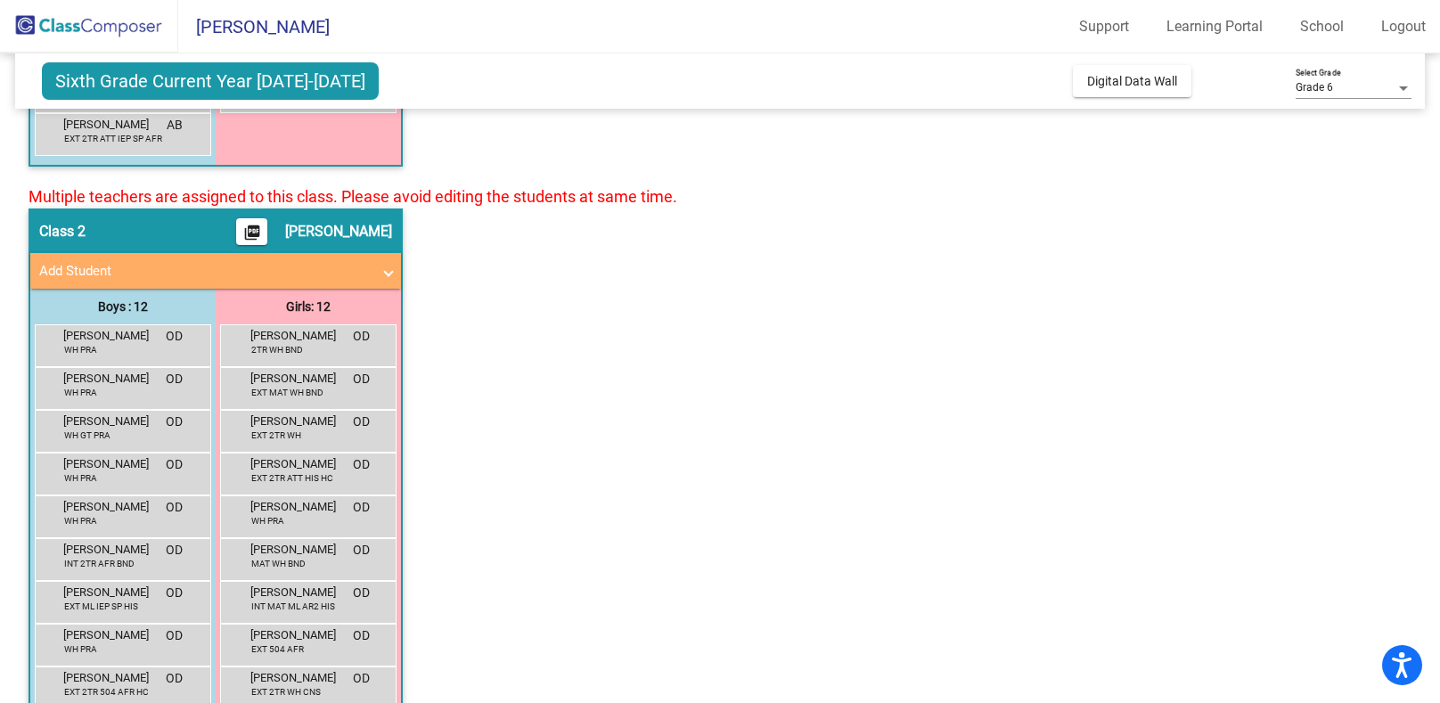
scroll to position [0, 0]
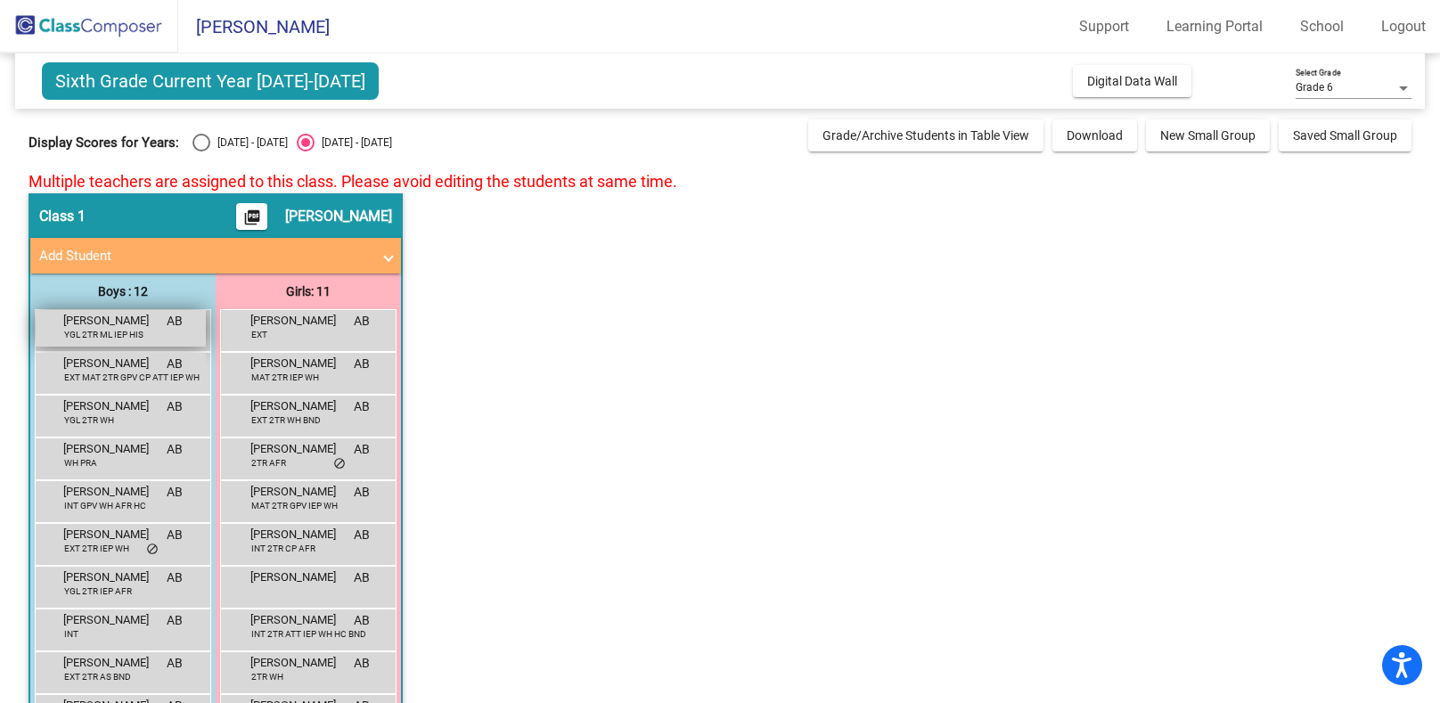
click at [94, 340] on div "[PERSON_NAME] YGL 2TR ML IEP HIS AB lock do_not_disturb_alt" at bounding box center [121, 328] width 170 height 37
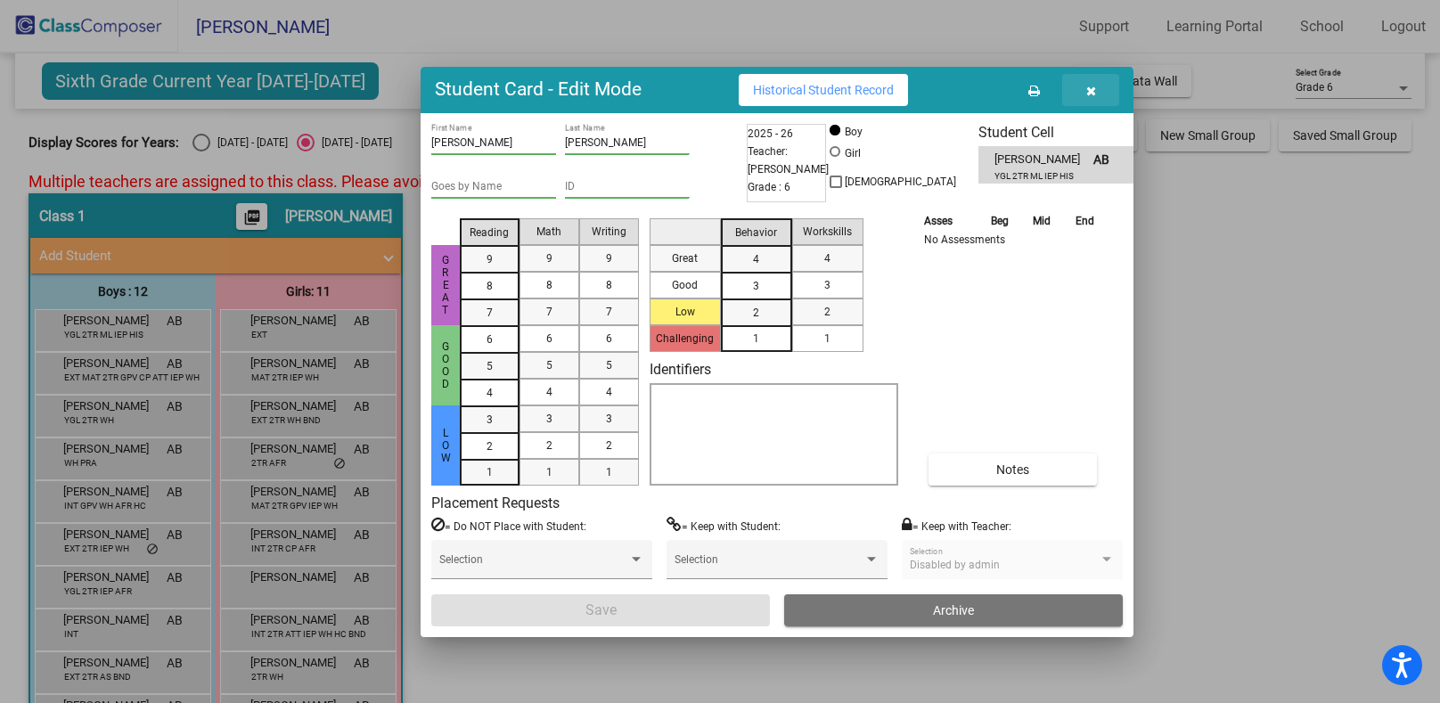
click at [1093, 85] on icon "button" at bounding box center [1092, 91] width 10 height 12
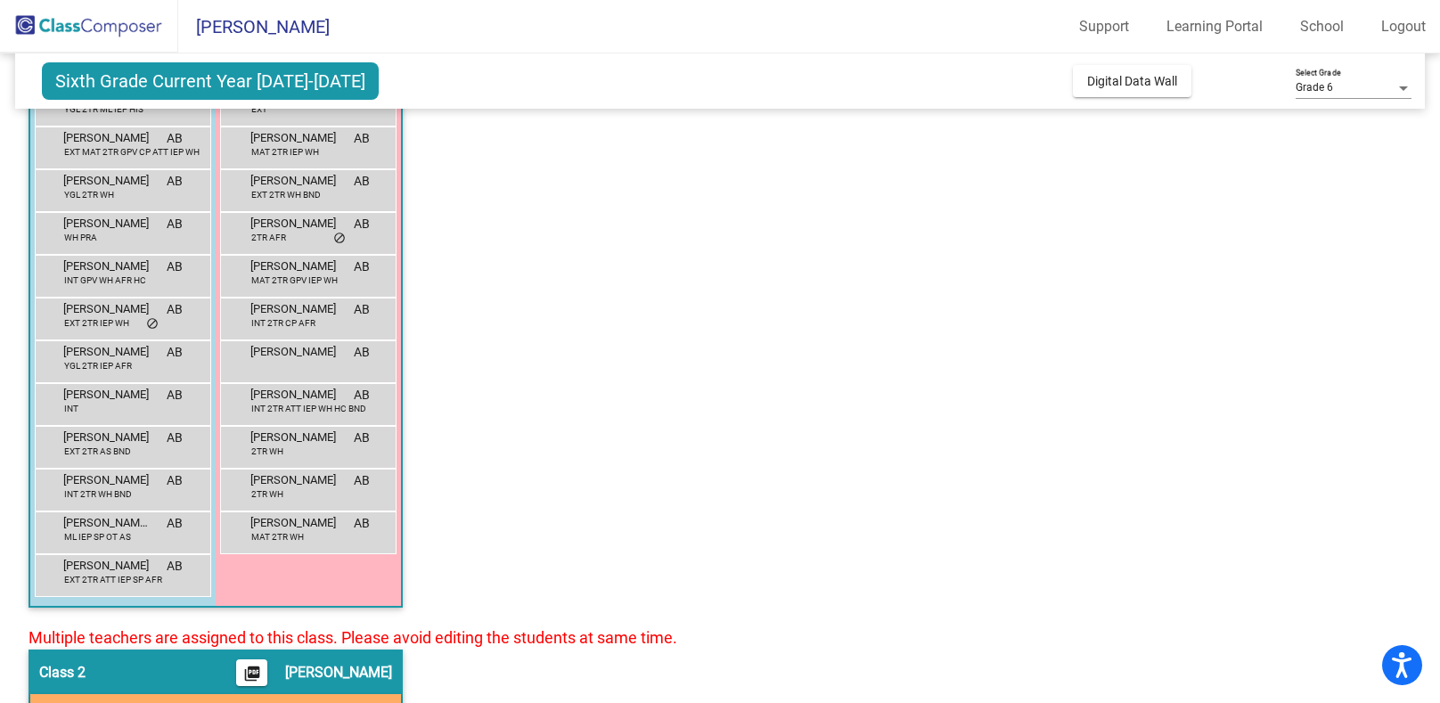
scroll to position [266, 0]
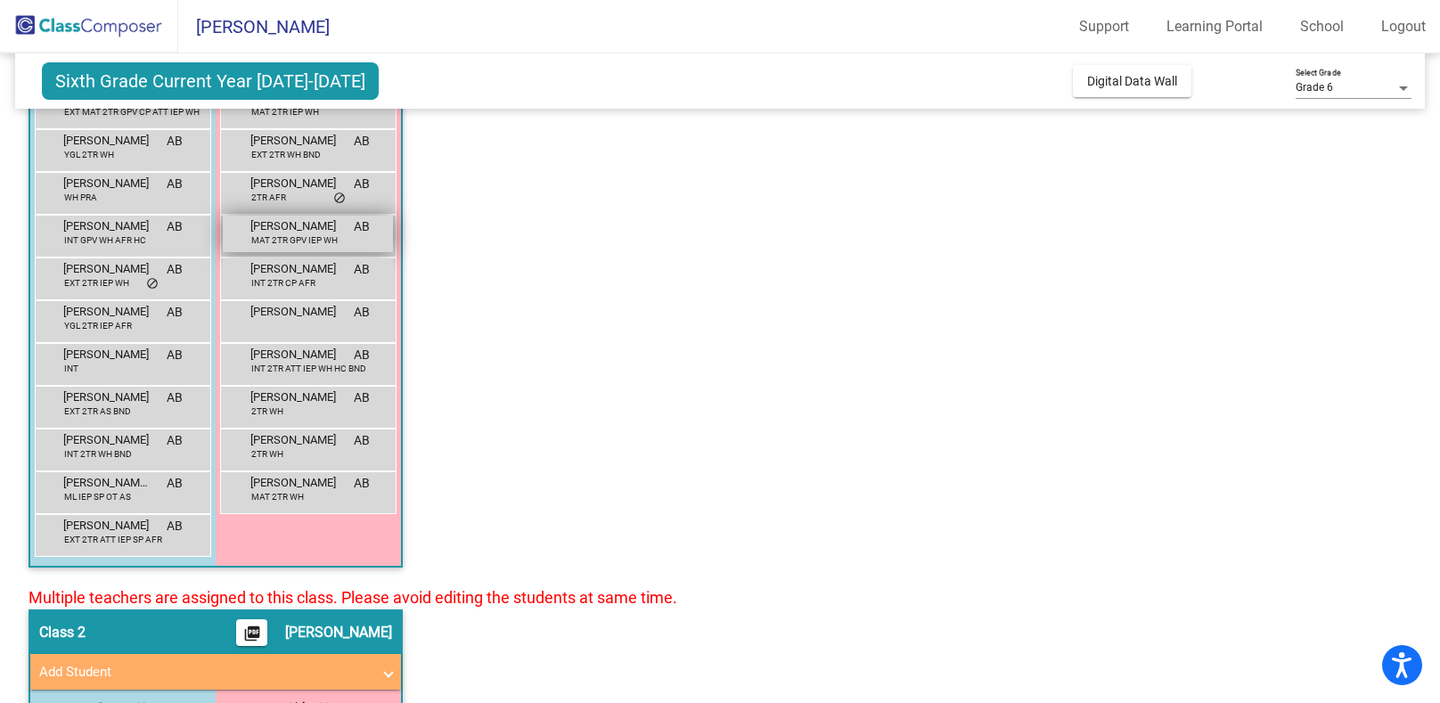
click at [262, 248] on div "[PERSON_NAME] MAT 2TR GPV IEP WH AB lock do_not_disturb_alt" at bounding box center [308, 234] width 170 height 37
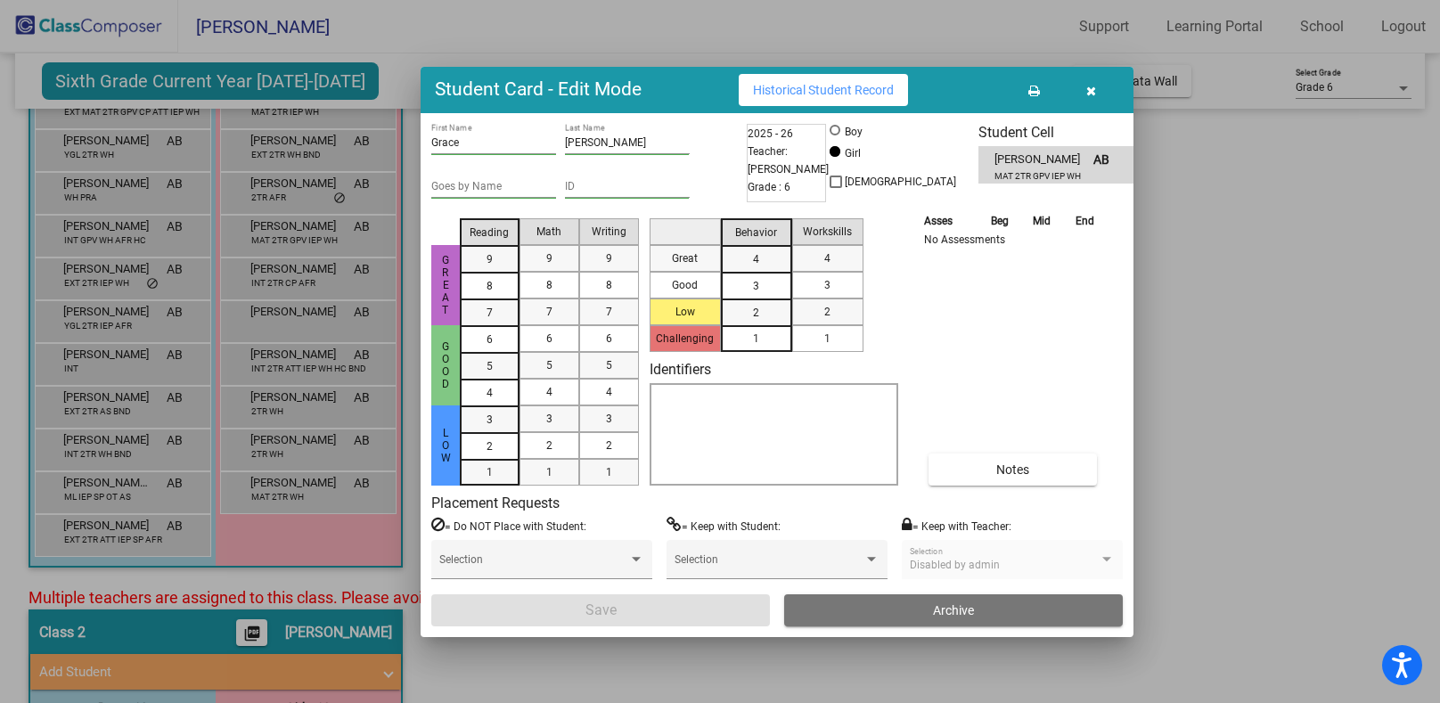
click at [1094, 89] on icon "button" at bounding box center [1092, 91] width 10 height 12
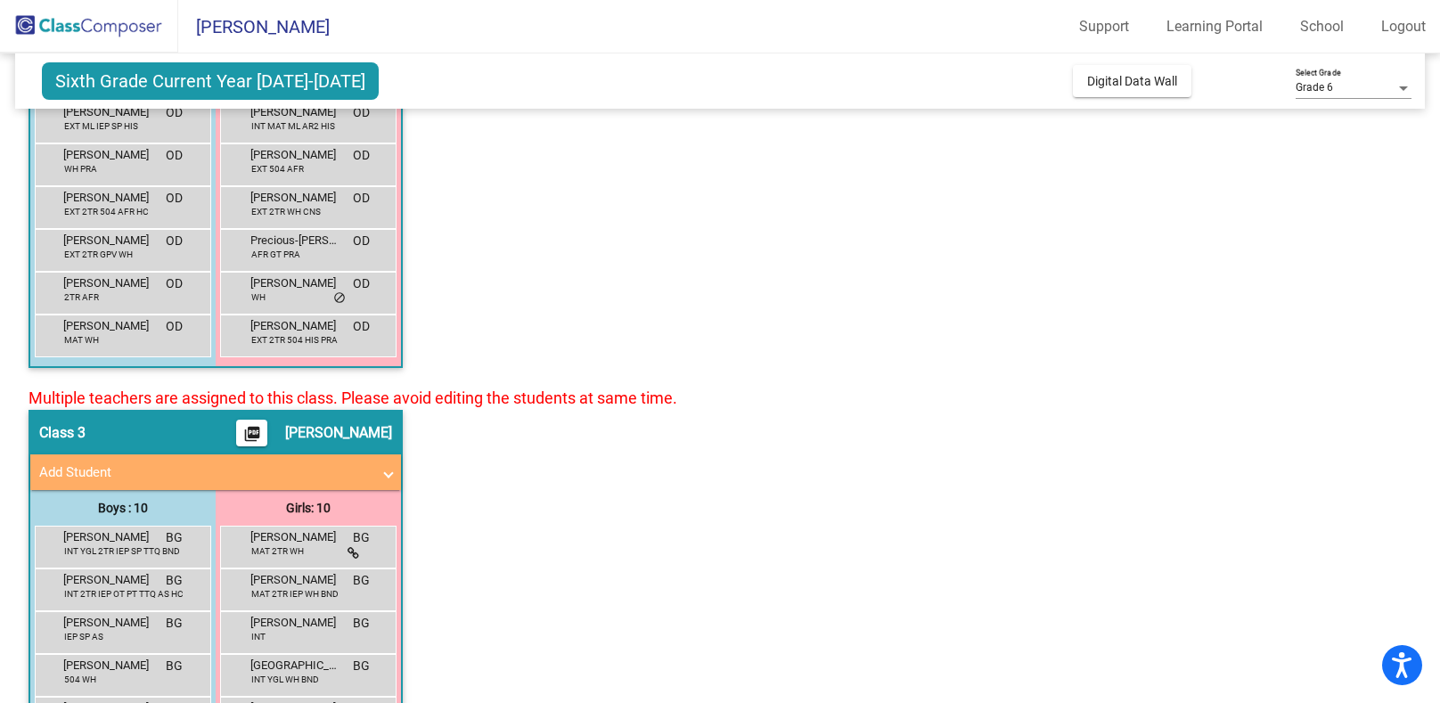
scroll to position [1156, 0]
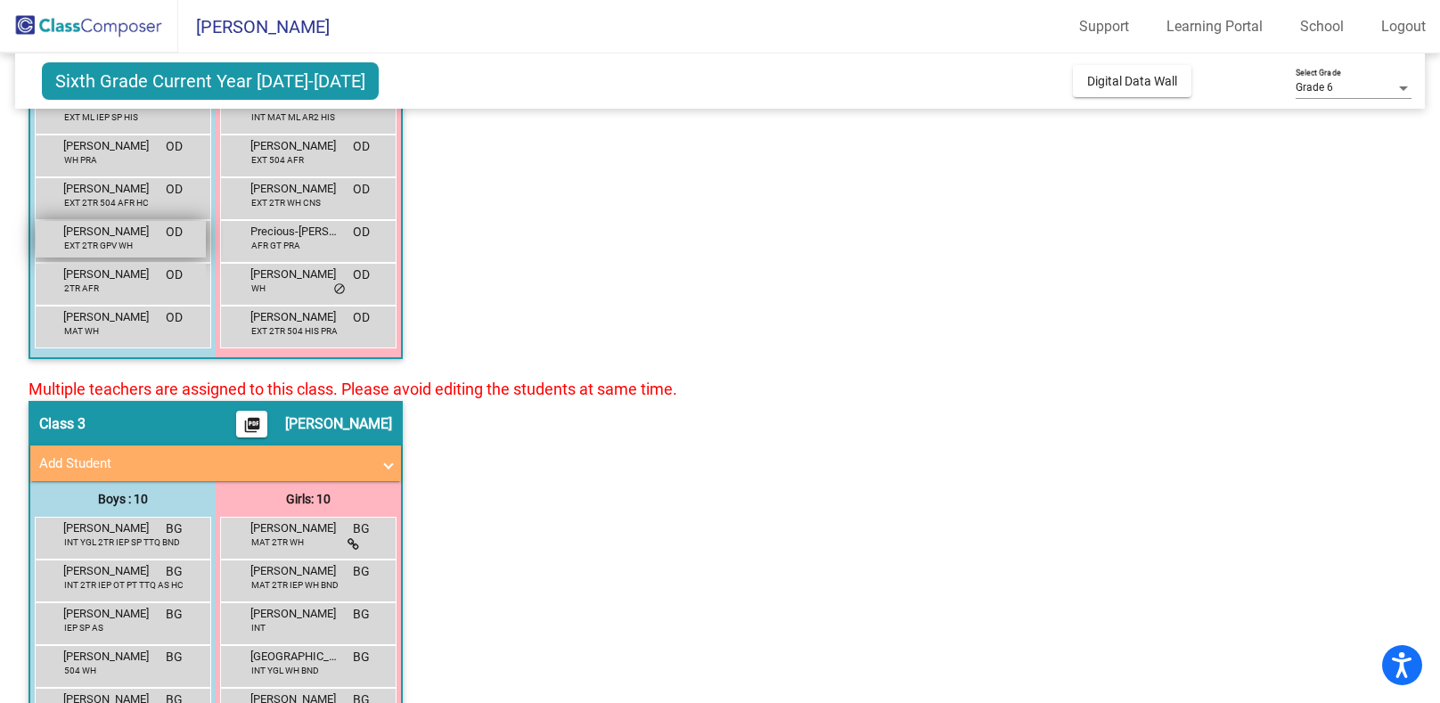
click at [79, 242] on span "EXT 2TR GPV WH" at bounding box center [98, 245] width 69 height 13
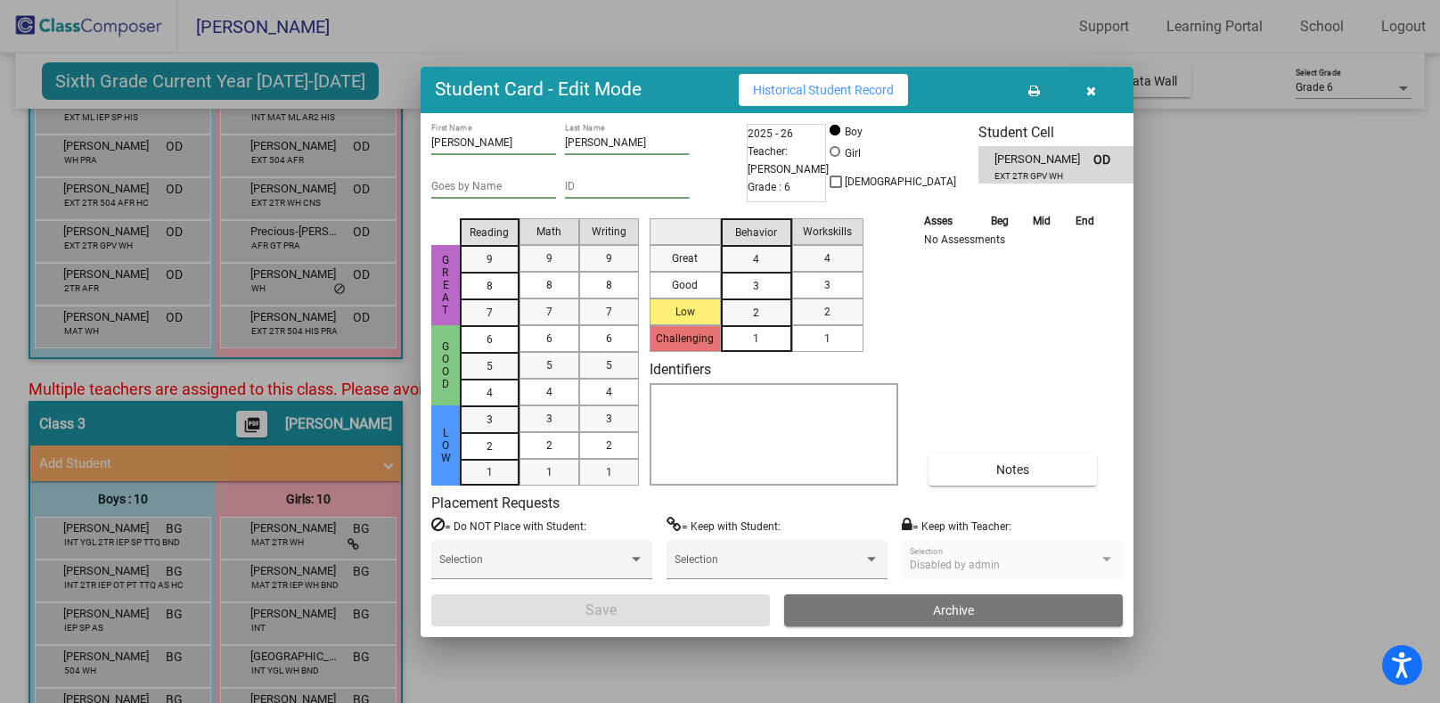
click at [1097, 85] on button "button" at bounding box center [1090, 90] width 57 height 32
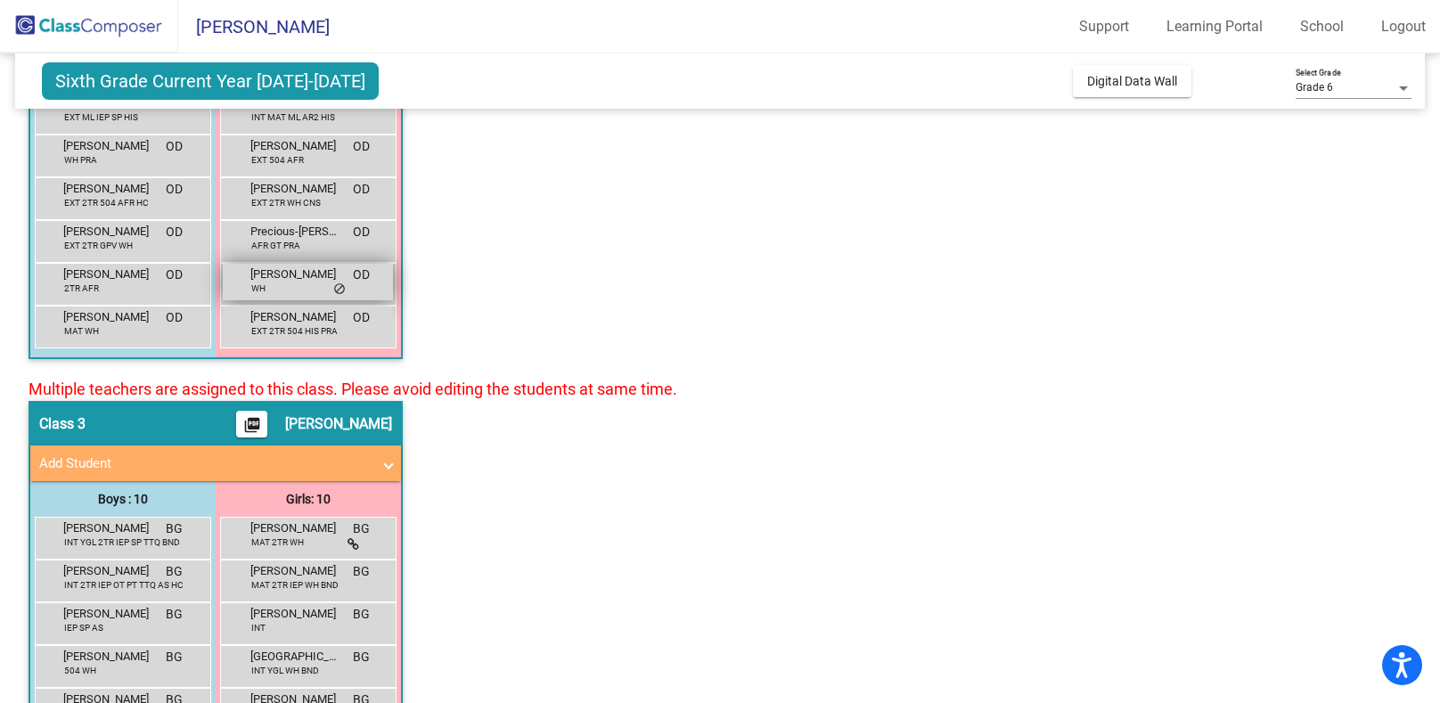
scroll to position [0, 0]
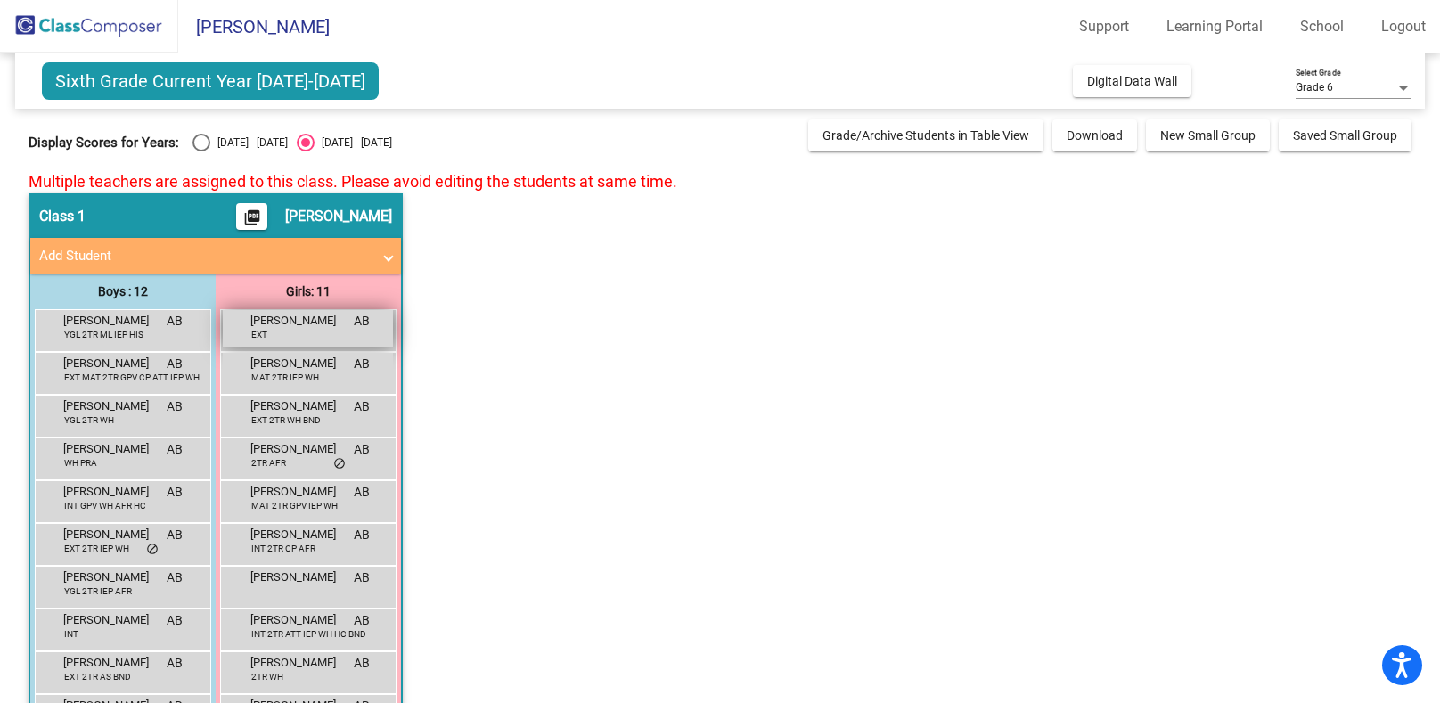
click at [261, 330] on span "EXT" at bounding box center [259, 334] width 16 height 13
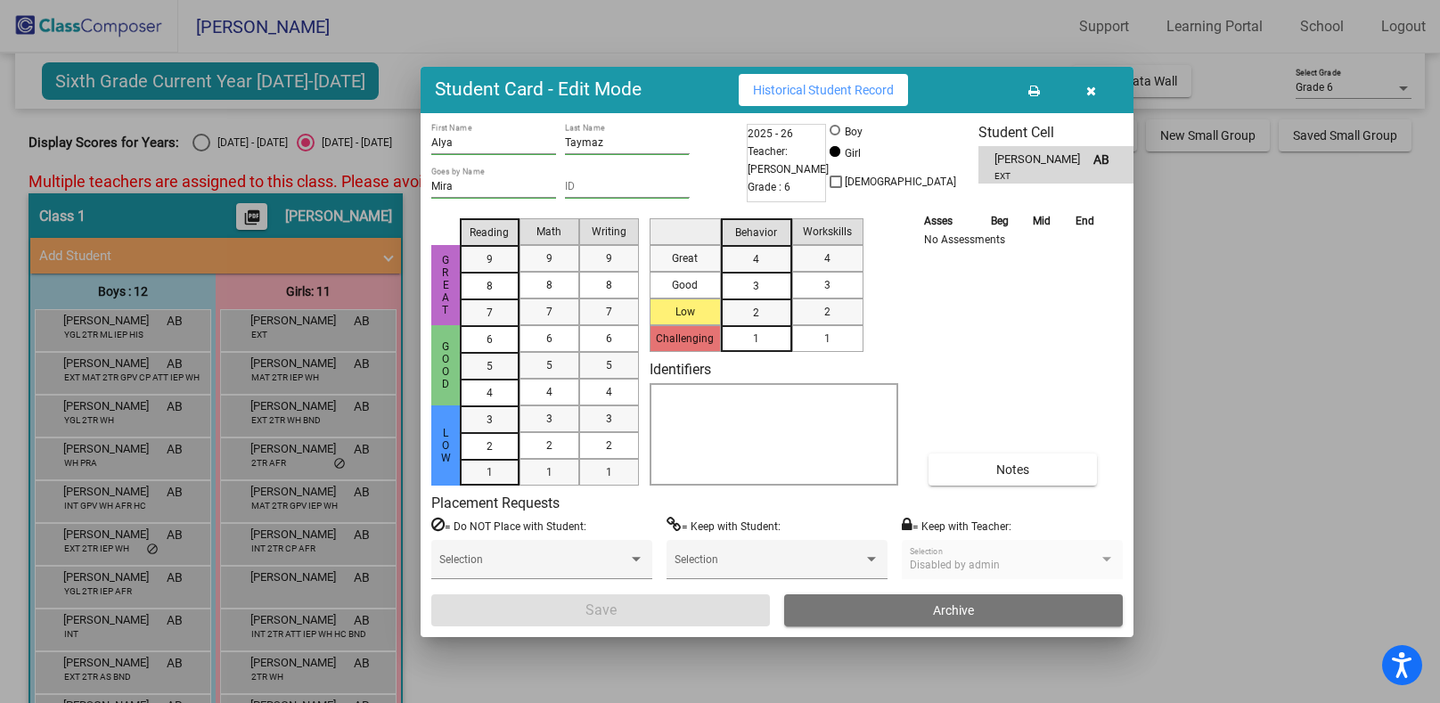
click at [1095, 90] on icon "button" at bounding box center [1092, 91] width 10 height 12
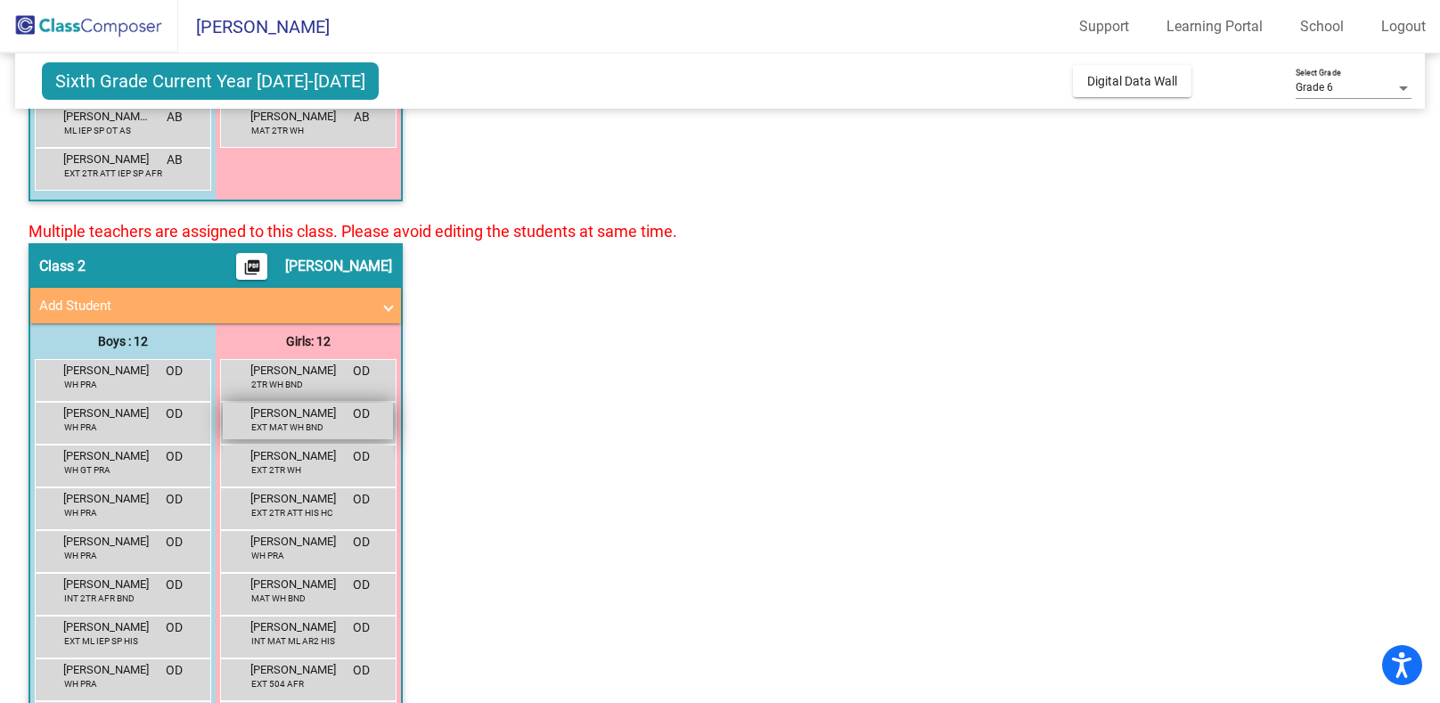
scroll to position [639, 0]
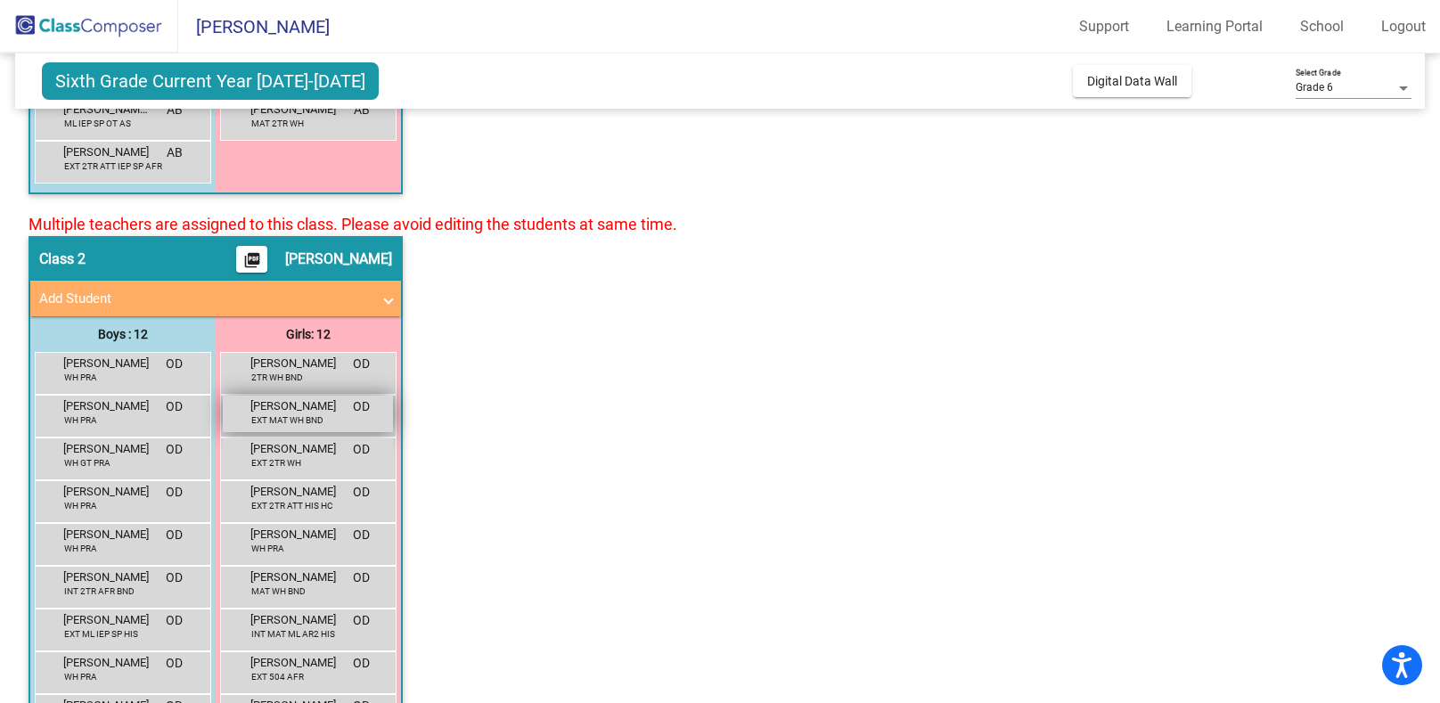
click at [273, 421] on span "EXT MAT WH BND" at bounding box center [287, 420] width 72 height 13
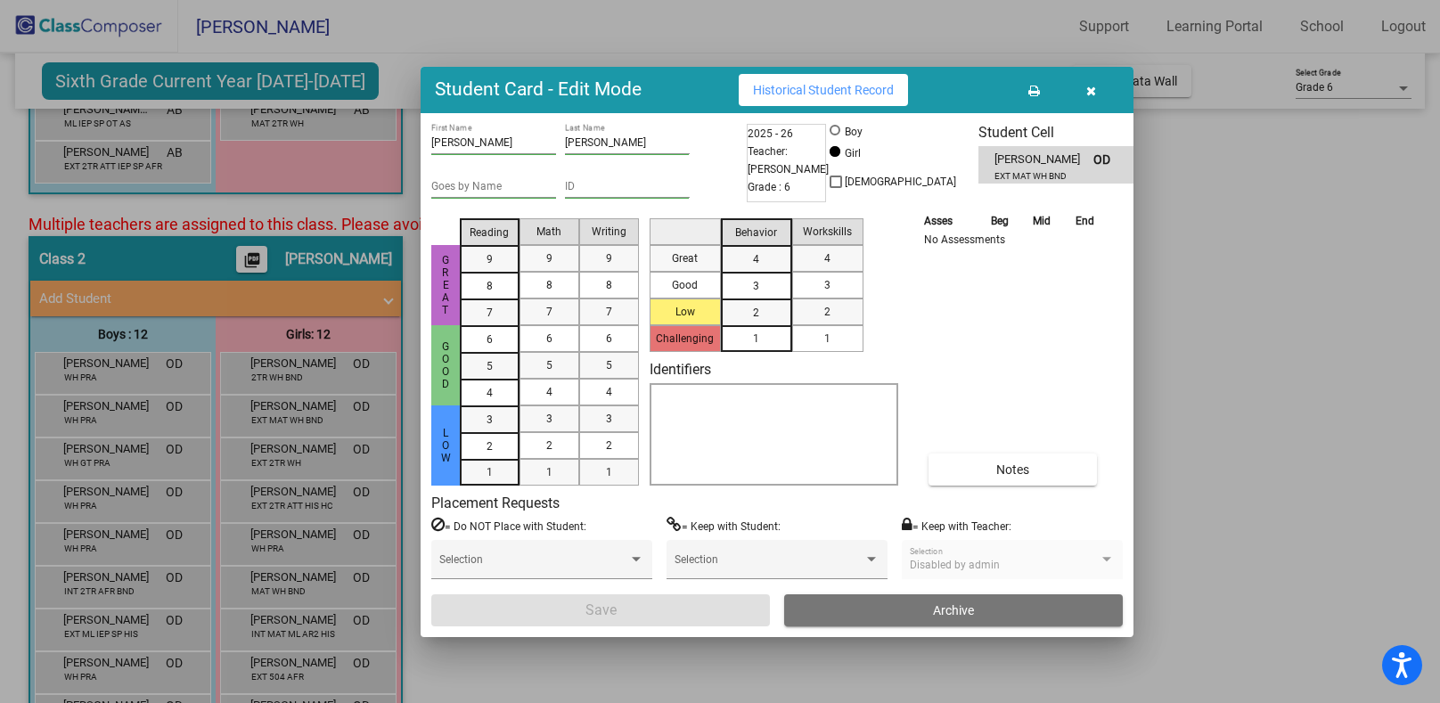
click at [1093, 86] on icon "button" at bounding box center [1092, 91] width 10 height 12
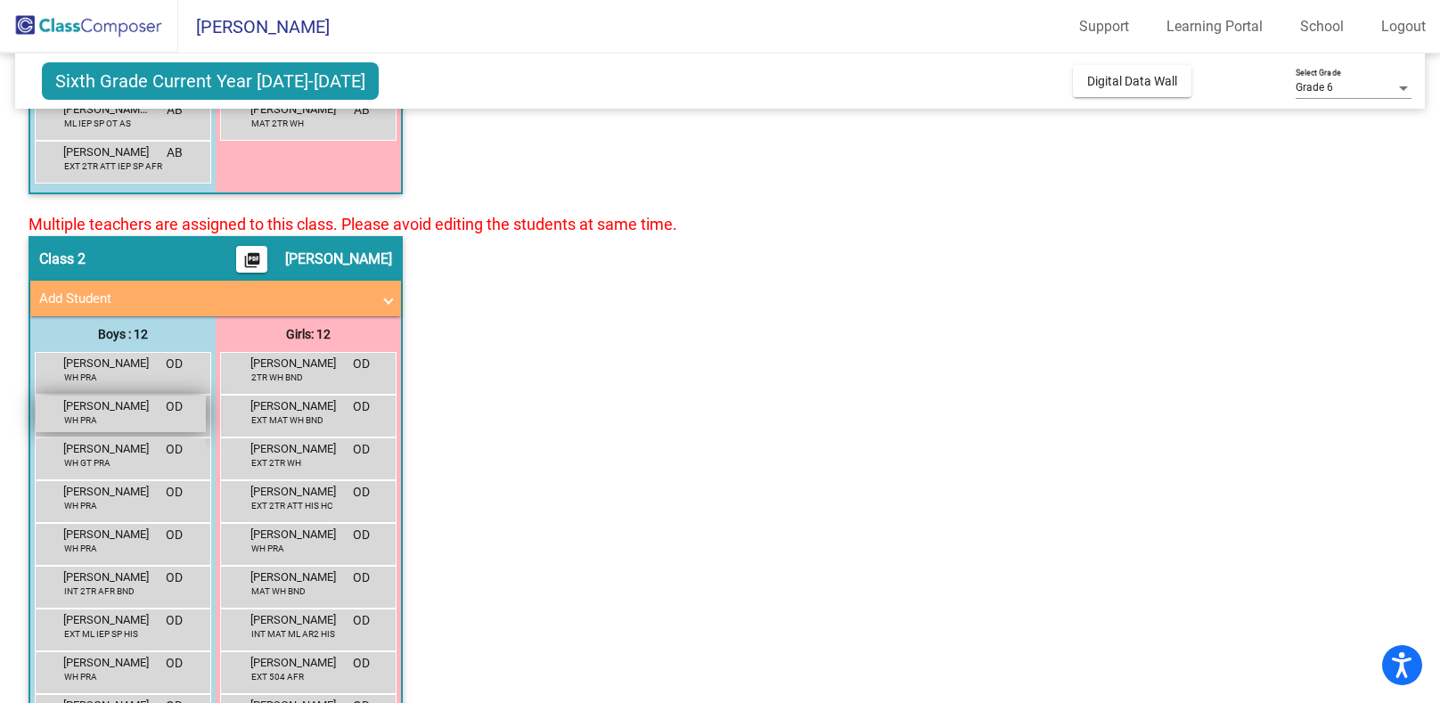
scroll to position [0, 0]
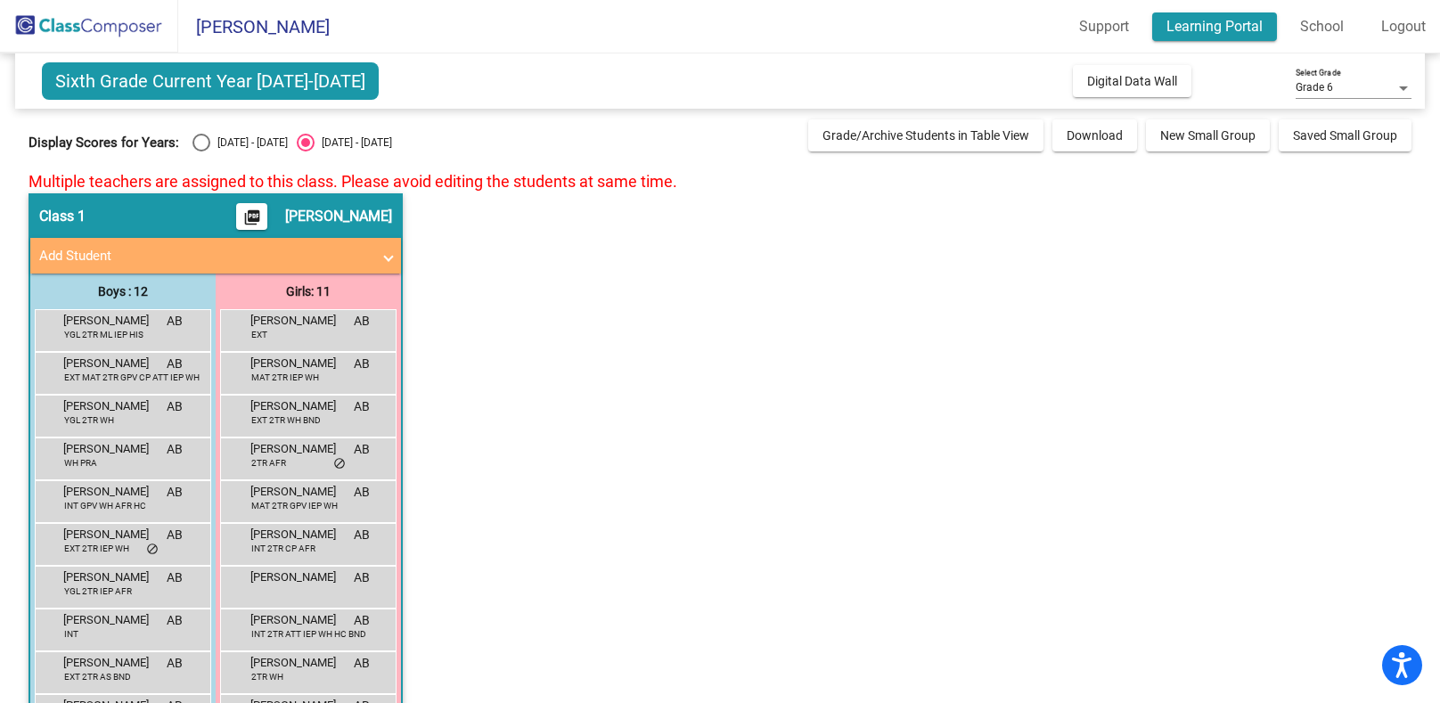
click at [1193, 28] on link "Learning Portal" at bounding box center [1215, 26] width 125 height 29
click at [1330, 15] on link "School" at bounding box center [1322, 26] width 72 height 29
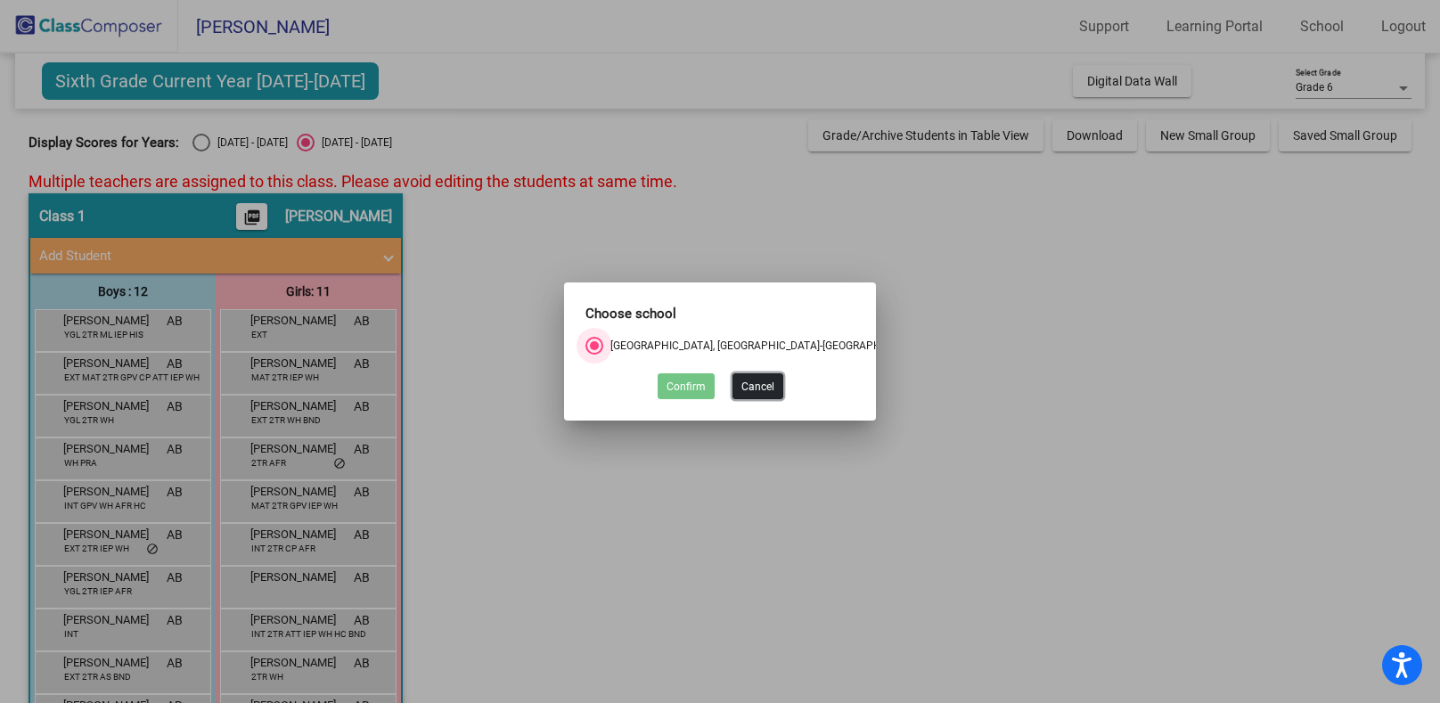
click at [751, 387] on button "Cancel" at bounding box center [758, 386] width 51 height 26
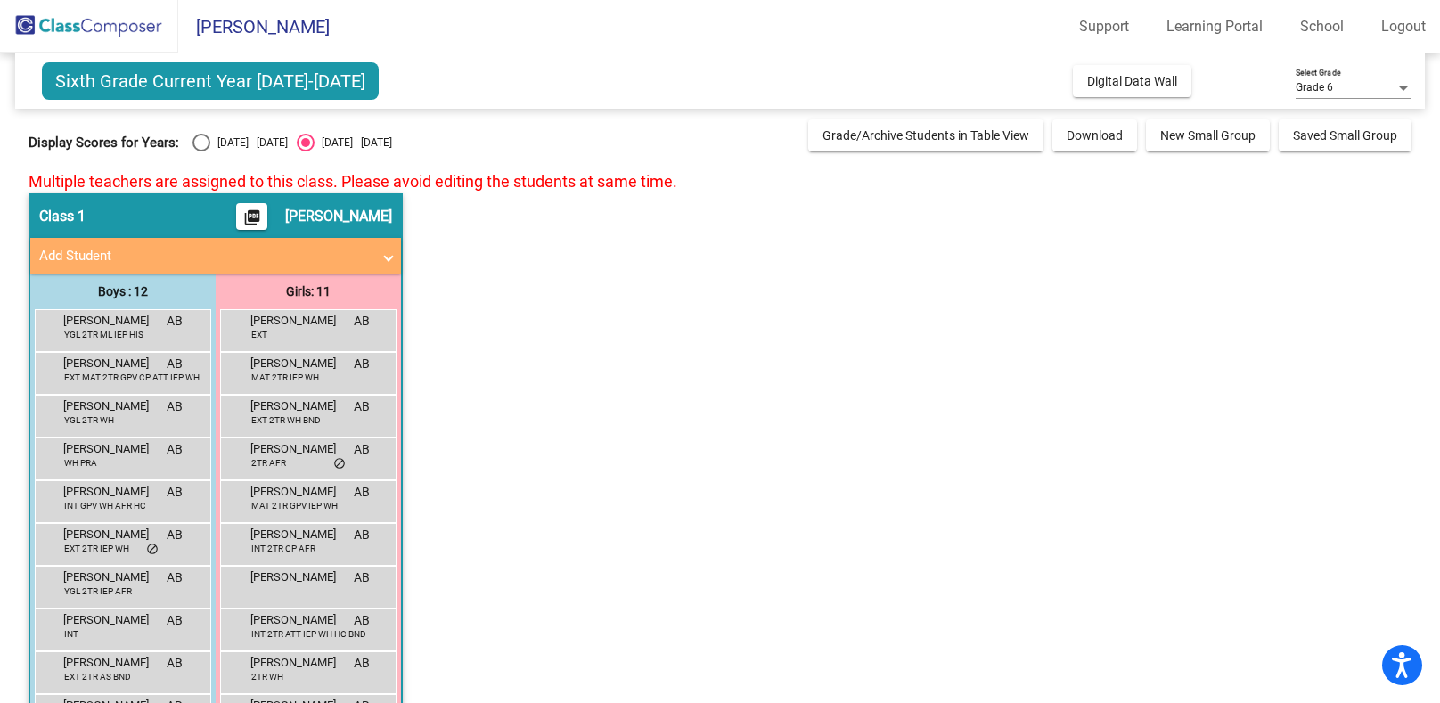
click at [635, 322] on app-classroom "Class 1 picture_as_pdf [PERSON_NAME] Add Student First Name Last Name Student I…" at bounding box center [720, 522] width 1382 height 658
click at [217, 73] on span "Sixth Grade Current Year [DATE]-[DATE]" at bounding box center [210, 80] width 337 height 37
click at [217, 17] on span "[PERSON_NAME]" at bounding box center [254, 26] width 152 height 29
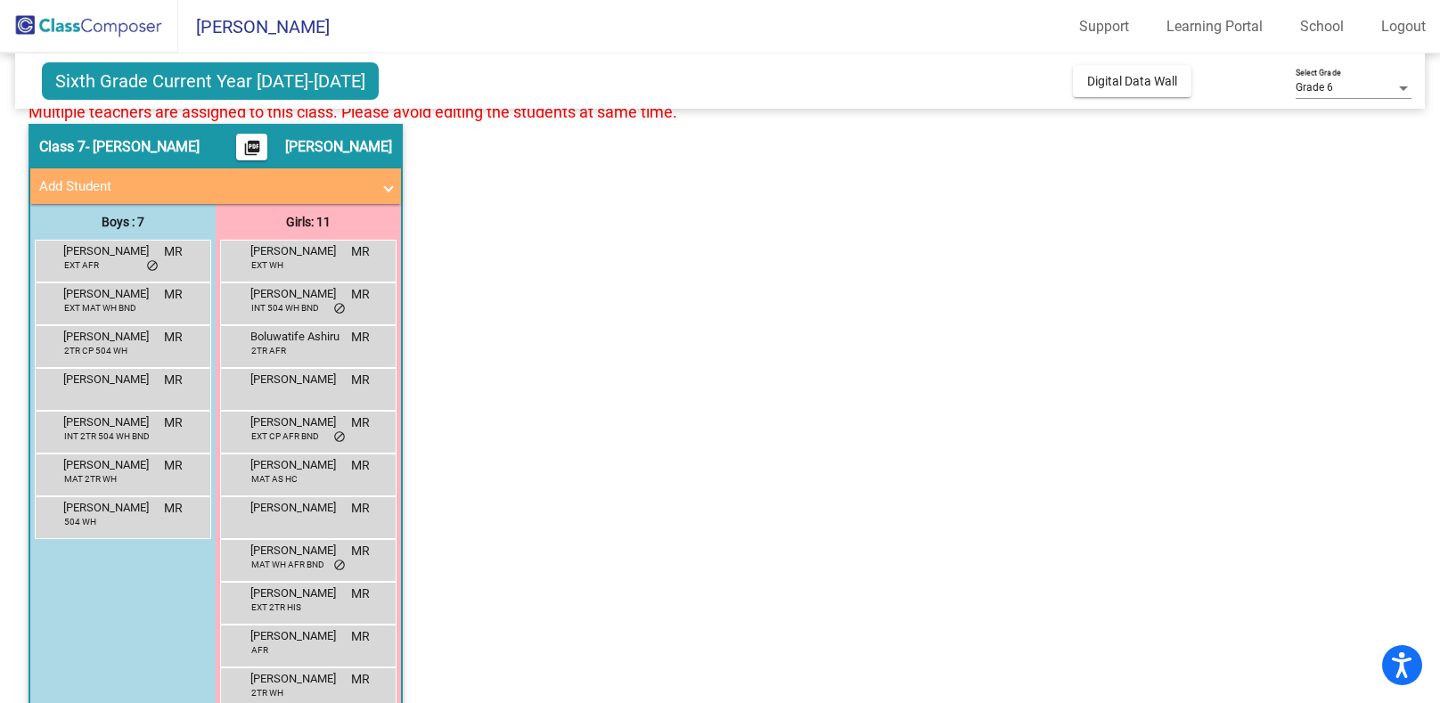
scroll to position [5041, 0]
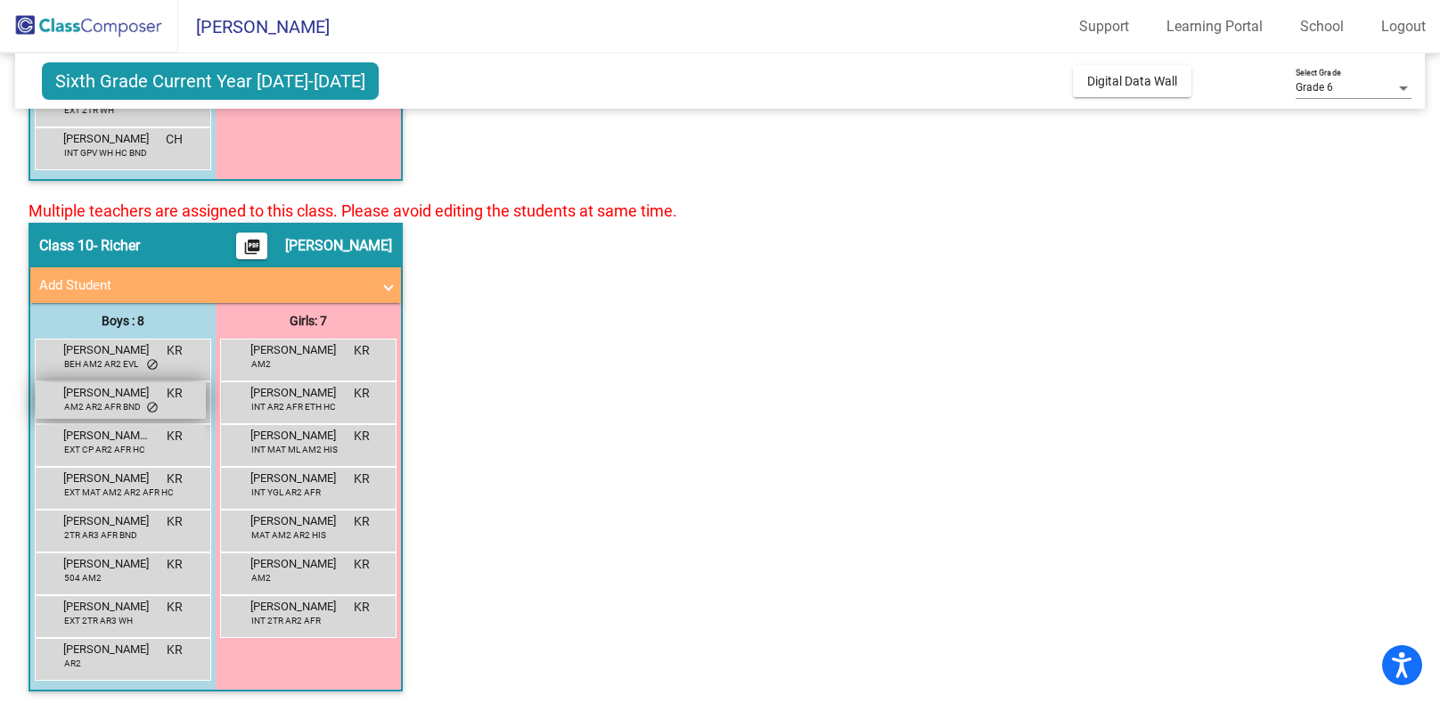
click at [108, 400] on span "AM2 AR2 AFR BND" at bounding box center [102, 406] width 77 height 13
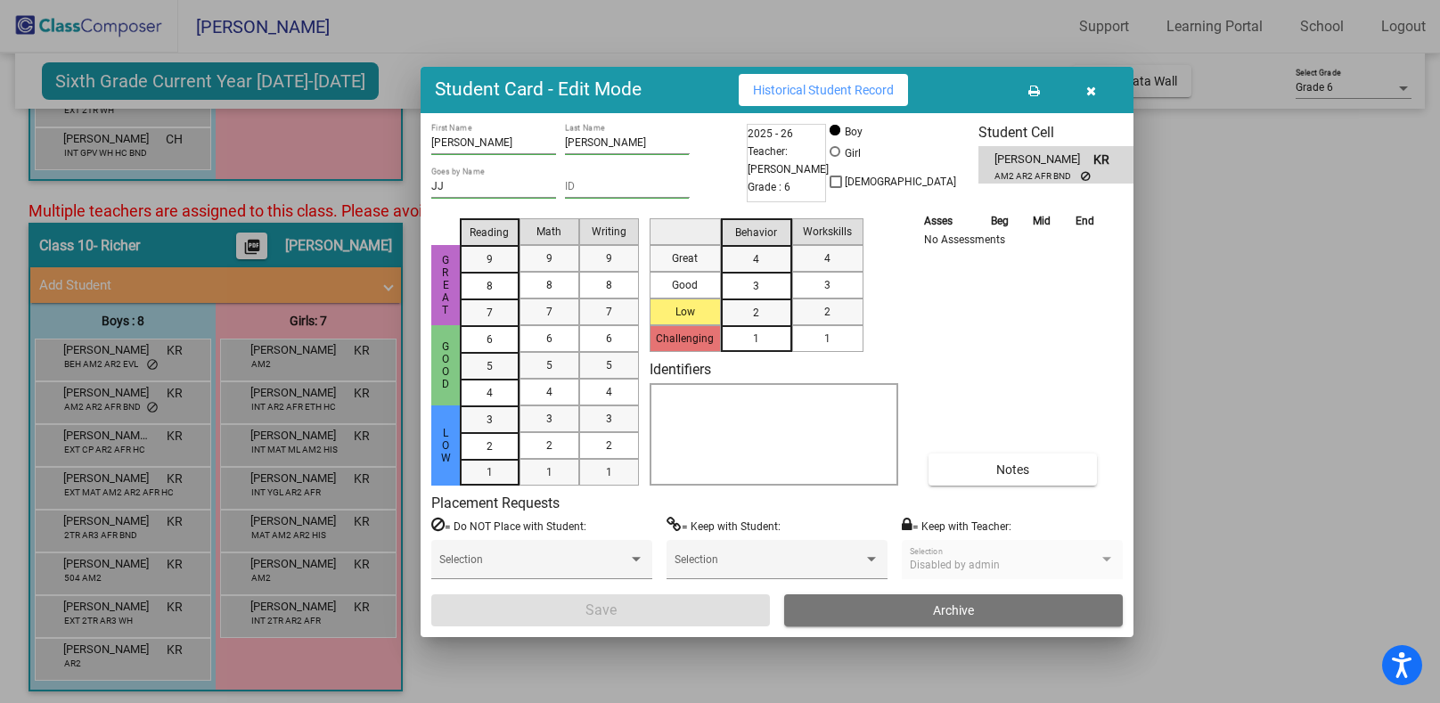
click at [1045, 176] on span "AM2 AR2 AFR BND" at bounding box center [1038, 175] width 86 height 13
click at [1060, 291] on div "Asses Beg Mid End No Assessments Notes" at bounding box center [1013, 348] width 187 height 275
click at [863, 91] on span "Historical Student Record" at bounding box center [823, 90] width 141 height 14
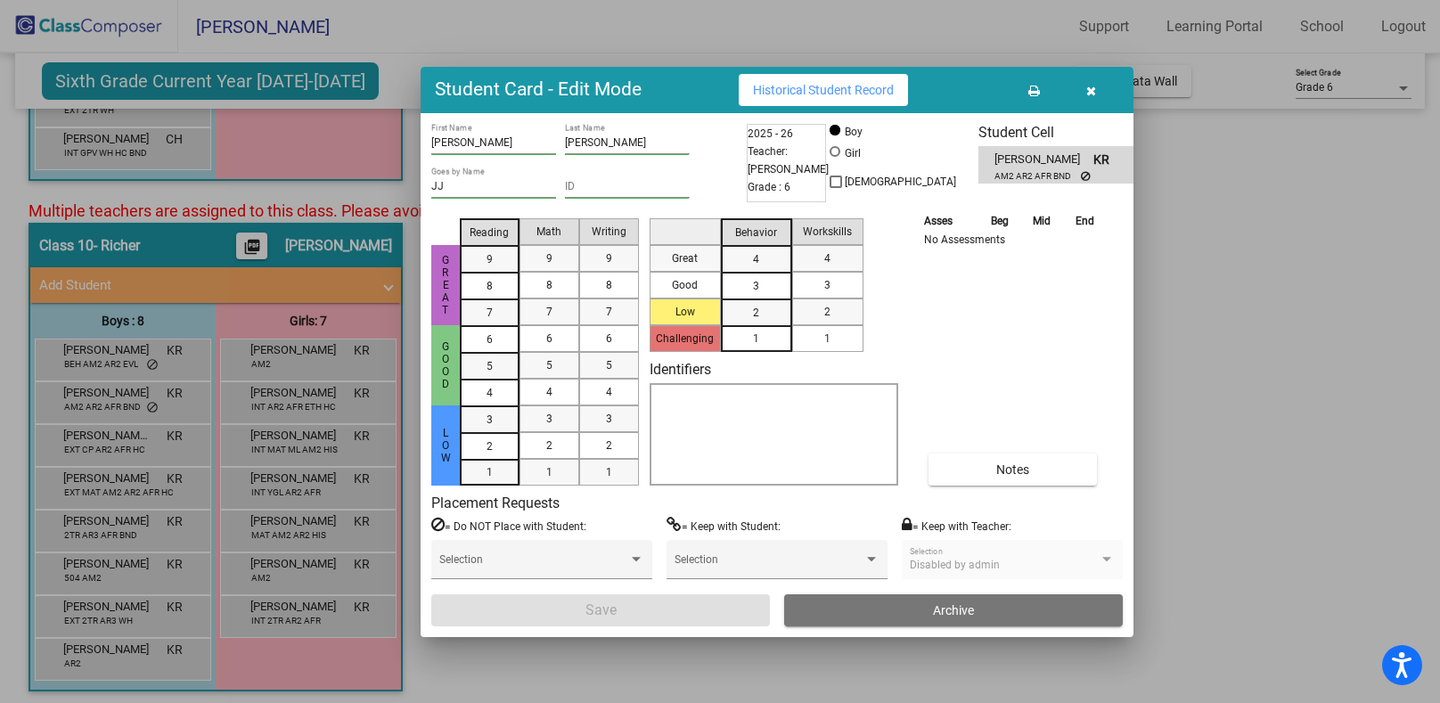
click at [1091, 90] on icon "button" at bounding box center [1092, 91] width 10 height 12
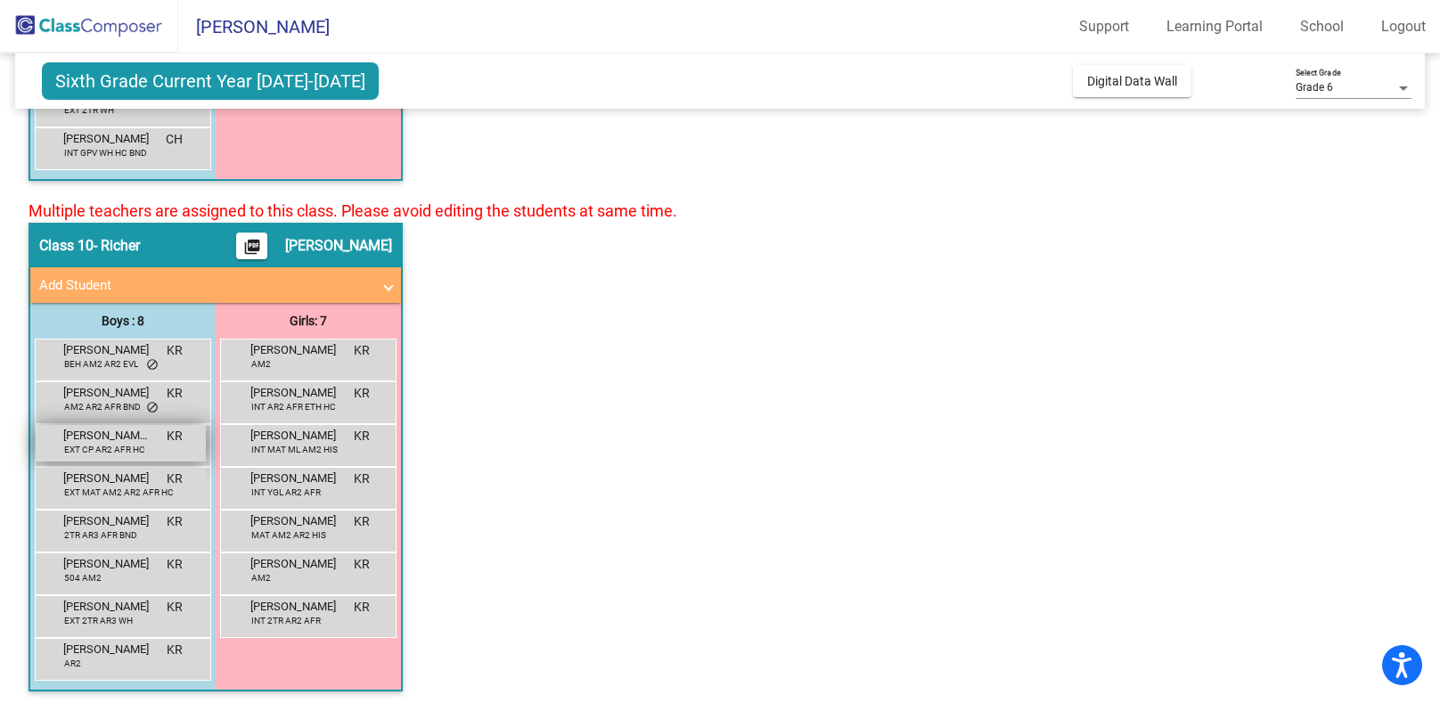
click at [130, 443] on span "EXT CP AR2 AFR HC" at bounding box center [104, 449] width 81 height 13
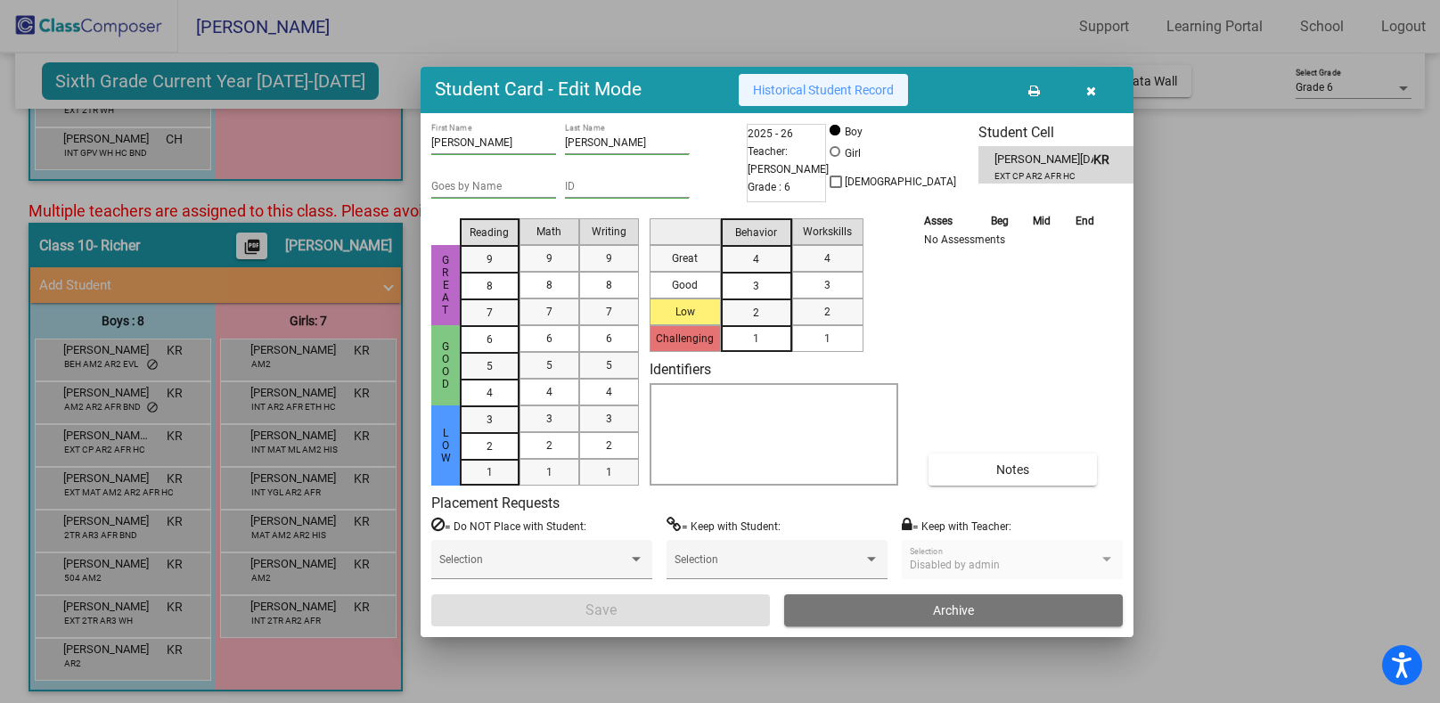
click at [806, 83] on span "Historical Student Record" at bounding box center [823, 90] width 141 height 14
click at [1088, 92] on icon "button" at bounding box center [1092, 91] width 10 height 12
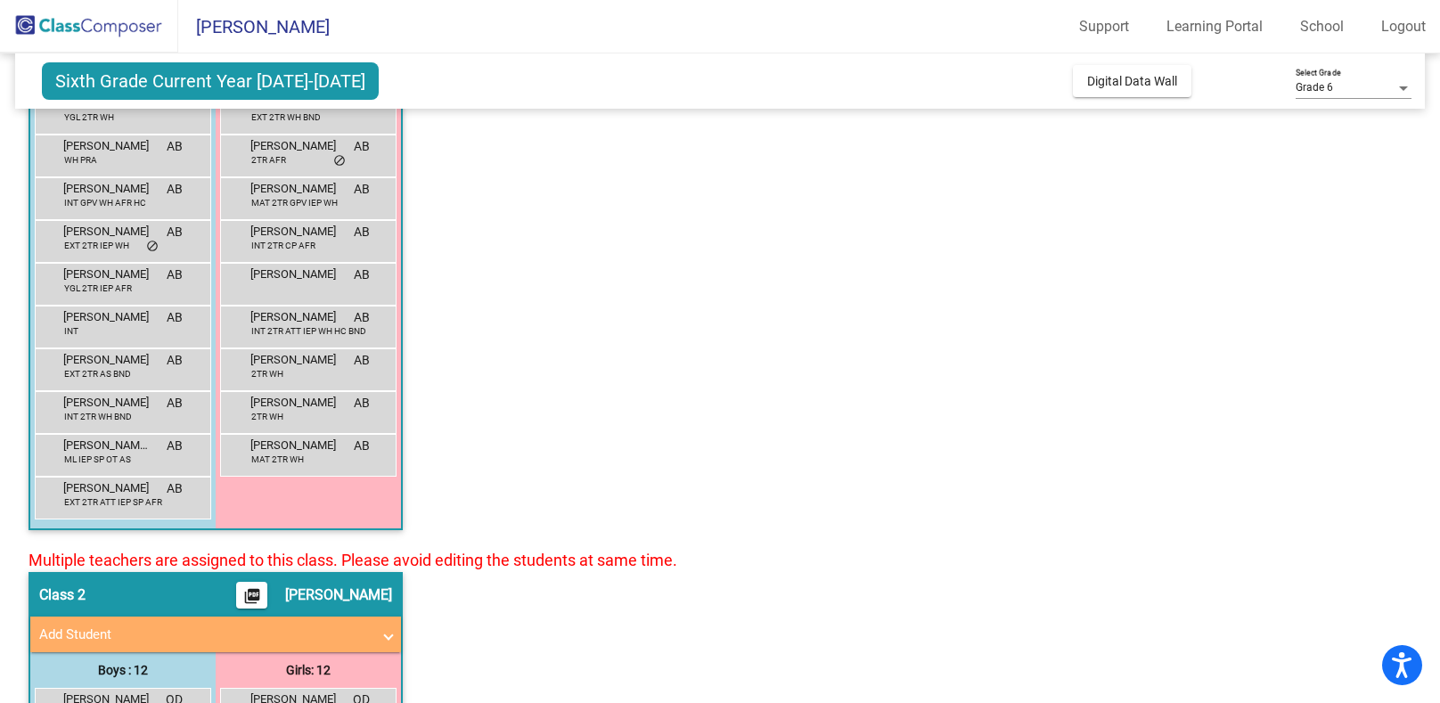
scroll to position [0, 0]
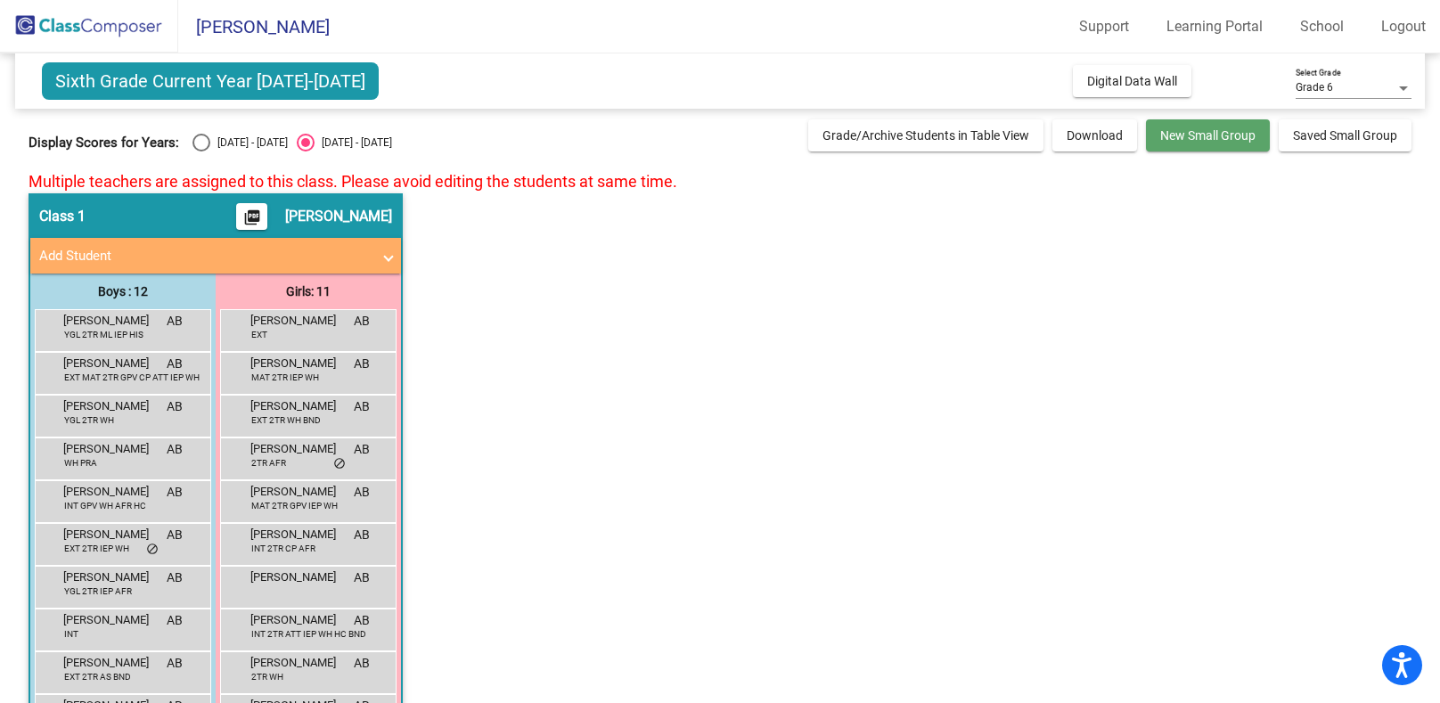
click at [1190, 133] on span "New Small Group" at bounding box center [1208, 135] width 95 height 14
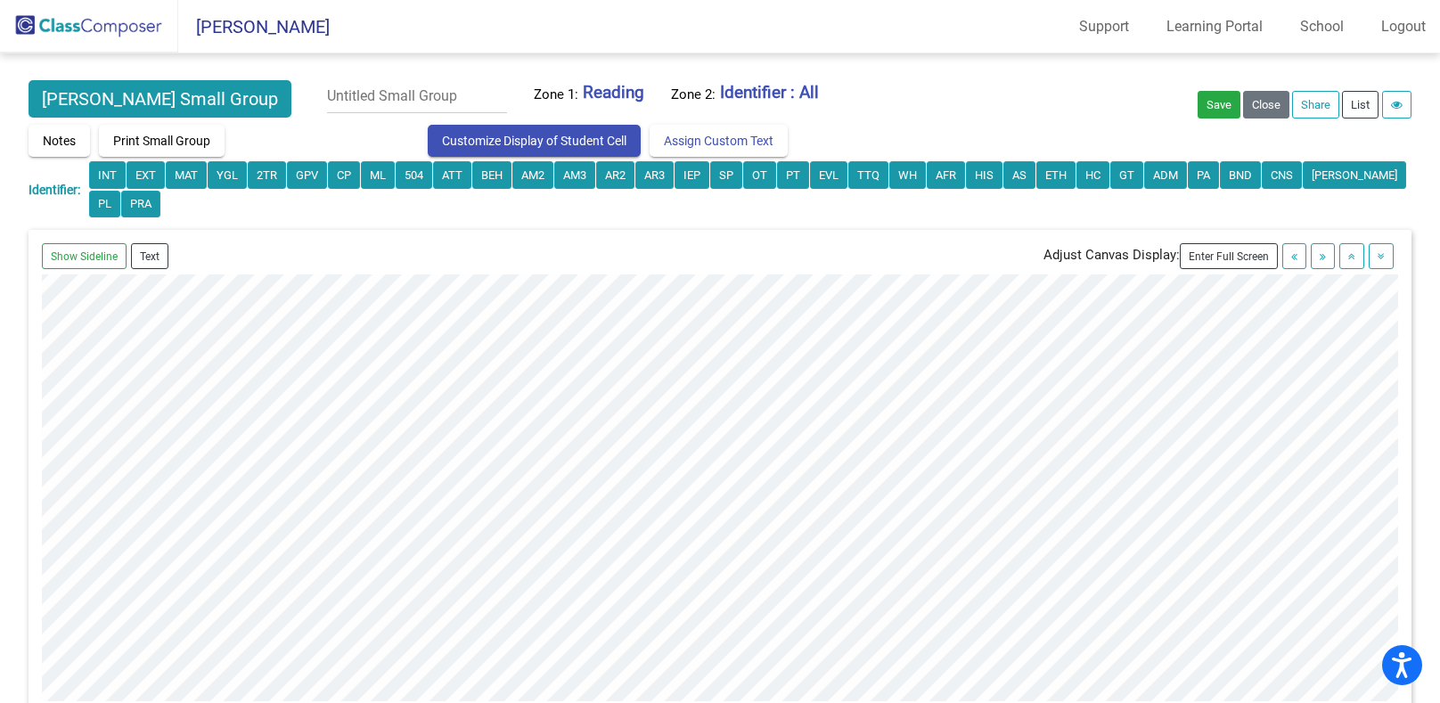
scroll to position [42, 56]
click at [121, 212] on button "PRA" at bounding box center [140, 205] width 39 height 28
click at [121, 198] on button "PRA" at bounding box center [140, 205] width 39 height 28
click at [79, 259] on button "Show Sideline" at bounding box center [84, 256] width 85 height 26
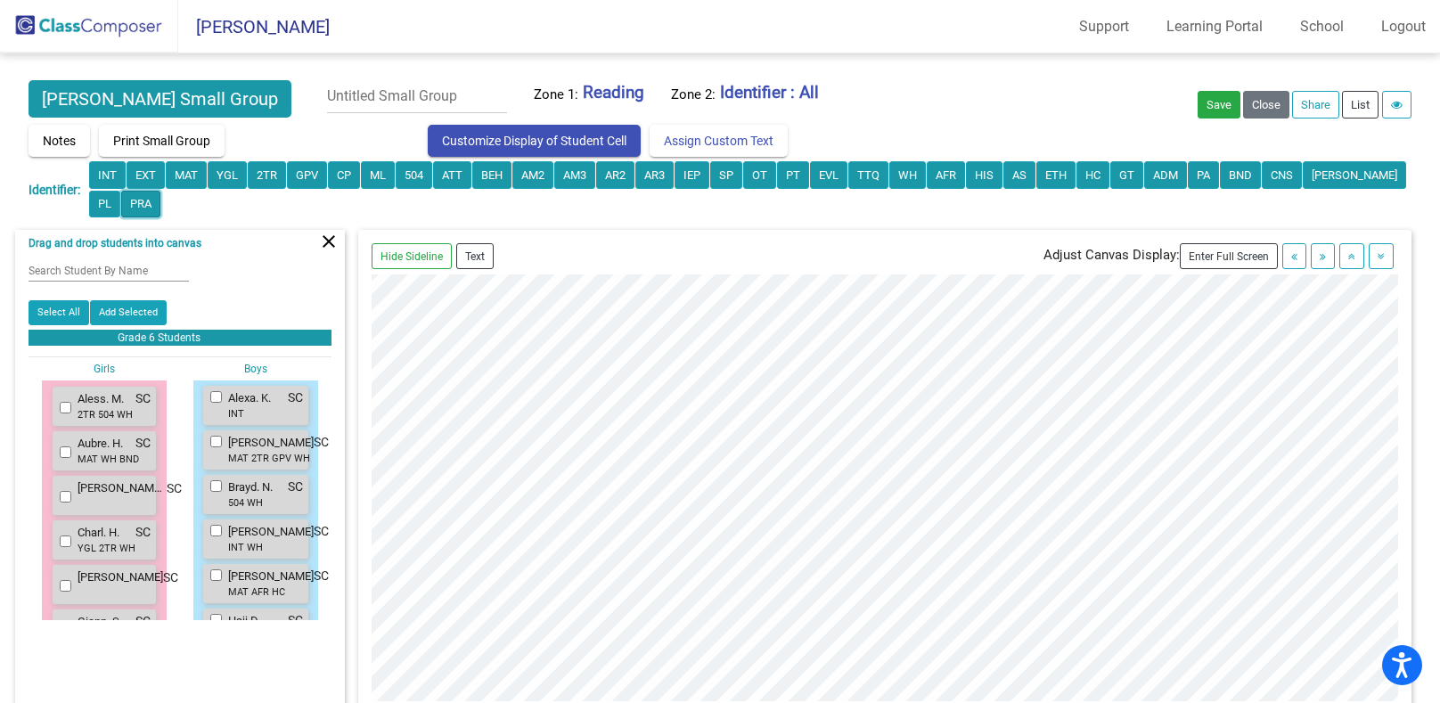
click at [121, 205] on button "PRA" at bounding box center [140, 205] width 39 height 28
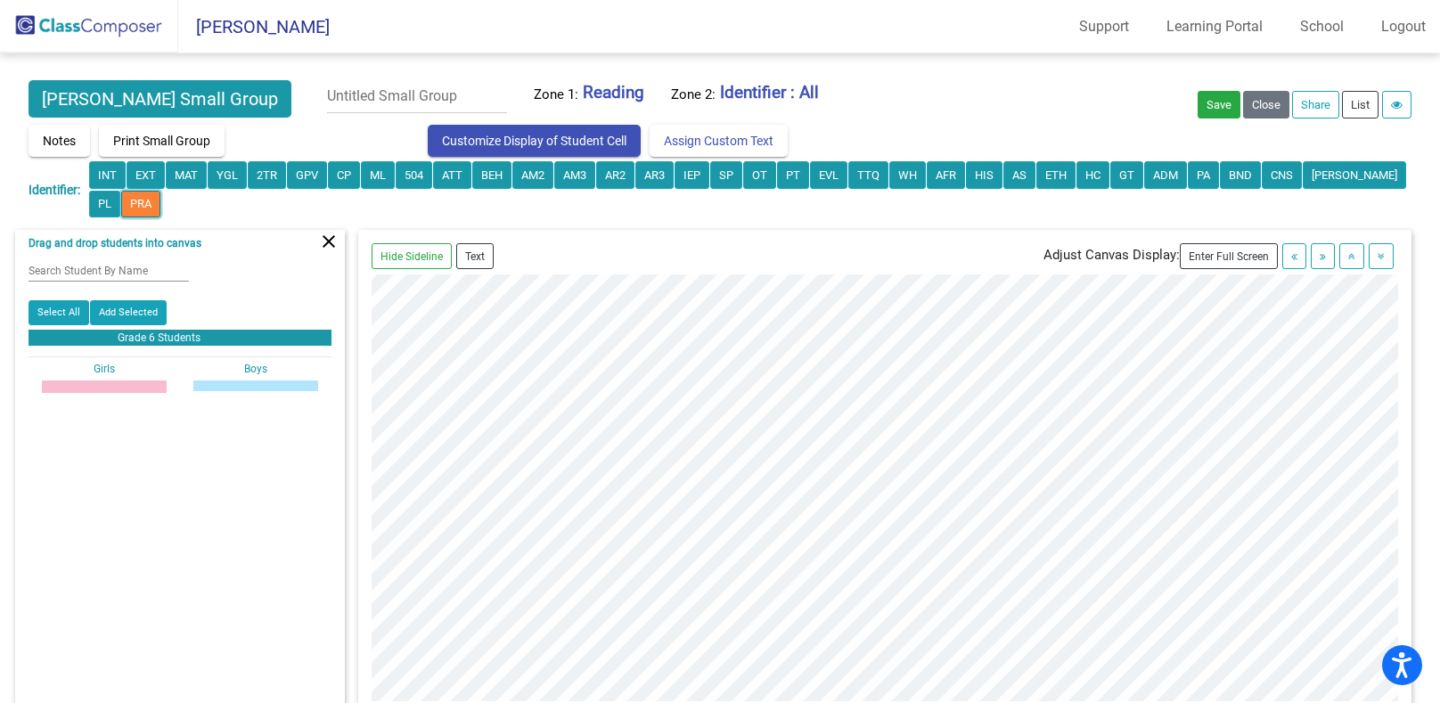
scroll to position [106, 1]
click at [331, 243] on mat-icon "close" at bounding box center [328, 241] width 21 height 21
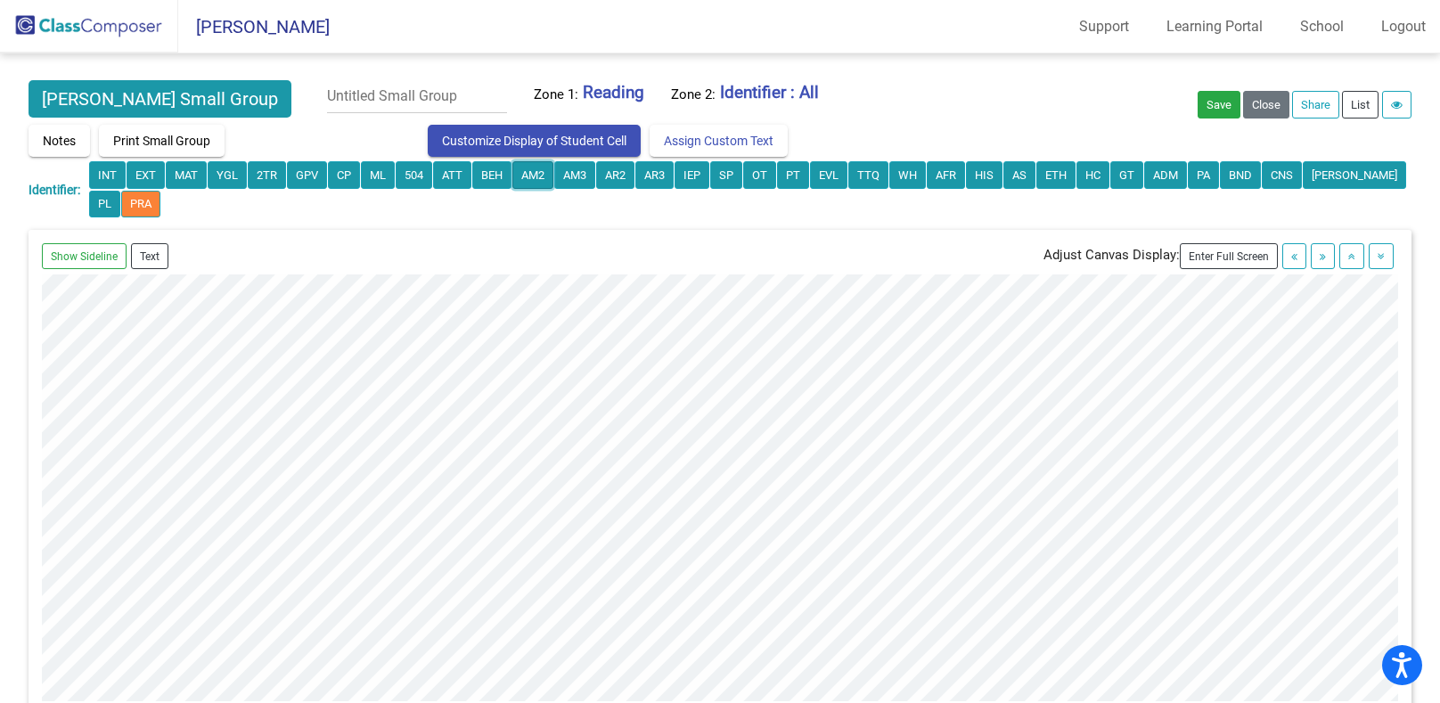
click at [524, 179] on button "AM2" at bounding box center [533, 175] width 41 height 28
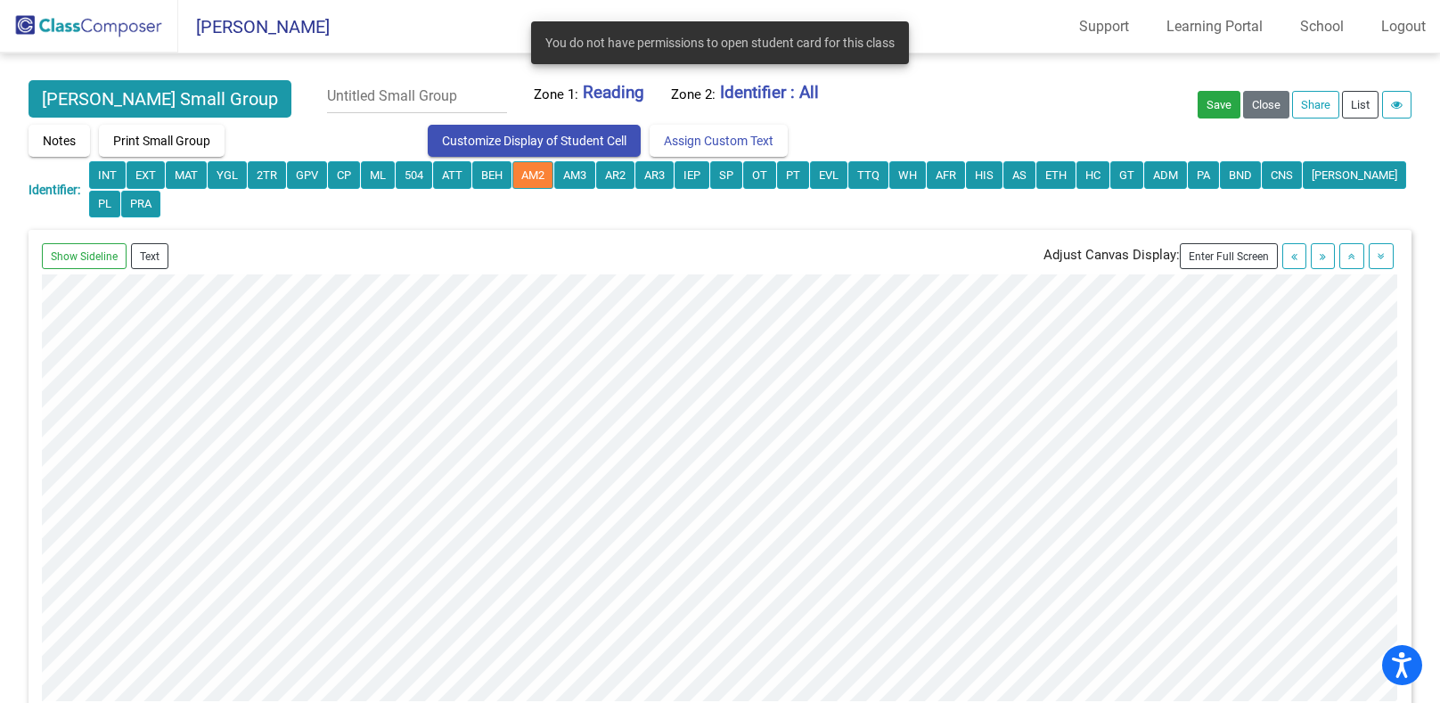
click at [73, 20] on img at bounding box center [89, 26] width 178 height 53
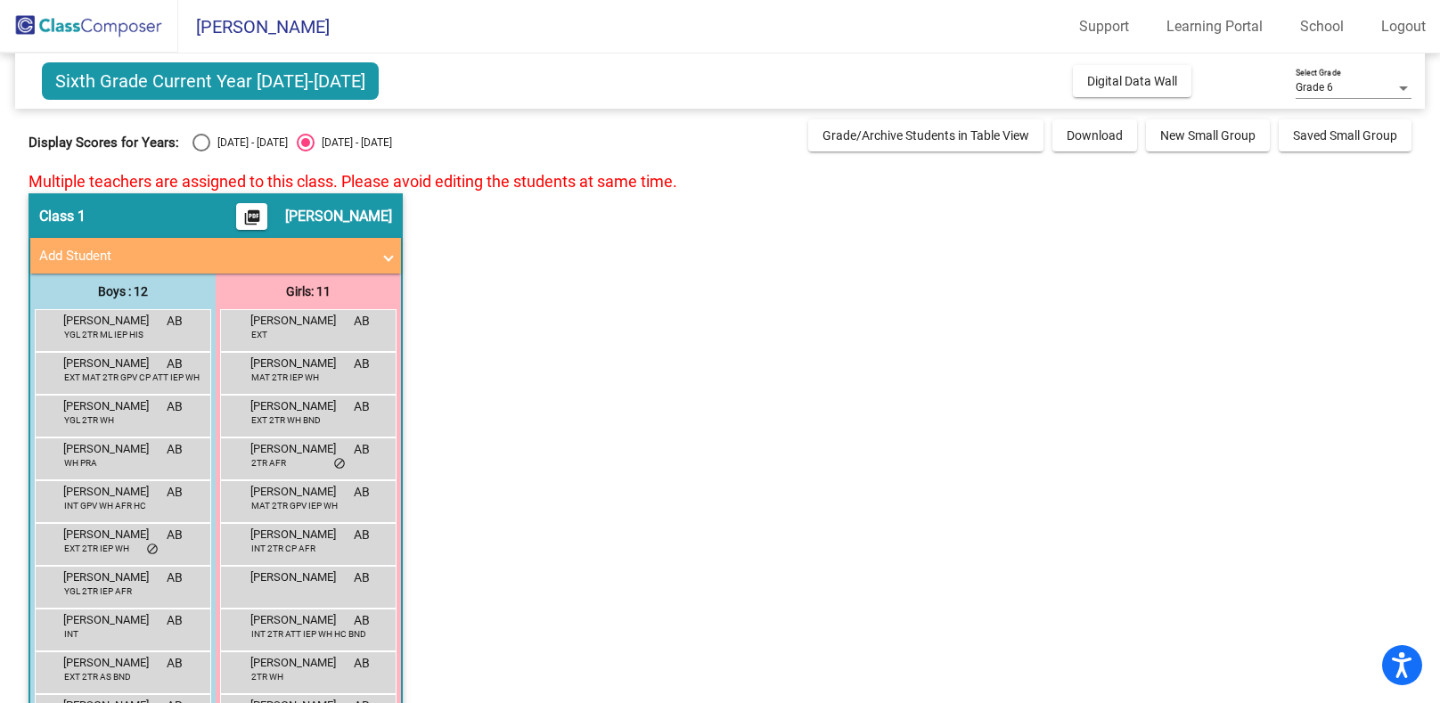
click at [86, 24] on img at bounding box center [89, 26] width 178 height 53
click at [1098, 74] on span "Digital Data Wall" at bounding box center [1132, 81] width 90 height 14
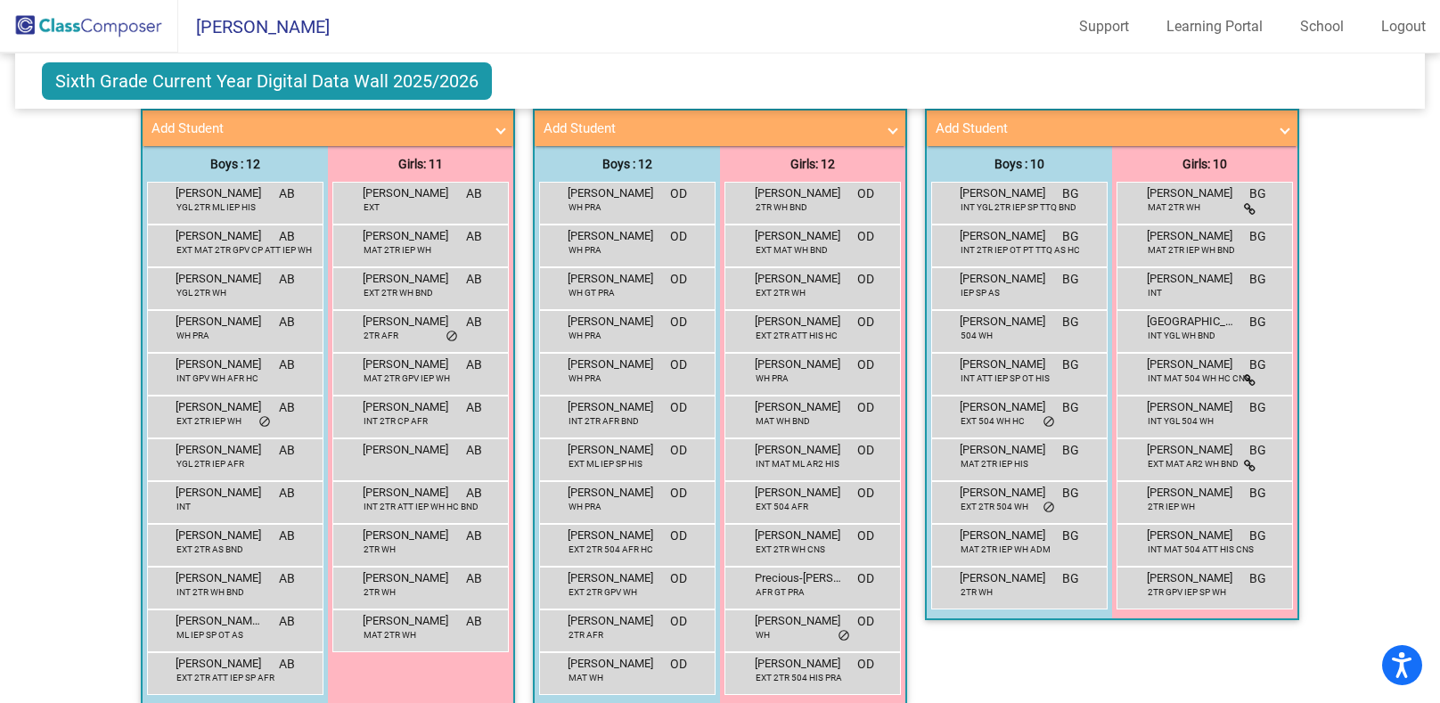
scroll to position [554, 0]
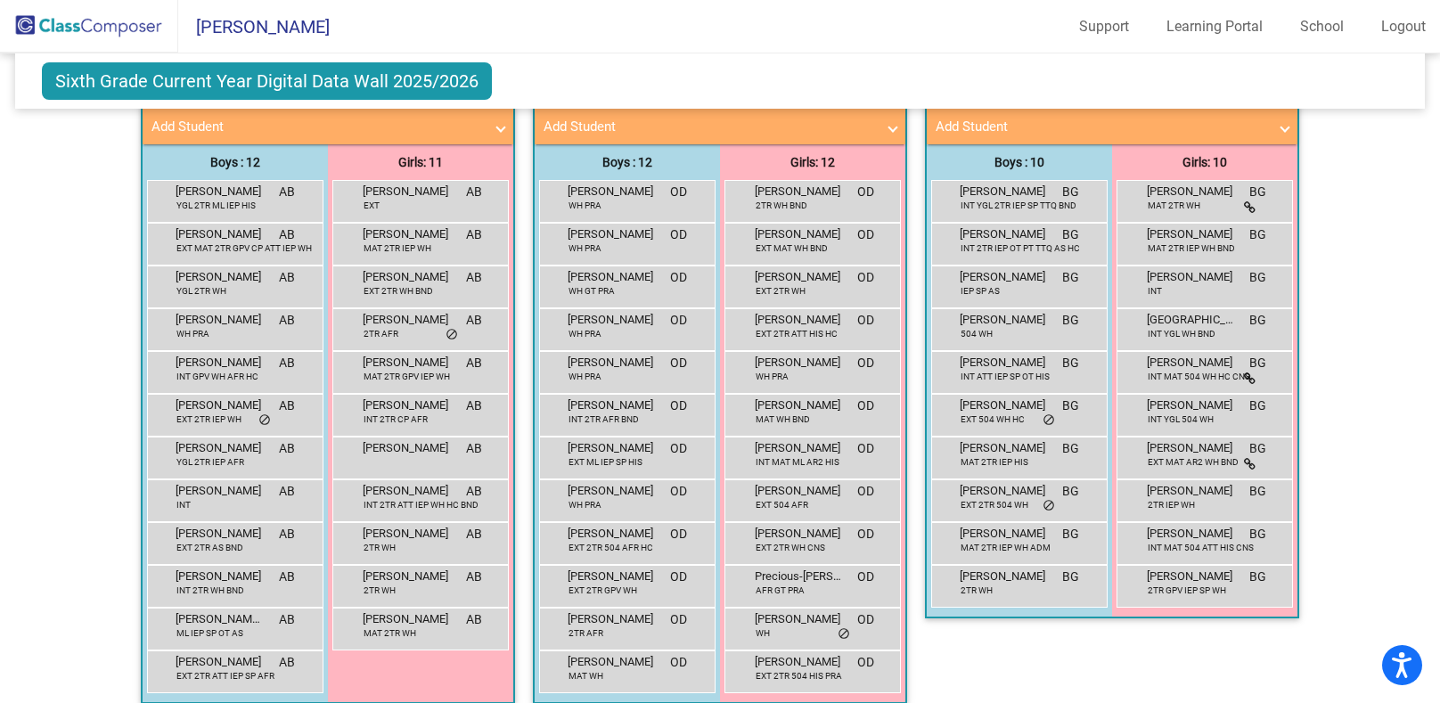
click at [598, 216] on div "[PERSON_NAME] WH PRA OD lock do_not_disturb_alt" at bounding box center [627, 201] width 176 height 43
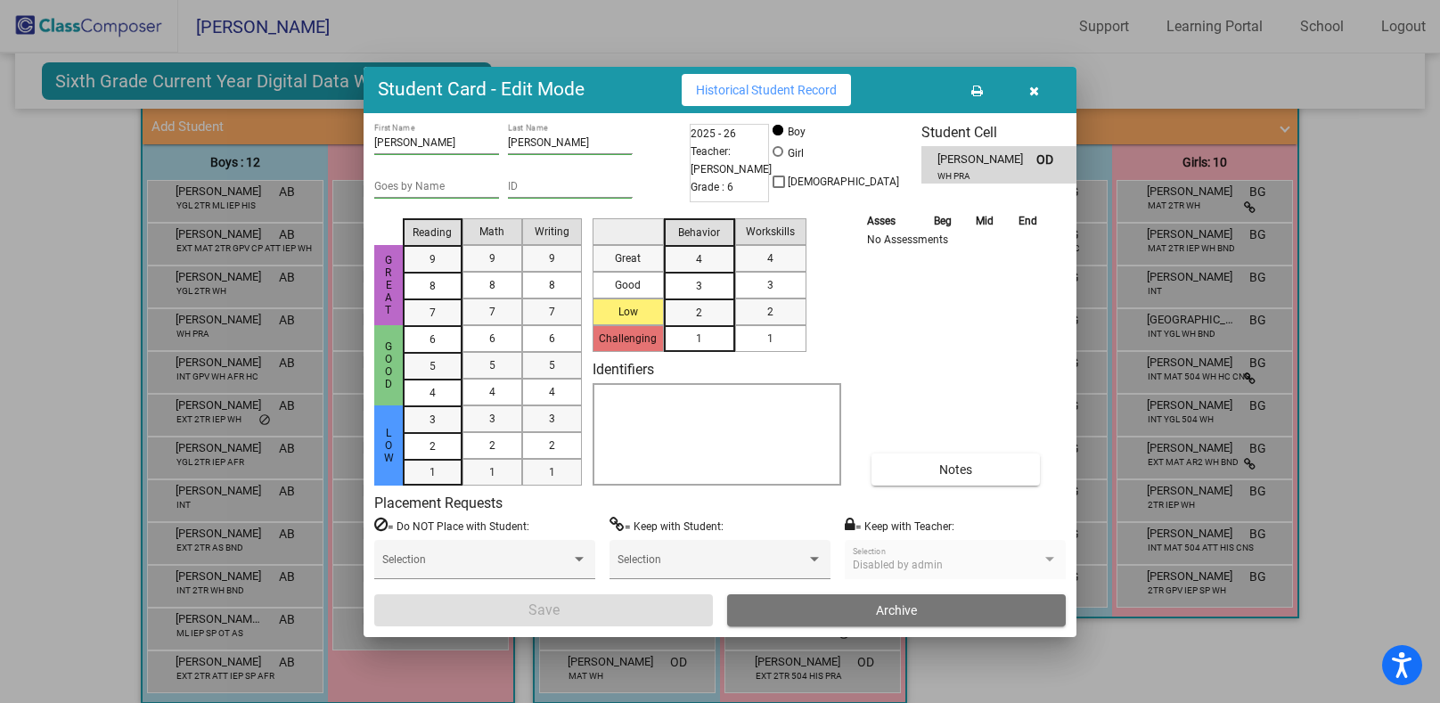
click at [1030, 87] on icon "button" at bounding box center [1035, 91] width 10 height 12
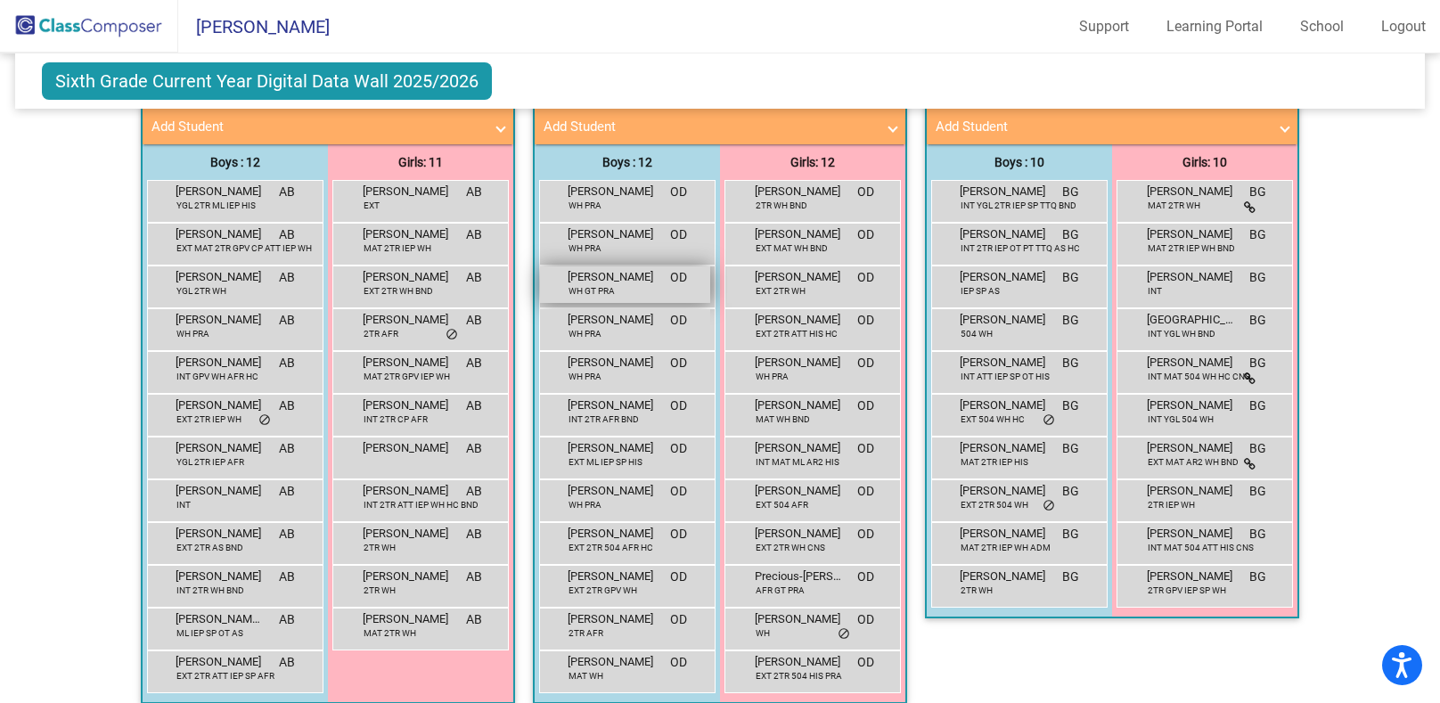
click at [614, 291] on div "[PERSON_NAME] [PERSON_NAME] GT PRA OD lock do_not_disturb_alt" at bounding box center [625, 285] width 170 height 37
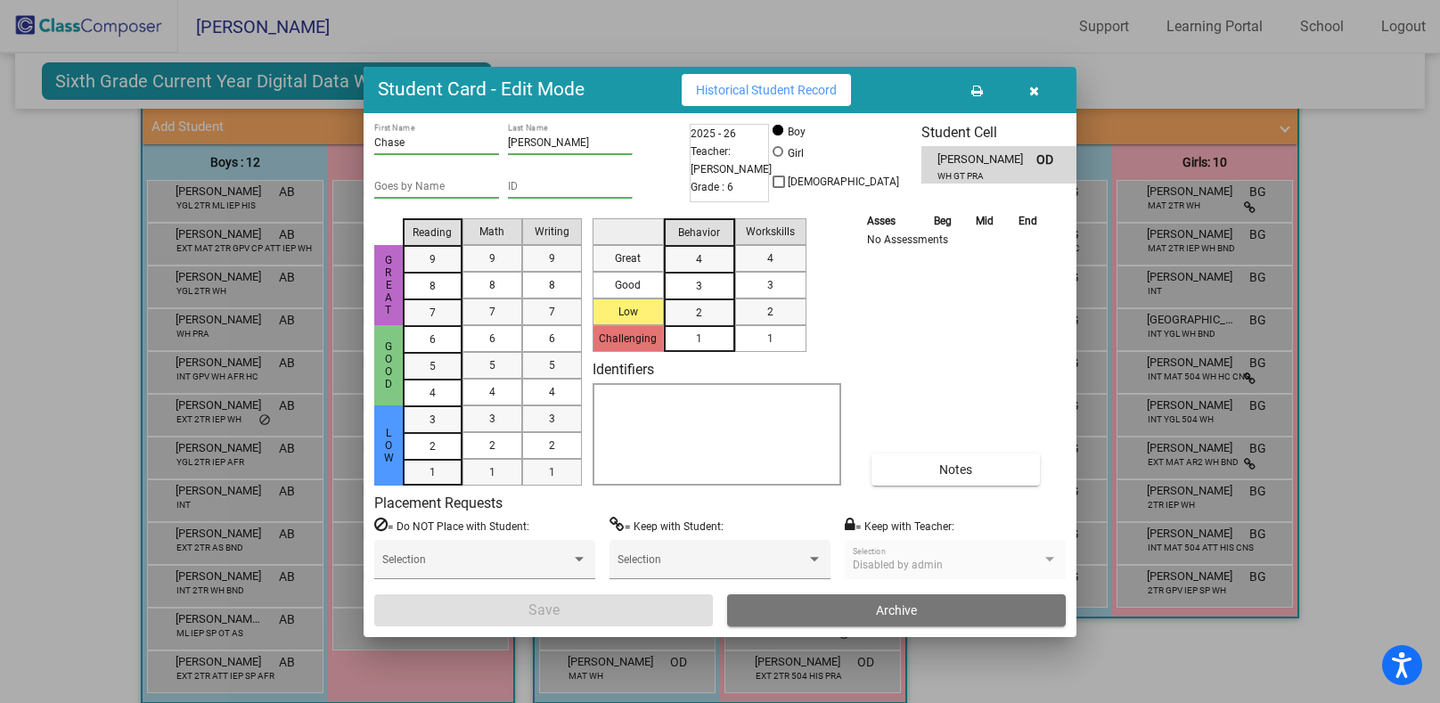
click at [1032, 89] on icon "button" at bounding box center [1035, 91] width 10 height 12
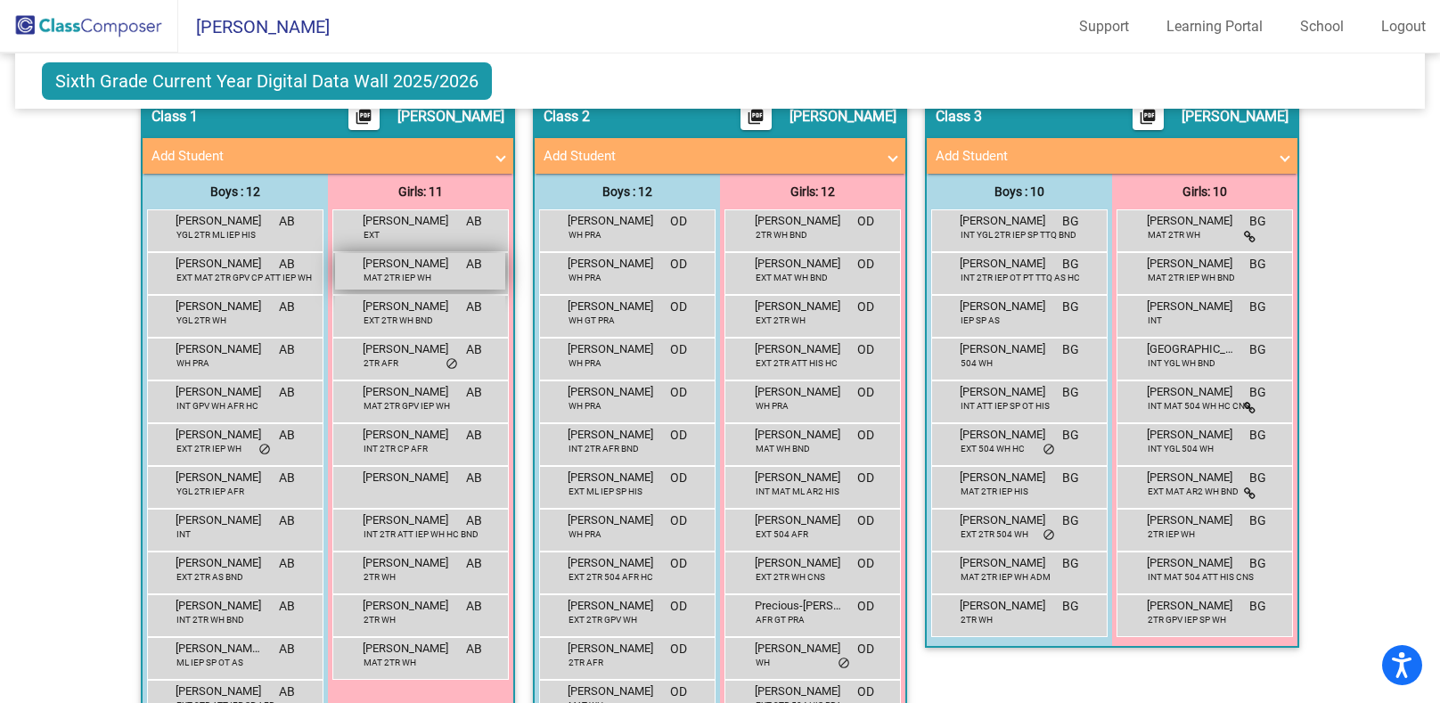
scroll to position [523, 0]
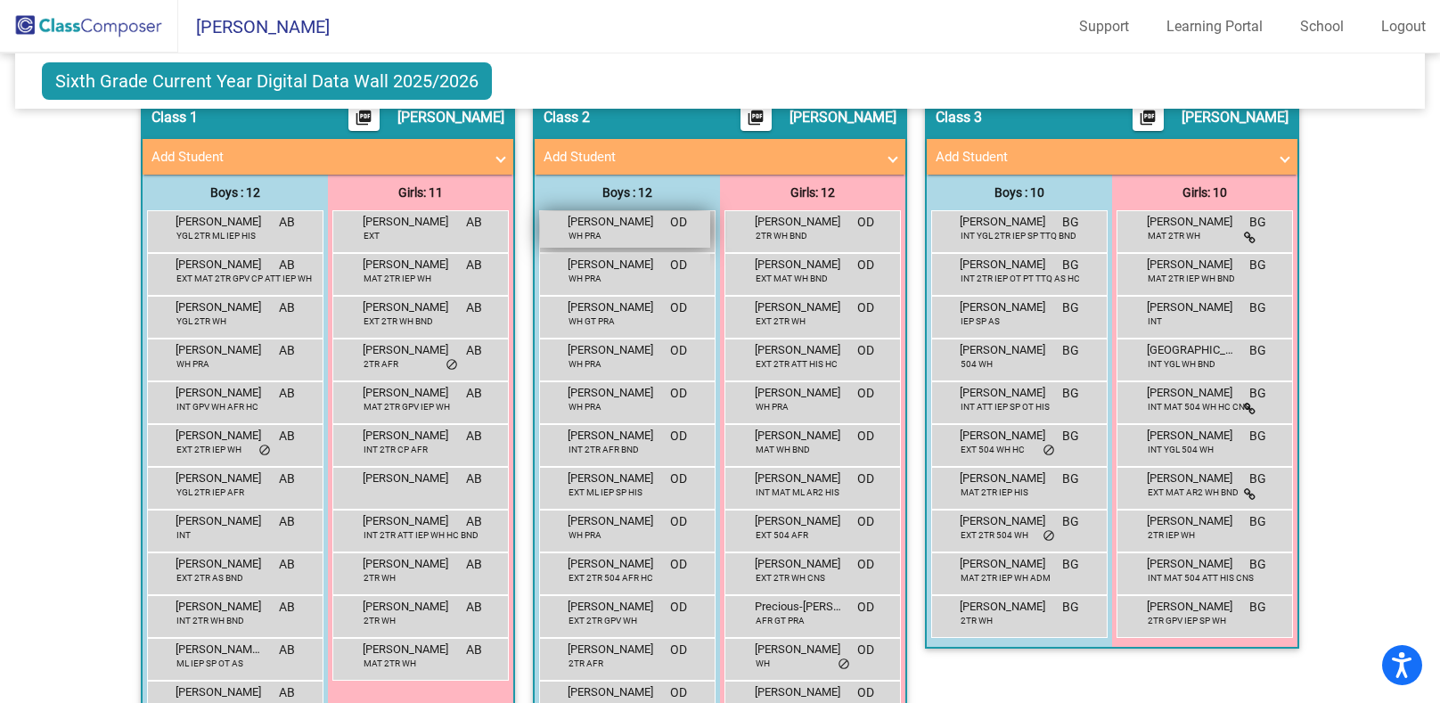
click at [615, 226] on span "[PERSON_NAME]" at bounding box center [612, 222] width 89 height 18
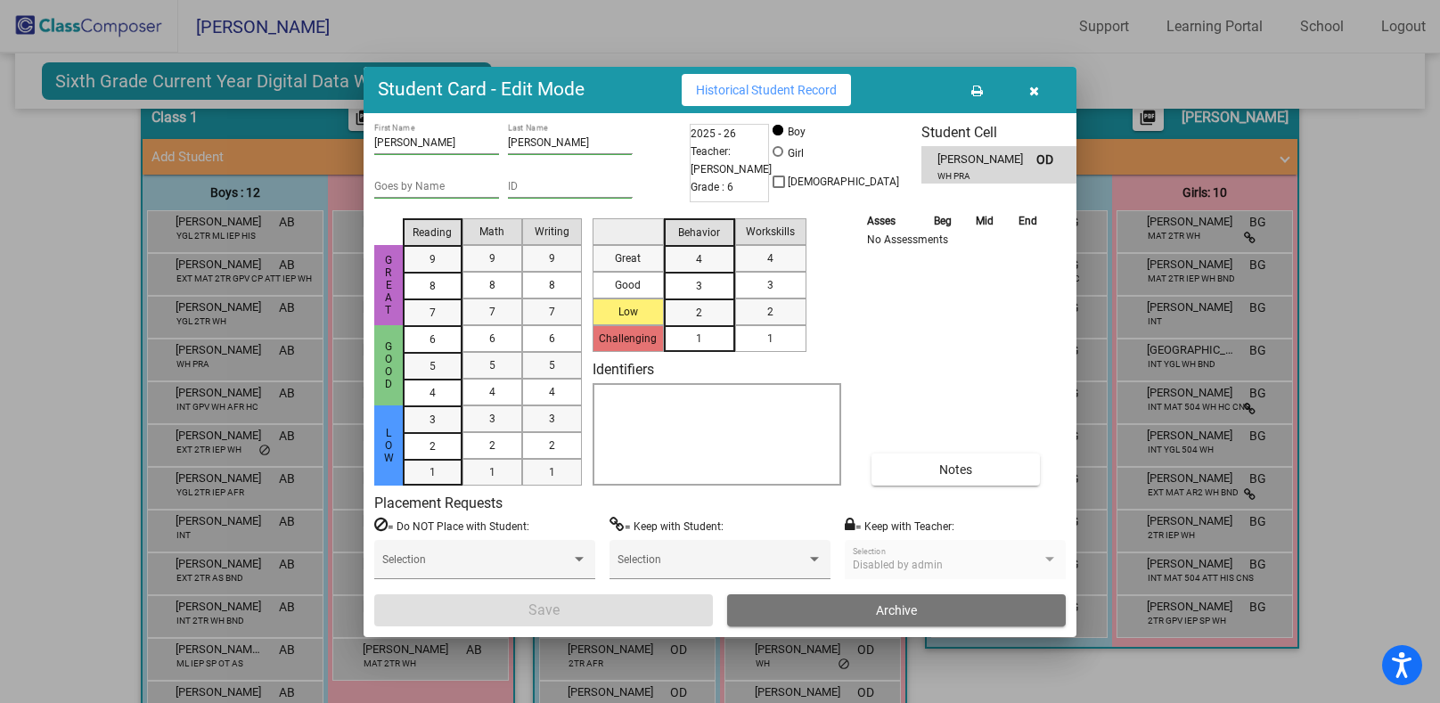
click at [740, 76] on button "Historical Student Record" at bounding box center [766, 90] width 169 height 32
click at [1040, 90] on button "button" at bounding box center [1033, 90] width 57 height 32
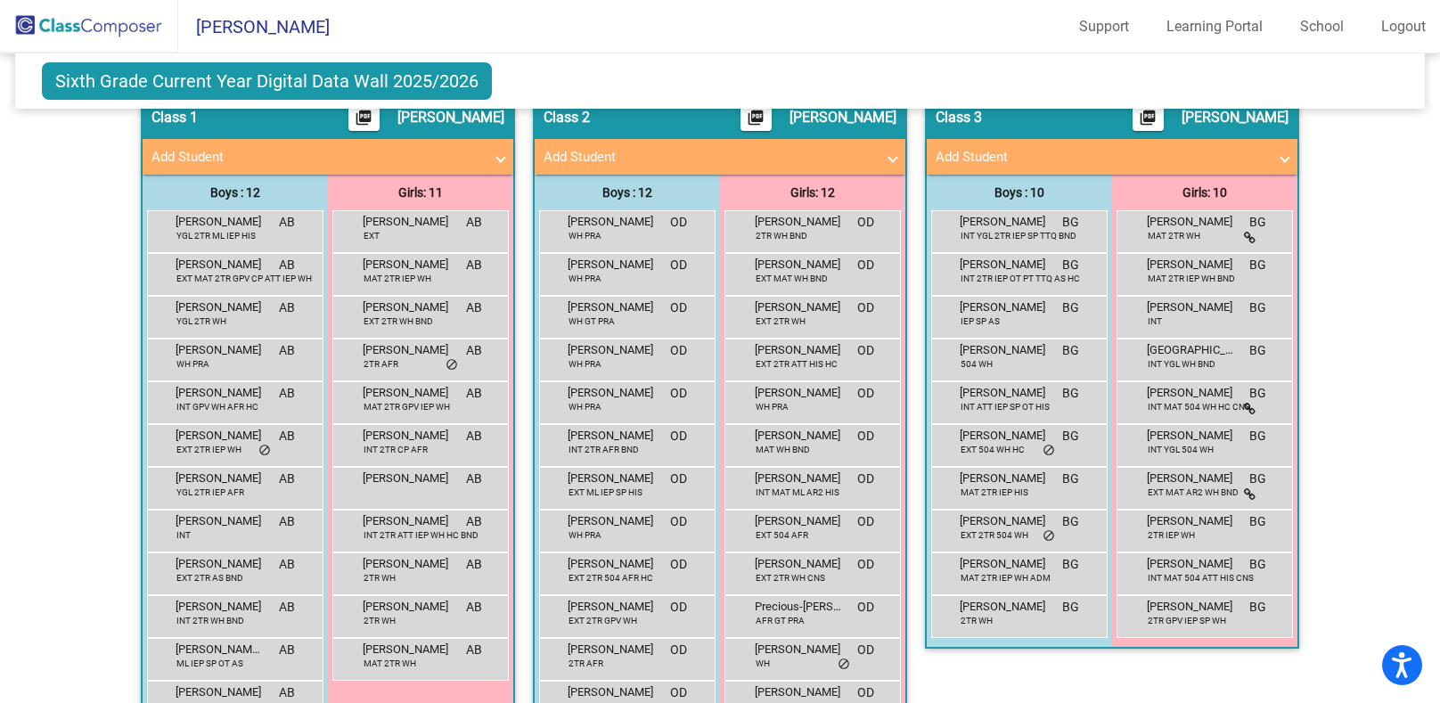
scroll to position [0, 0]
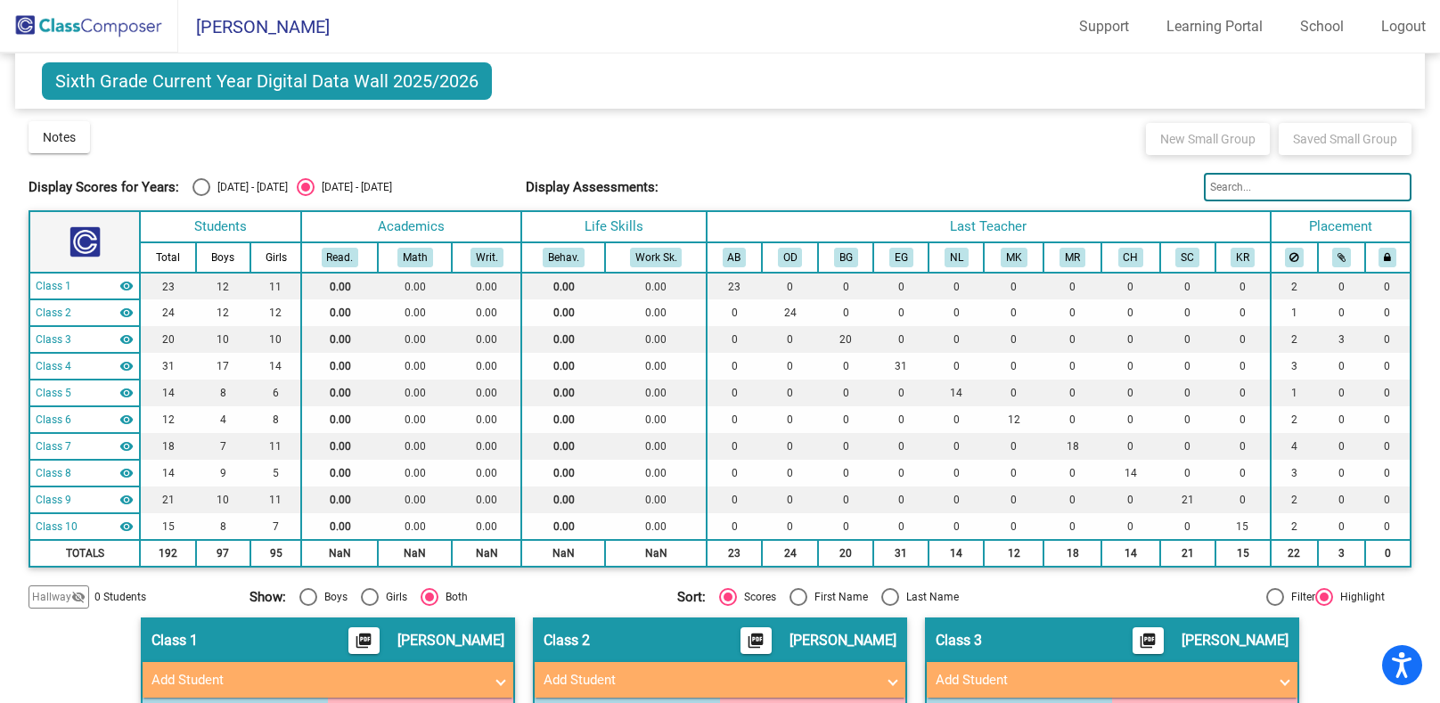
click at [195, 190] on div "Select an option" at bounding box center [202, 187] width 18 height 18
click at [201, 196] on input "[DATE] - [DATE]" at bounding box center [201, 196] width 1 height 1
radio input "true"
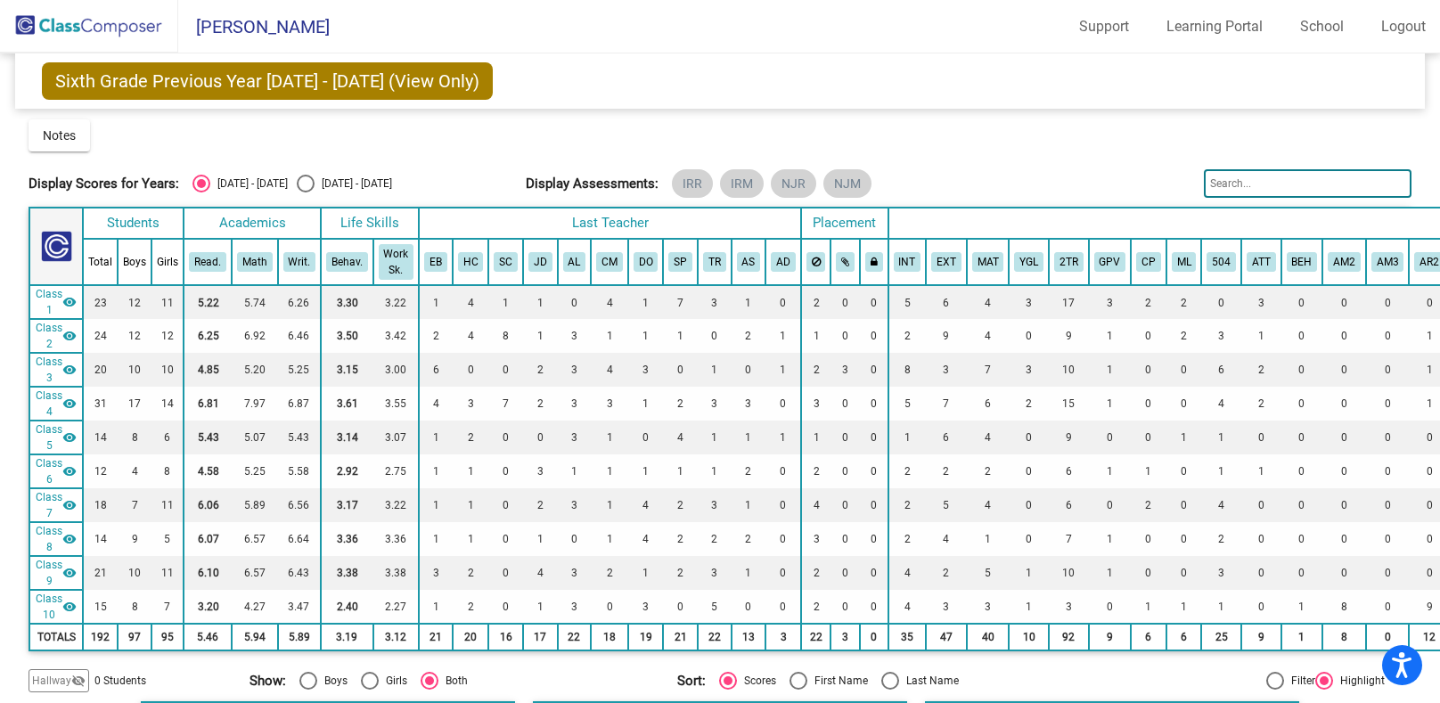
click at [297, 192] on div "Select an option" at bounding box center [306, 184] width 18 height 18
click at [305, 193] on input "[DATE] - [DATE]" at bounding box center [305, 193] width 1 height 1
radio input "true"
